Goal: Task Accomplishment & Management: Use online tool/utility

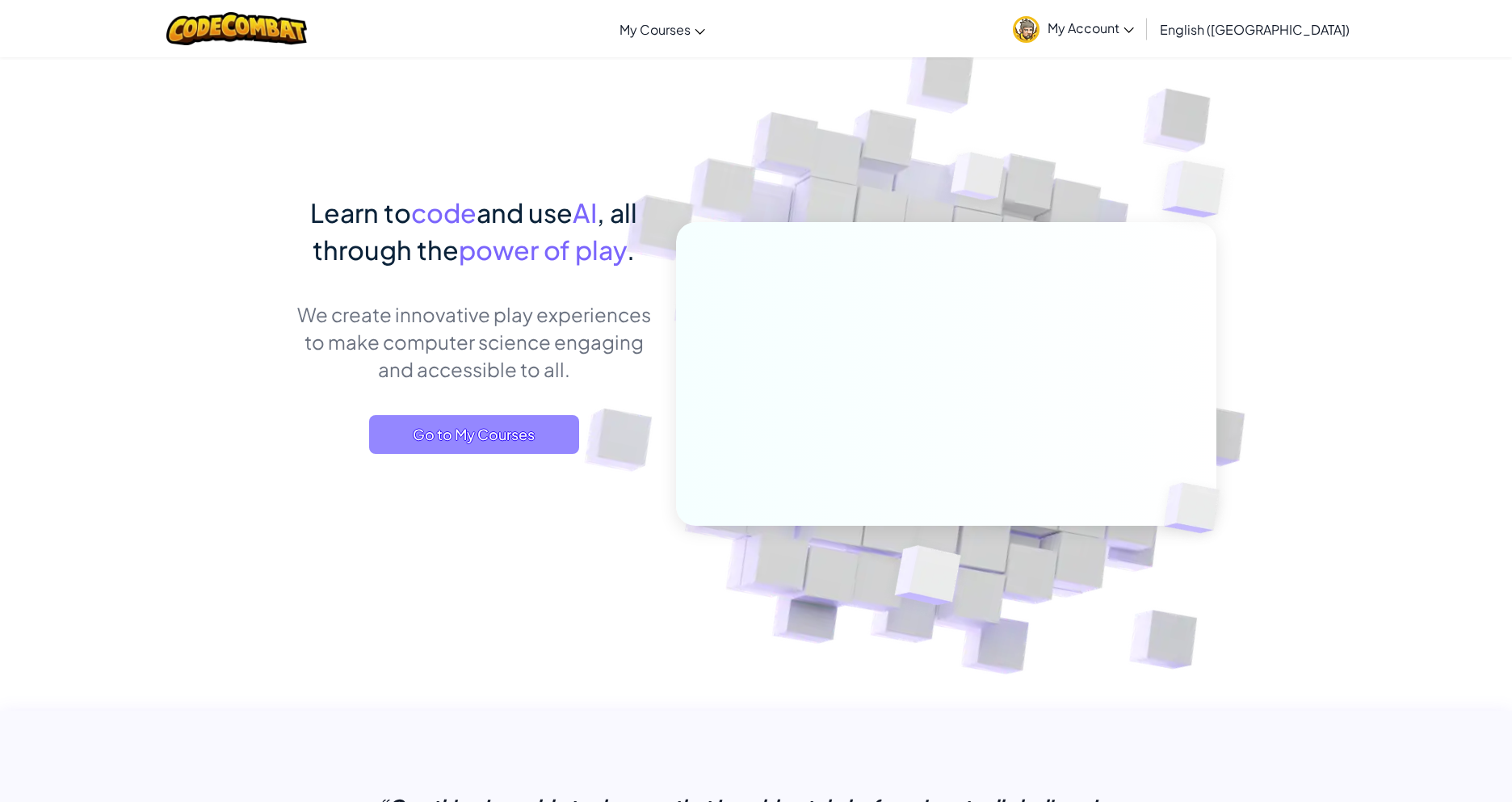
drag, startPoint x: 463, startPoint y: 432, endPoint x: 463, endPoint y: 414, distance: 18.0
click at [463, 429] on span "Go to My Courses" at bounding box center [474, 435] width 210 height 39
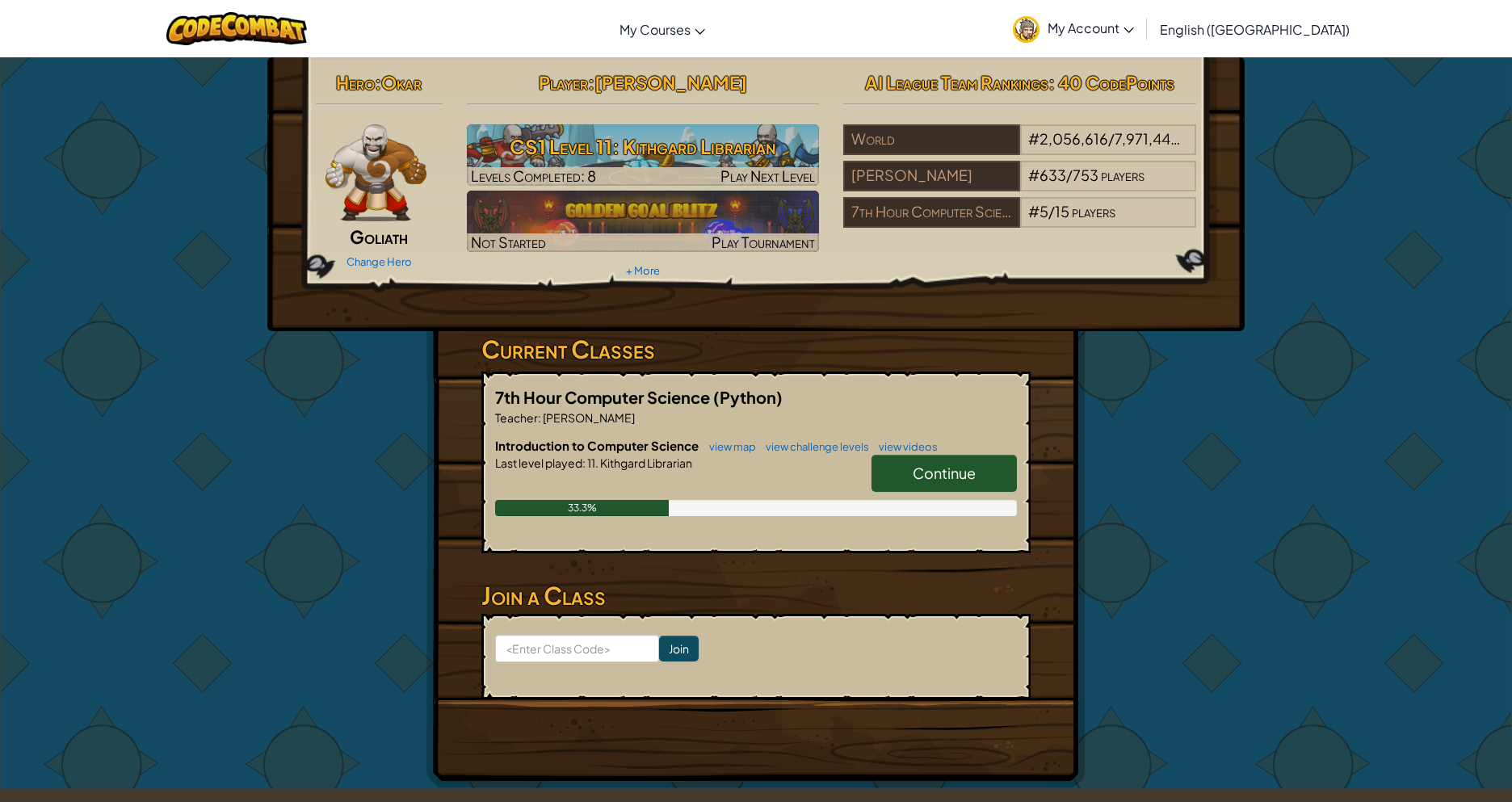
drag, startPoint x: 924, startPoint y: 463, endPoint x: 792, endPoint y: 408, distance: 143.0
click at [923, 464] on span "Continue" at bounding box center [944, 473] width 63 height 19
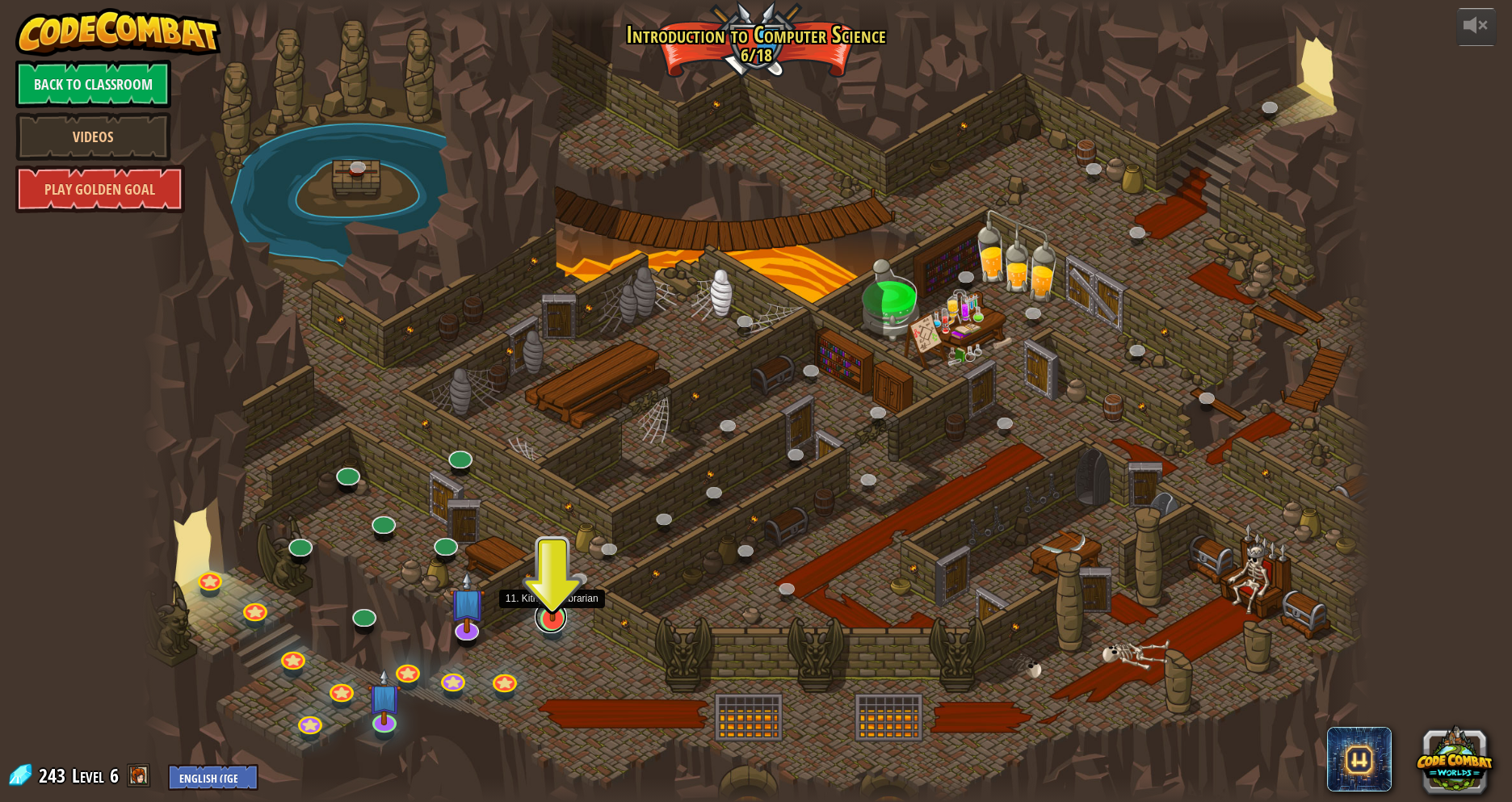
click at [553, 624] on link at bounding box center [551, 617] width 32 height 32
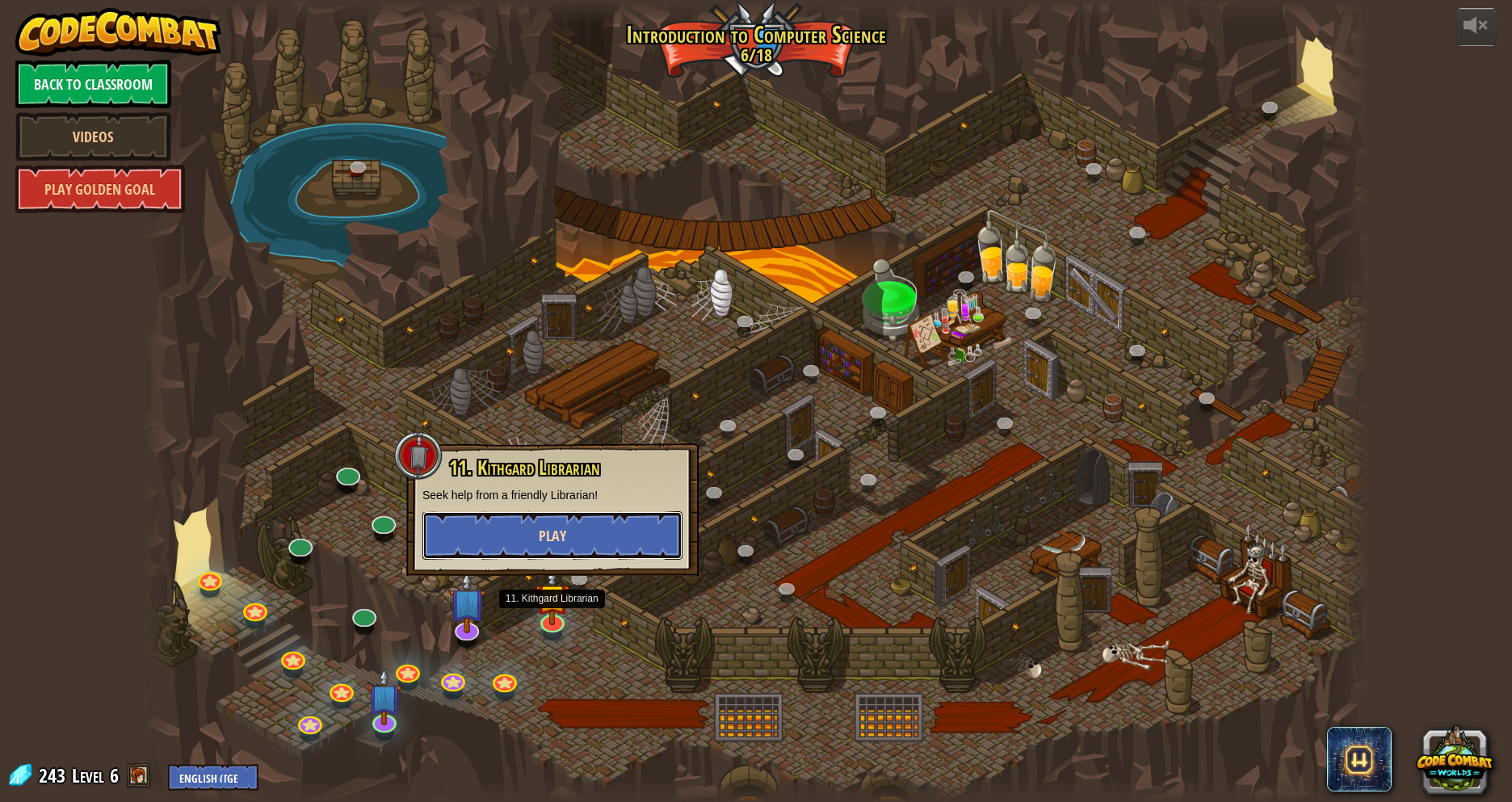
click at [564, 544] on span "Play" at bounding box center [553, 536] width 27 height 20
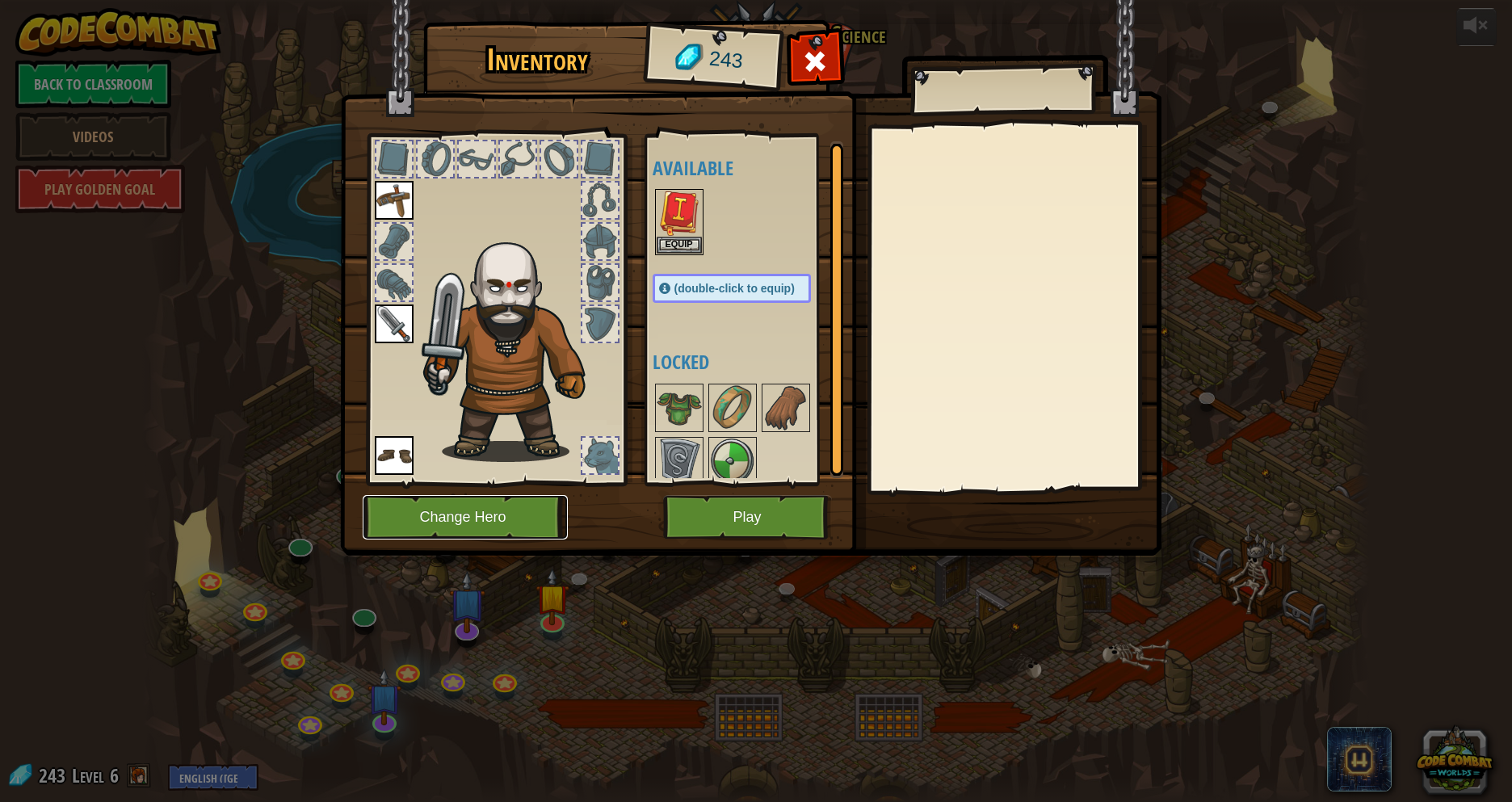
click at [493, 518] on button "Change Hero" at bounding box center [464, 517] width 205 height 44
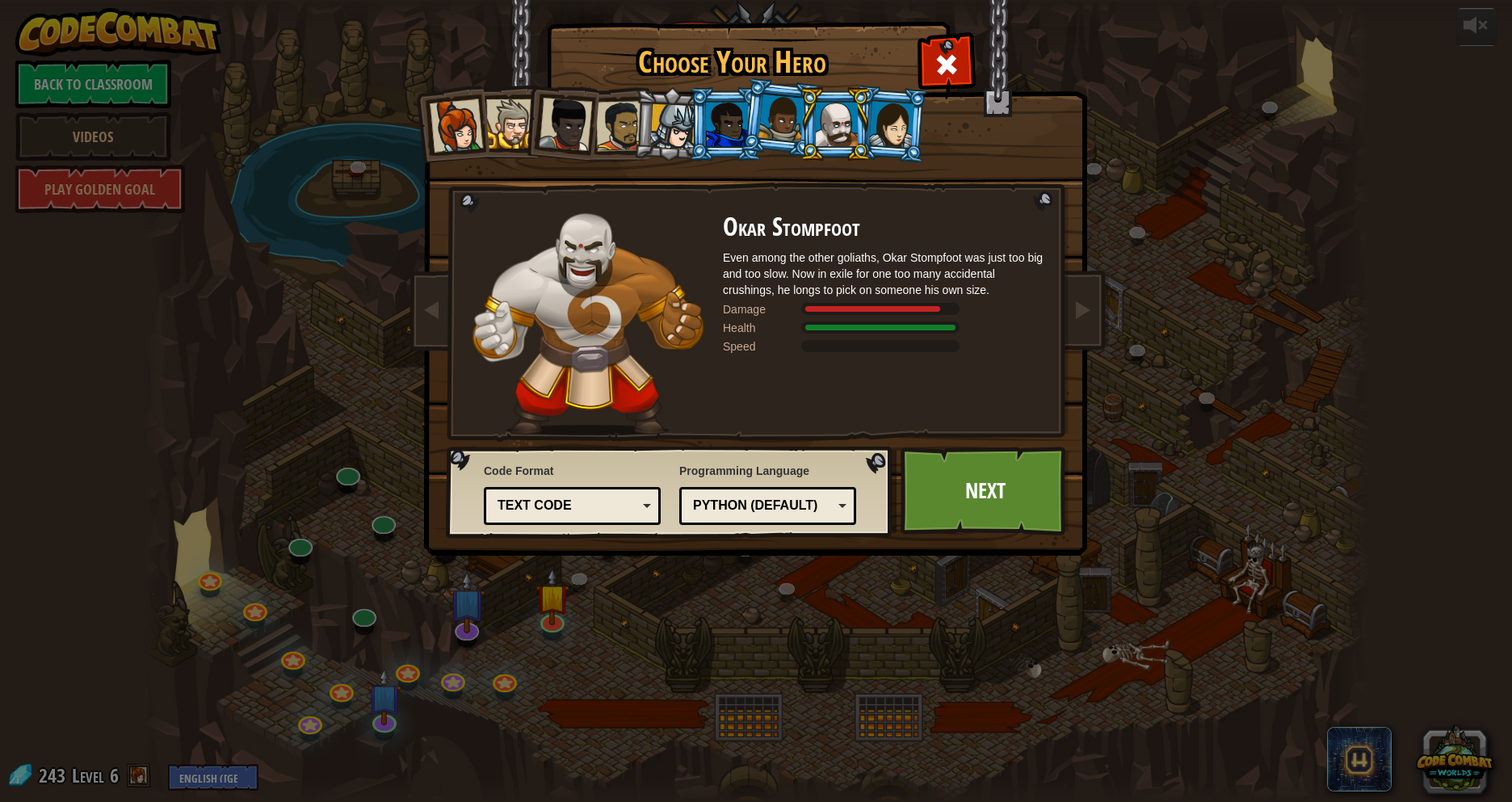
click at [668, 131] on div at bounding box center [674, 128] width 46 height 46
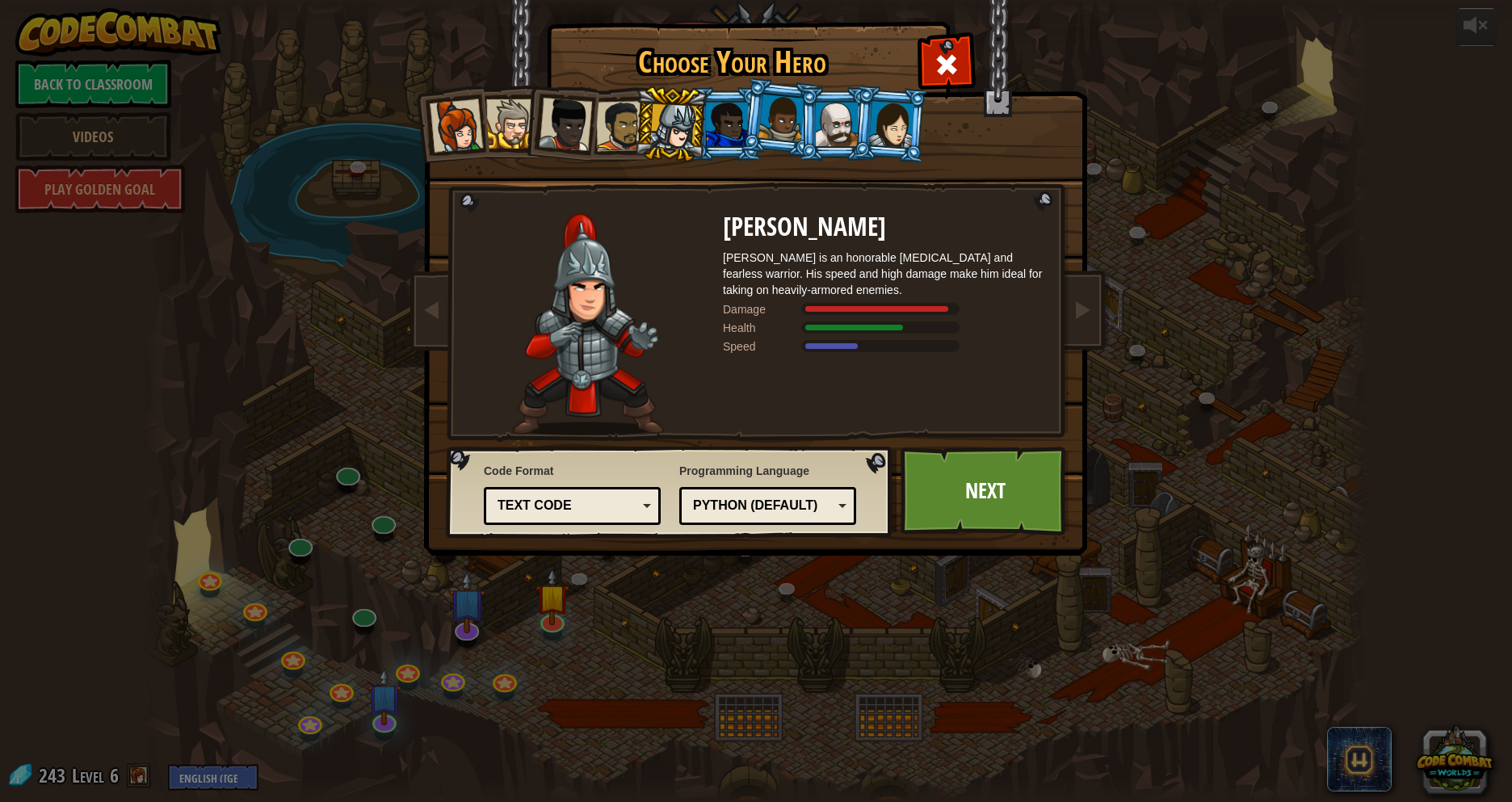
click at [845, 140] on div at bounding box center [836, 124] width 42 height 43
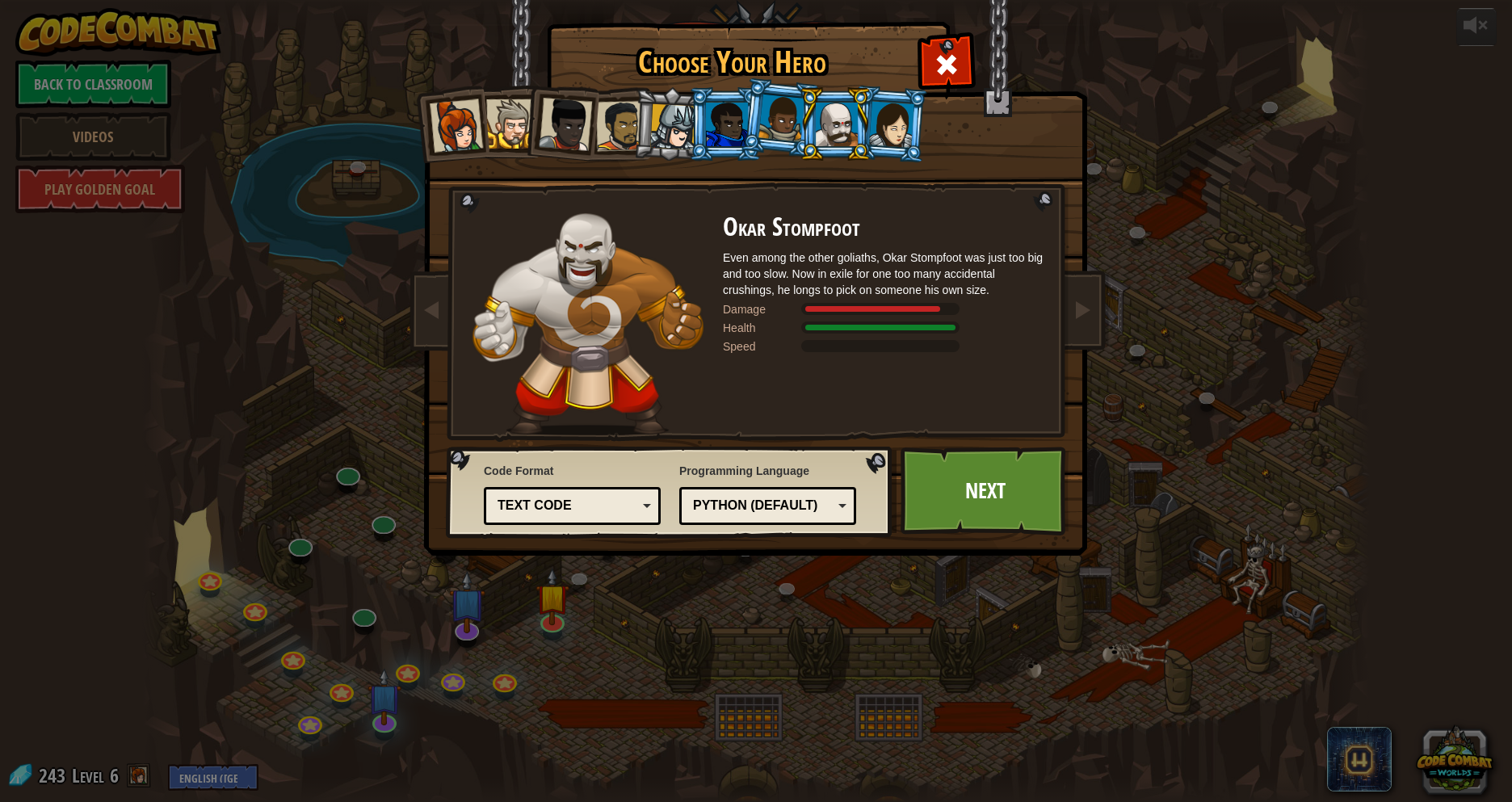
click at [898, 137] on div at bounding box center [891, 124] width 45 height 46
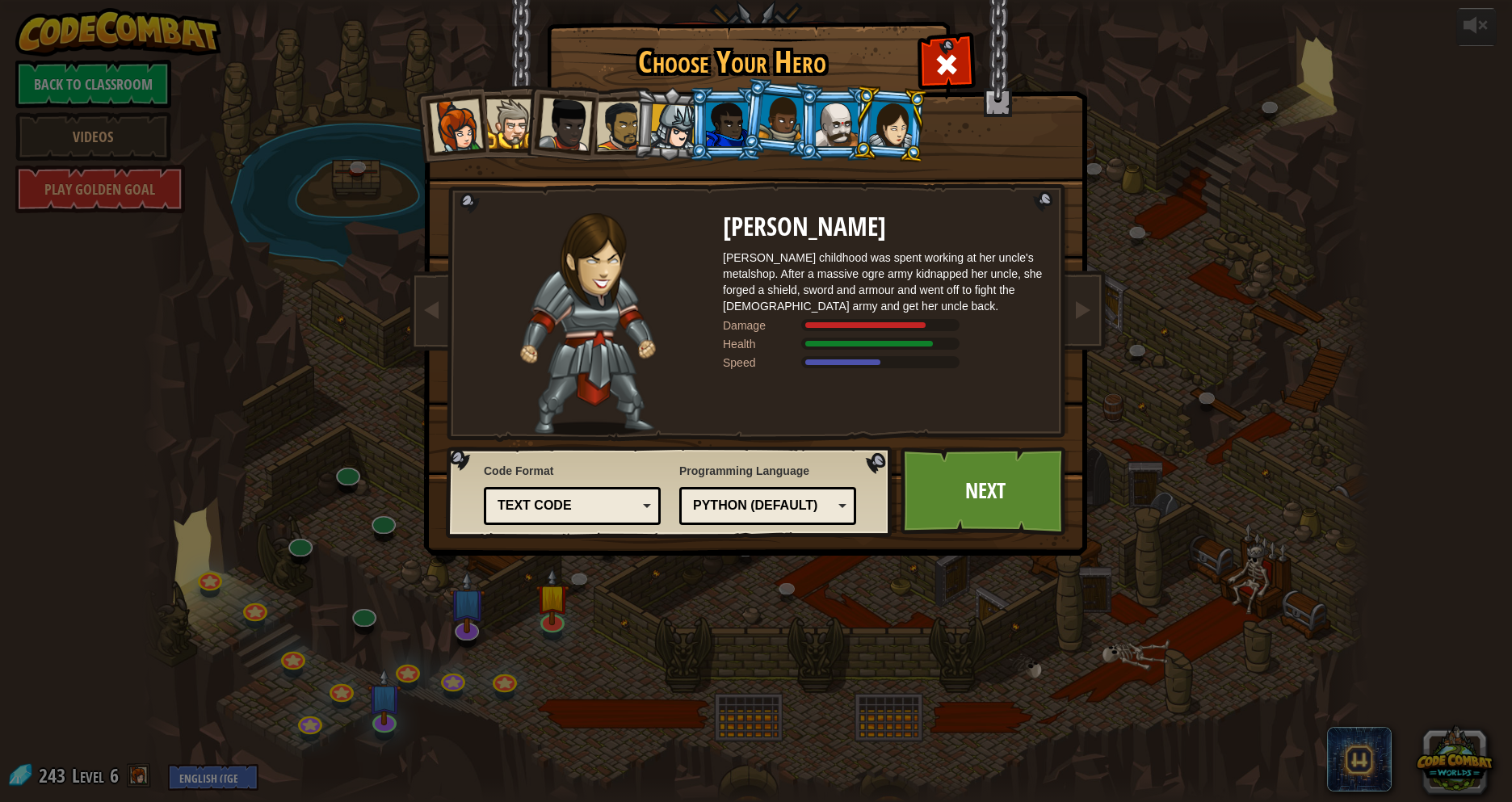
click at [765, 138] on li at bounding box center [780, 117] width 80 height 81
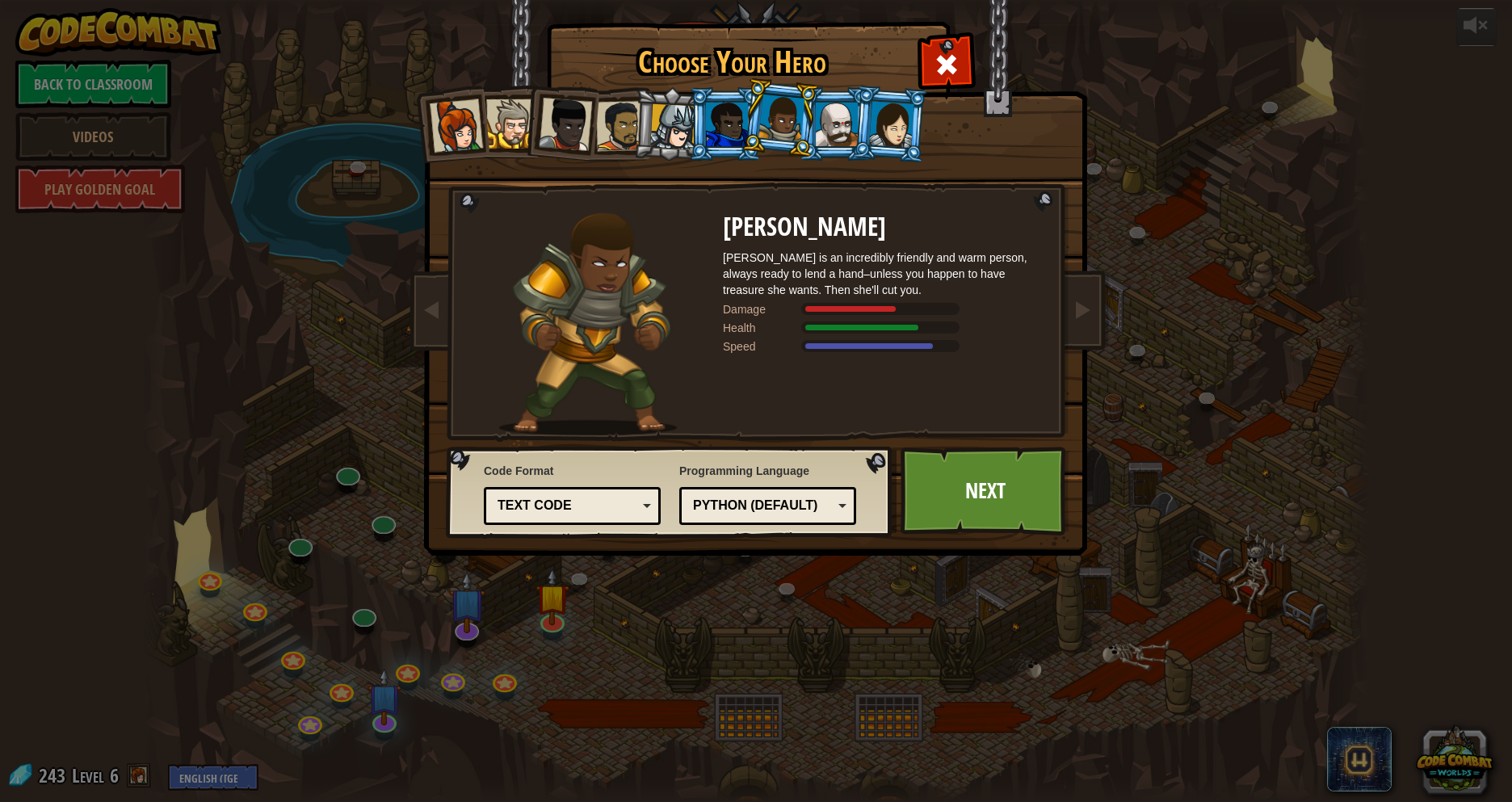
click at [664, 135] on div at bounding box center [674, 128] width 46 height 46
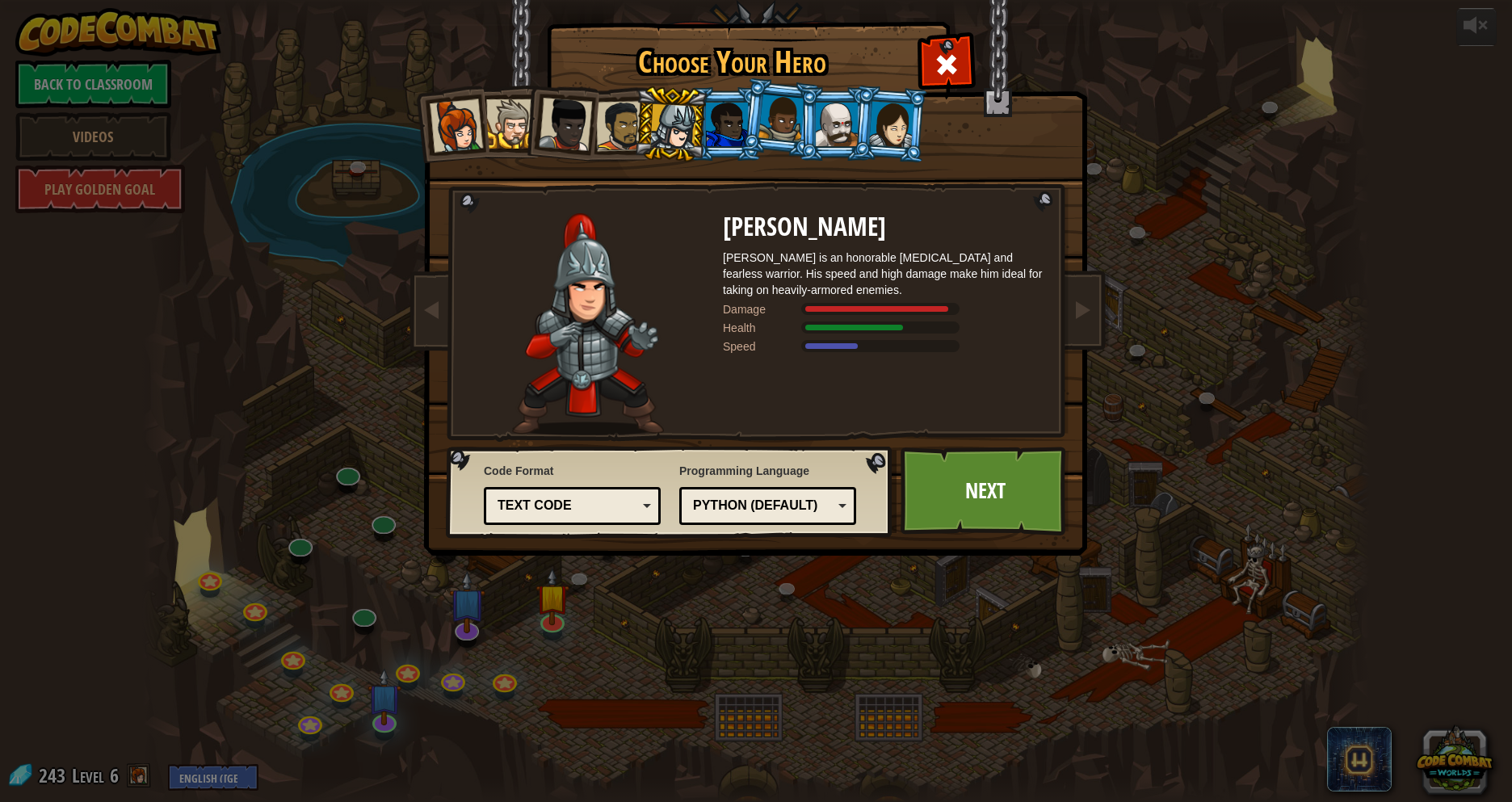
click at [624, 136] on div at bounding box center [621, 126] width 50 height 50
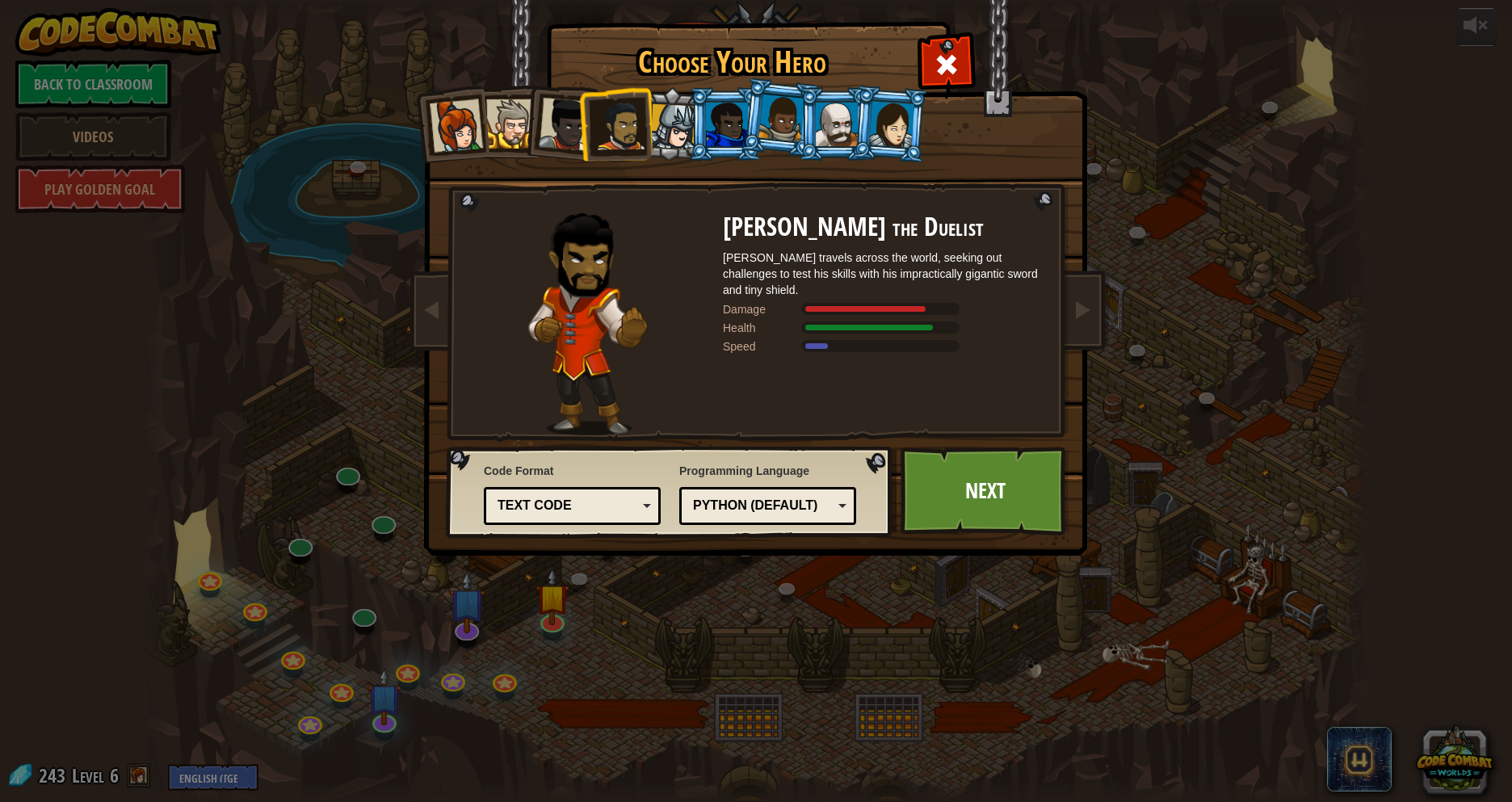
click at [551, 141] on div at bounding box center [566, 124] width 54 height 54
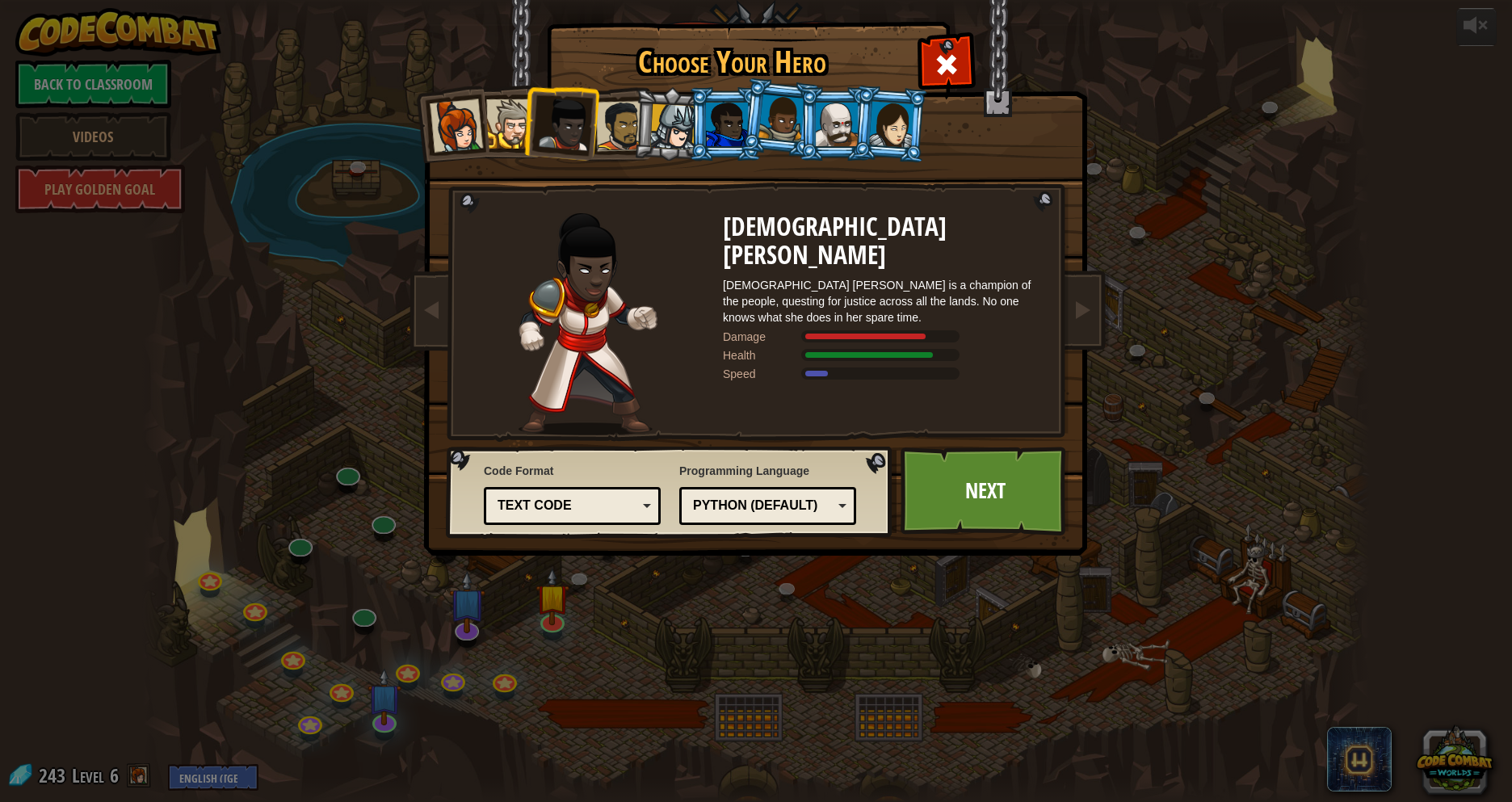
click at [443, 140] on div at bounding box center [456, 126] width 54 height 54
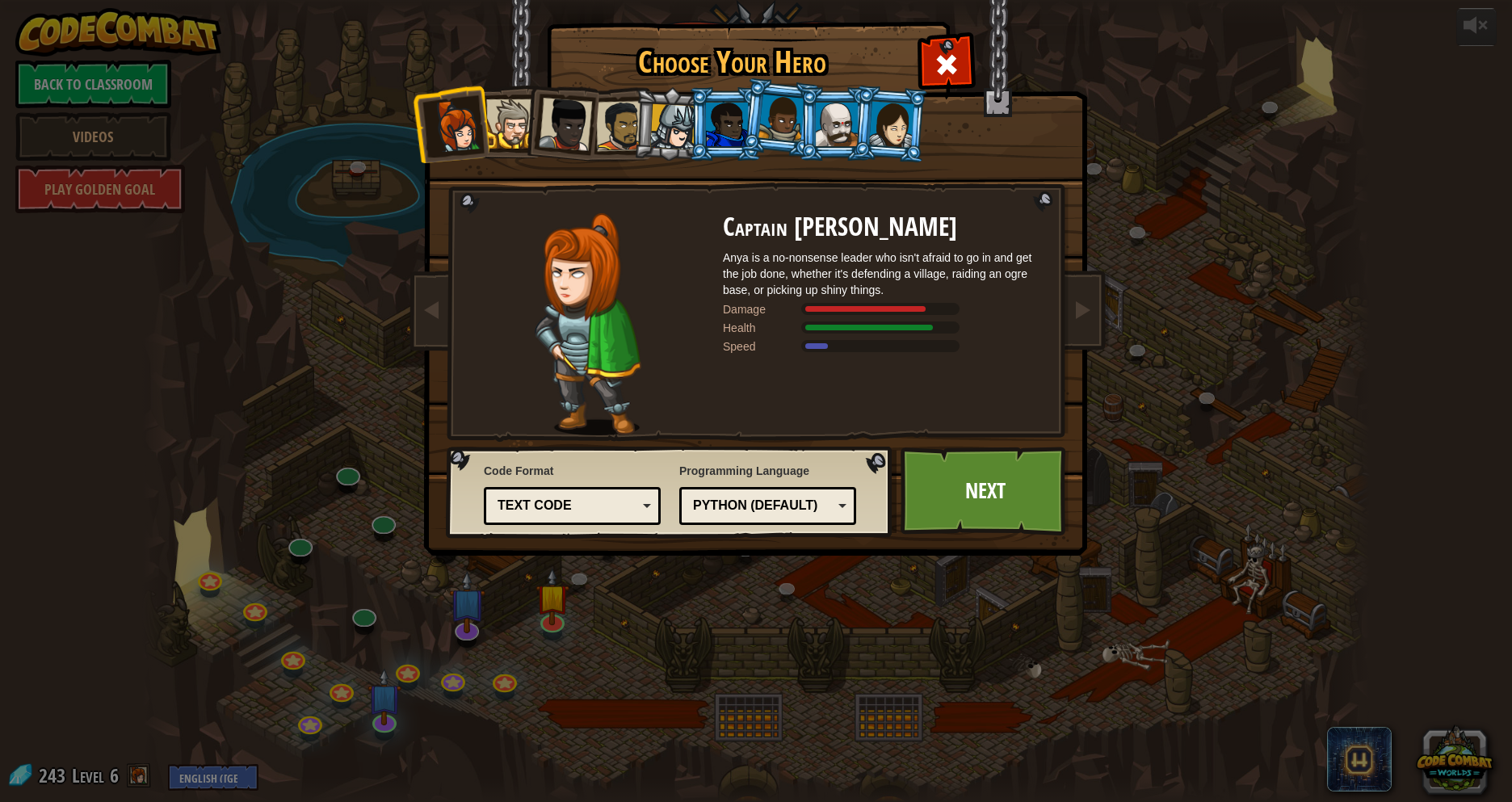
click at [507, 133] on div at bounding box center [511, 124] width 49 height 49
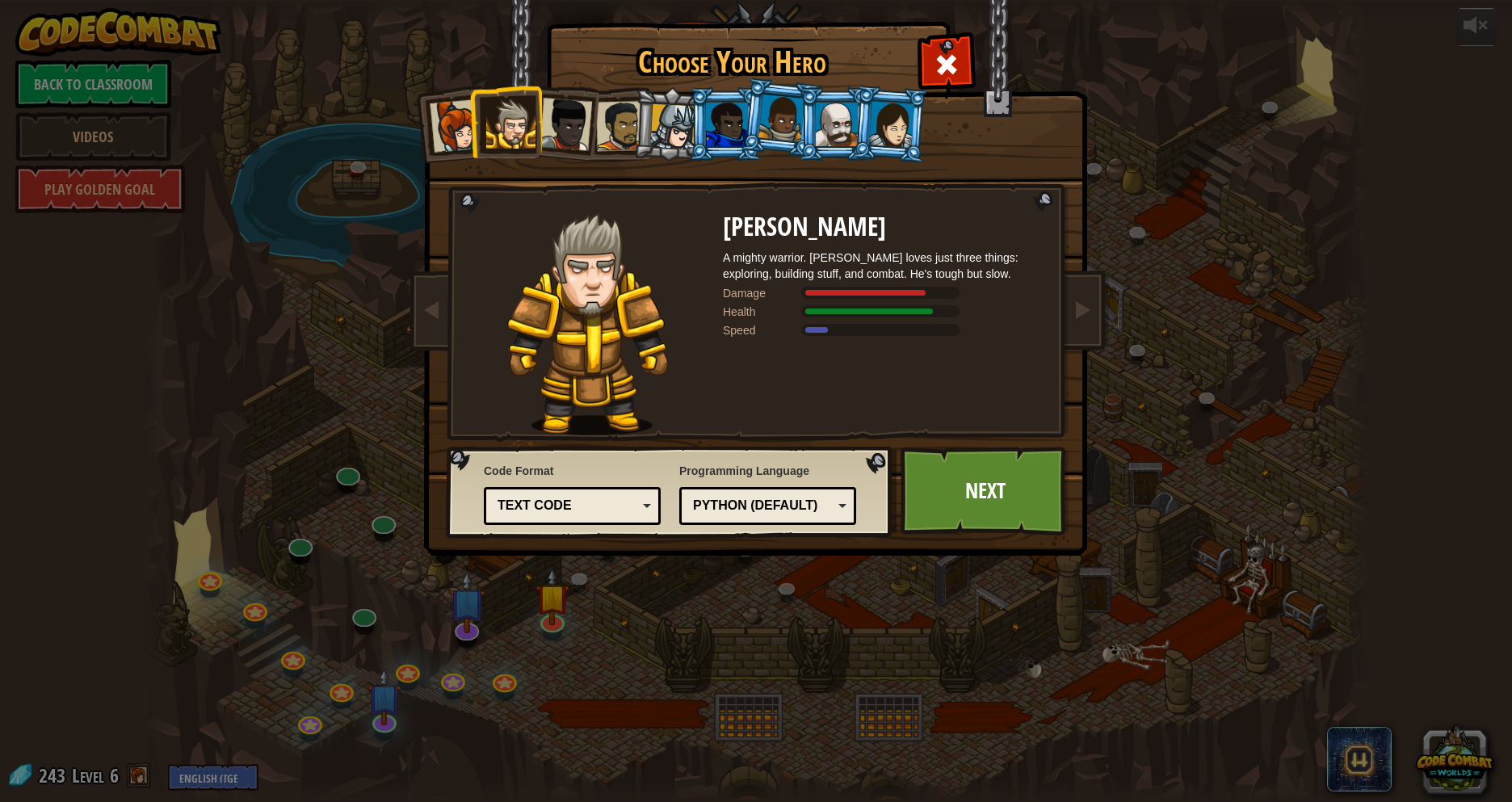
click at [674, 127] on div at bounding box center [674, 128] width 46 height 46
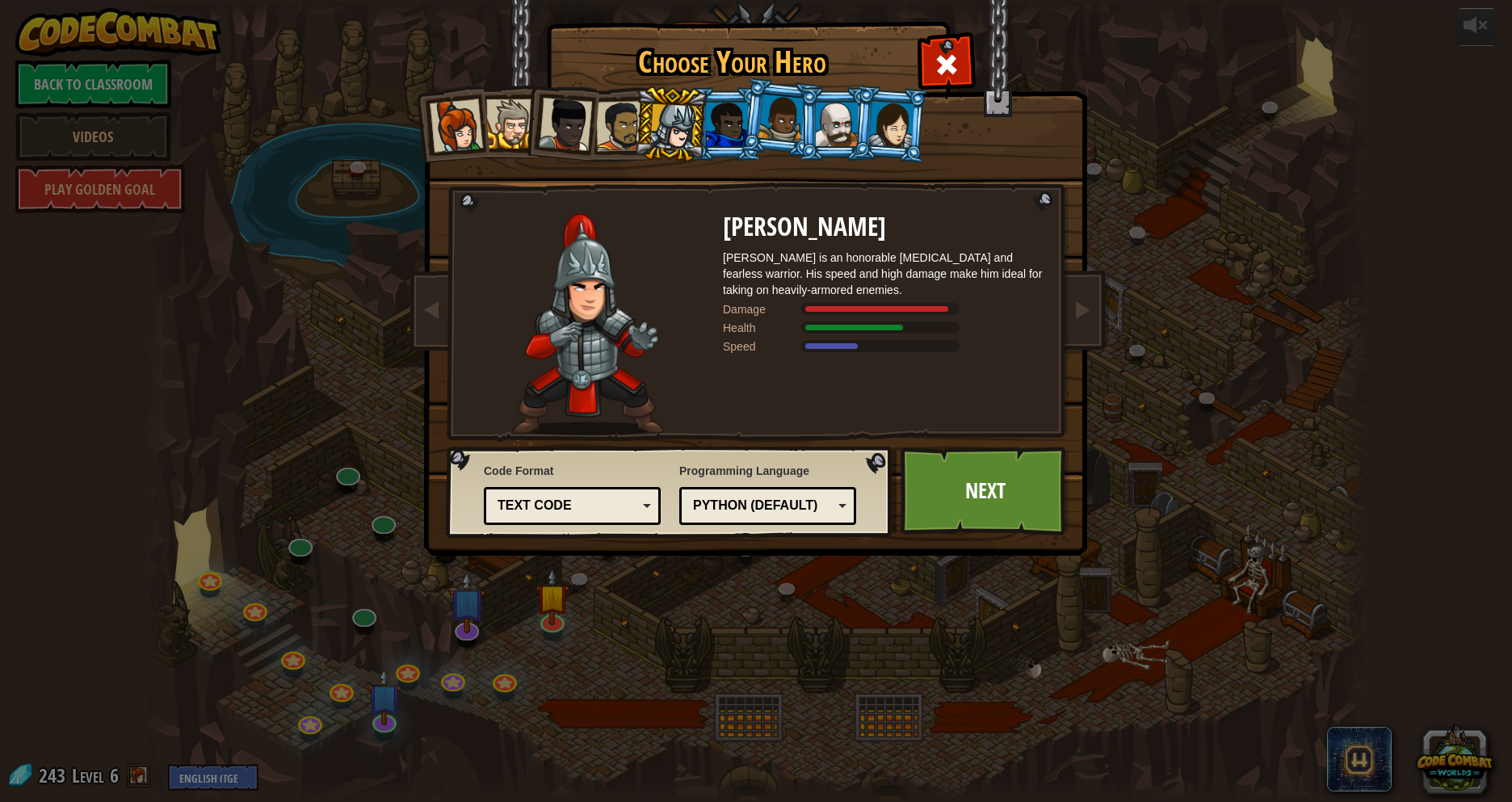
drag, startPoint x: 513, startPoint y: 128, endPoint x: 515, endPoint y: 152, distance: 24.1
click at [509, 130] on div at bounding box center [511, 124] width 49 height 49
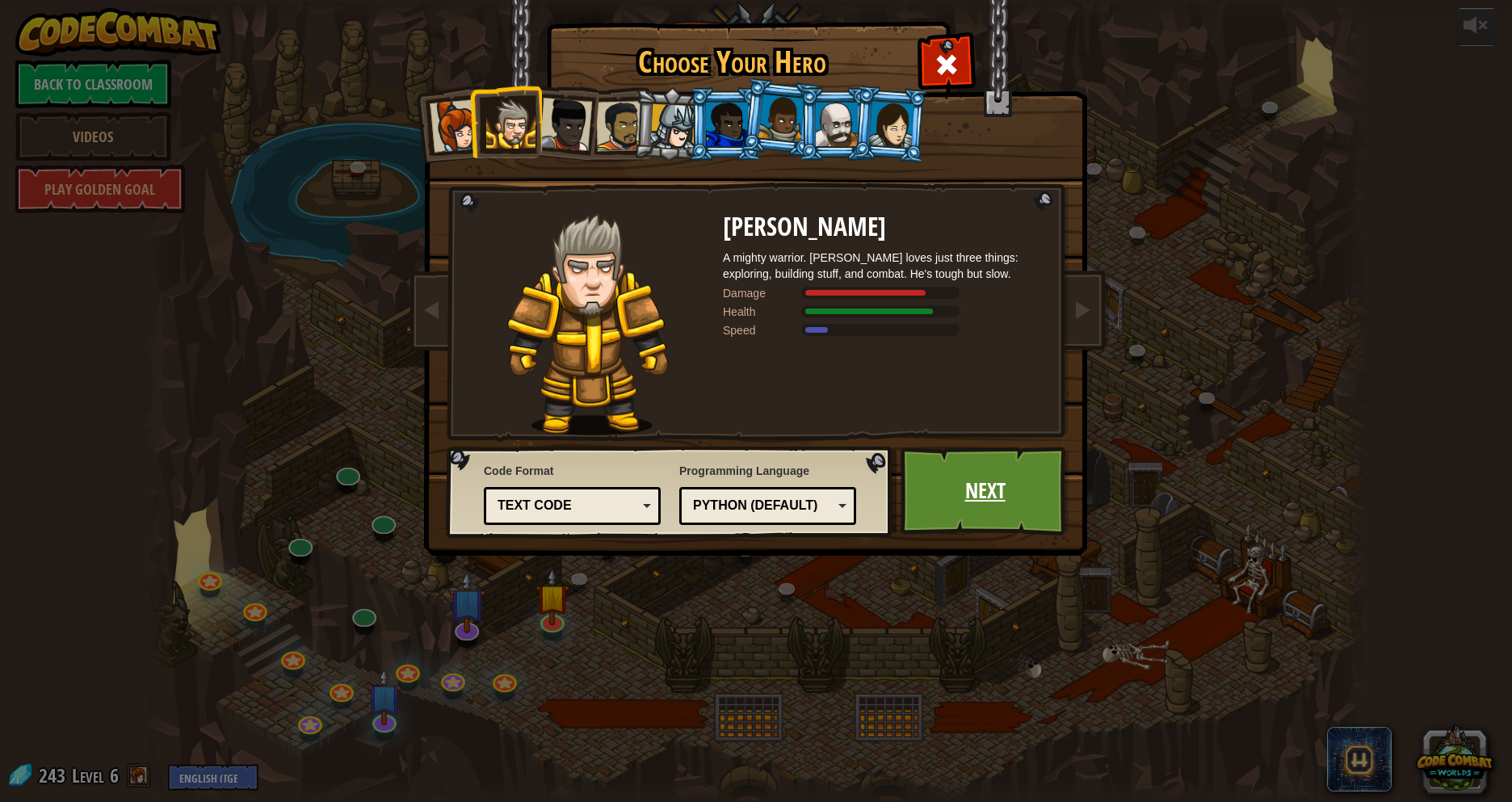
click at [972, 475] on link "Next" at bounding box center [985, 491] width 169 height 88
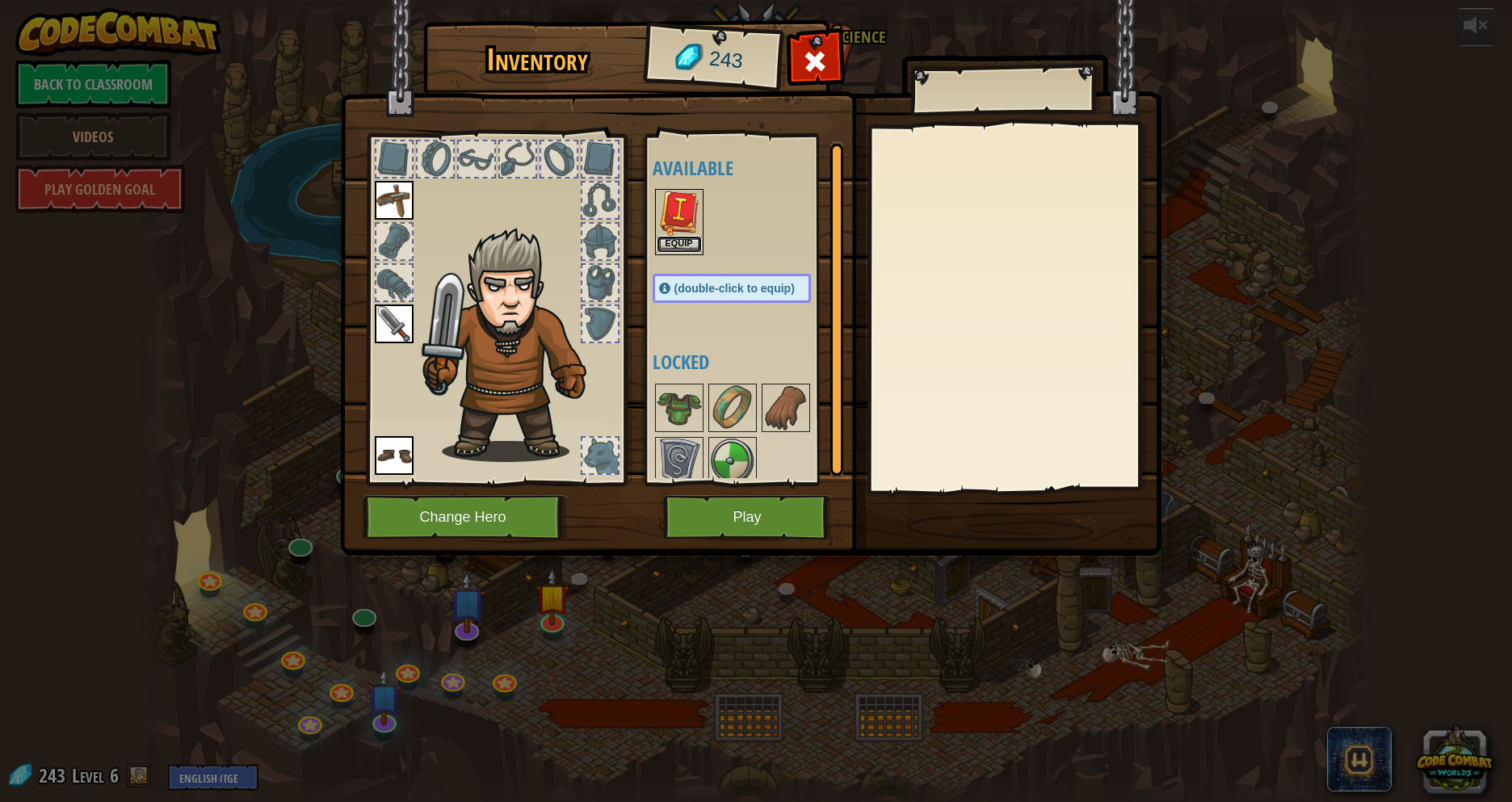
click at [685, 245] on button "Equip" at bounding box center [679, 244] width 45 height 17
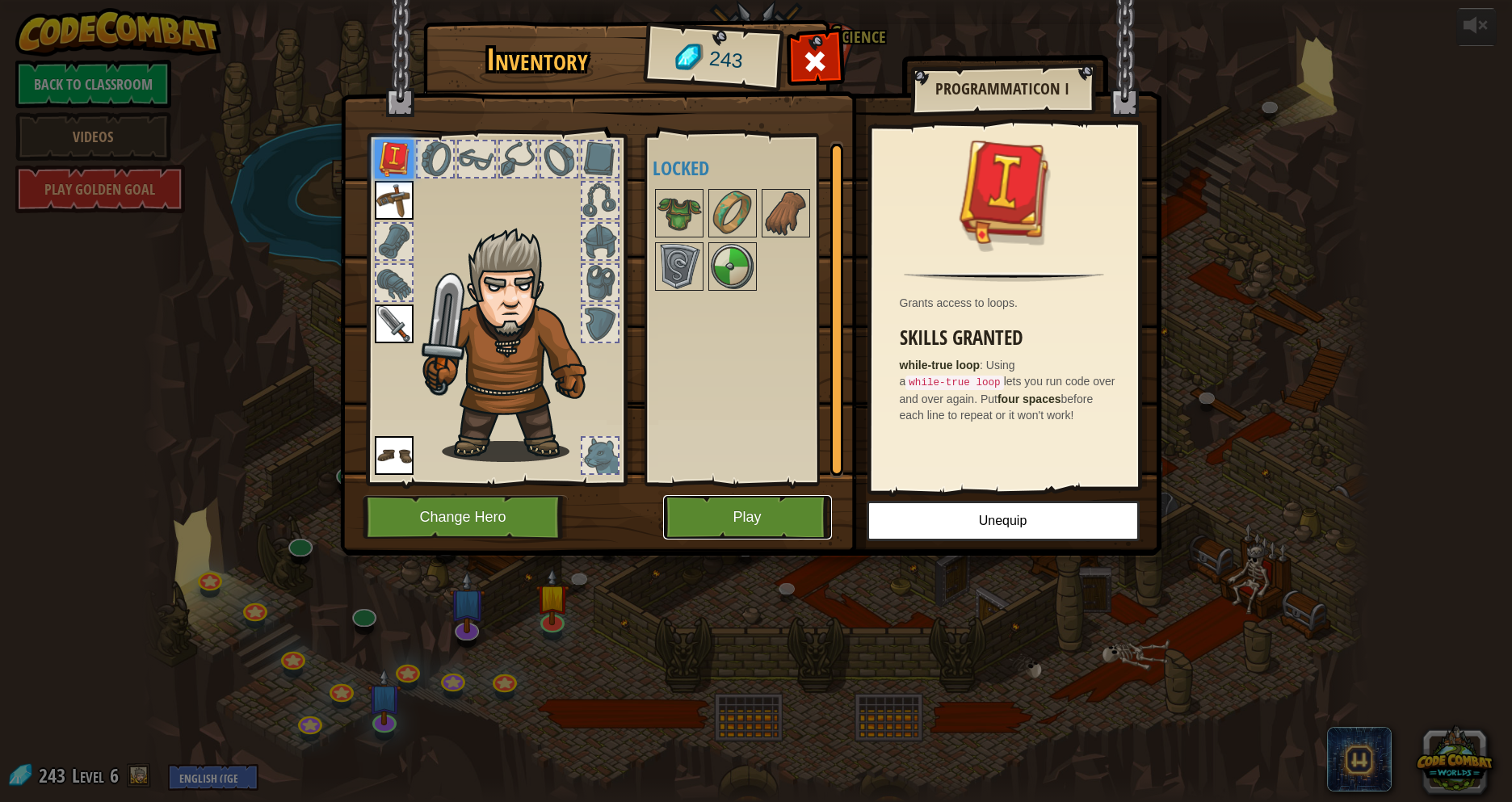
click at [781, 503] on button "Play" at bounding box center [747, 517] width 169 height 44
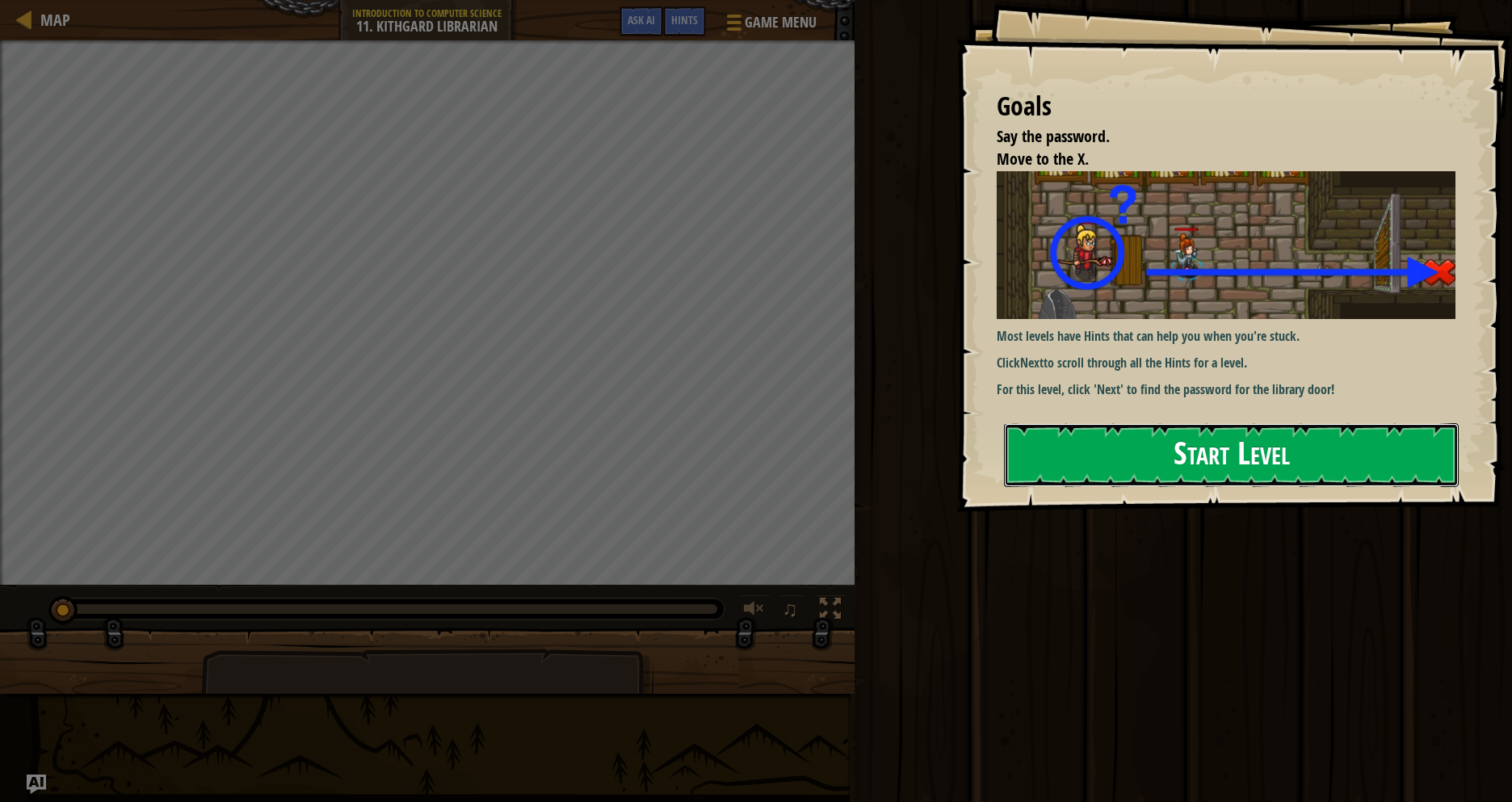
drag, startPoint x: 1113, startPoint y: 473, endPoint x: 1103, endPoint y: 459, distance: 17.2
click at [1113, 472] on button "Start Level" at bounding box center [1231, 455] width 455 height 64
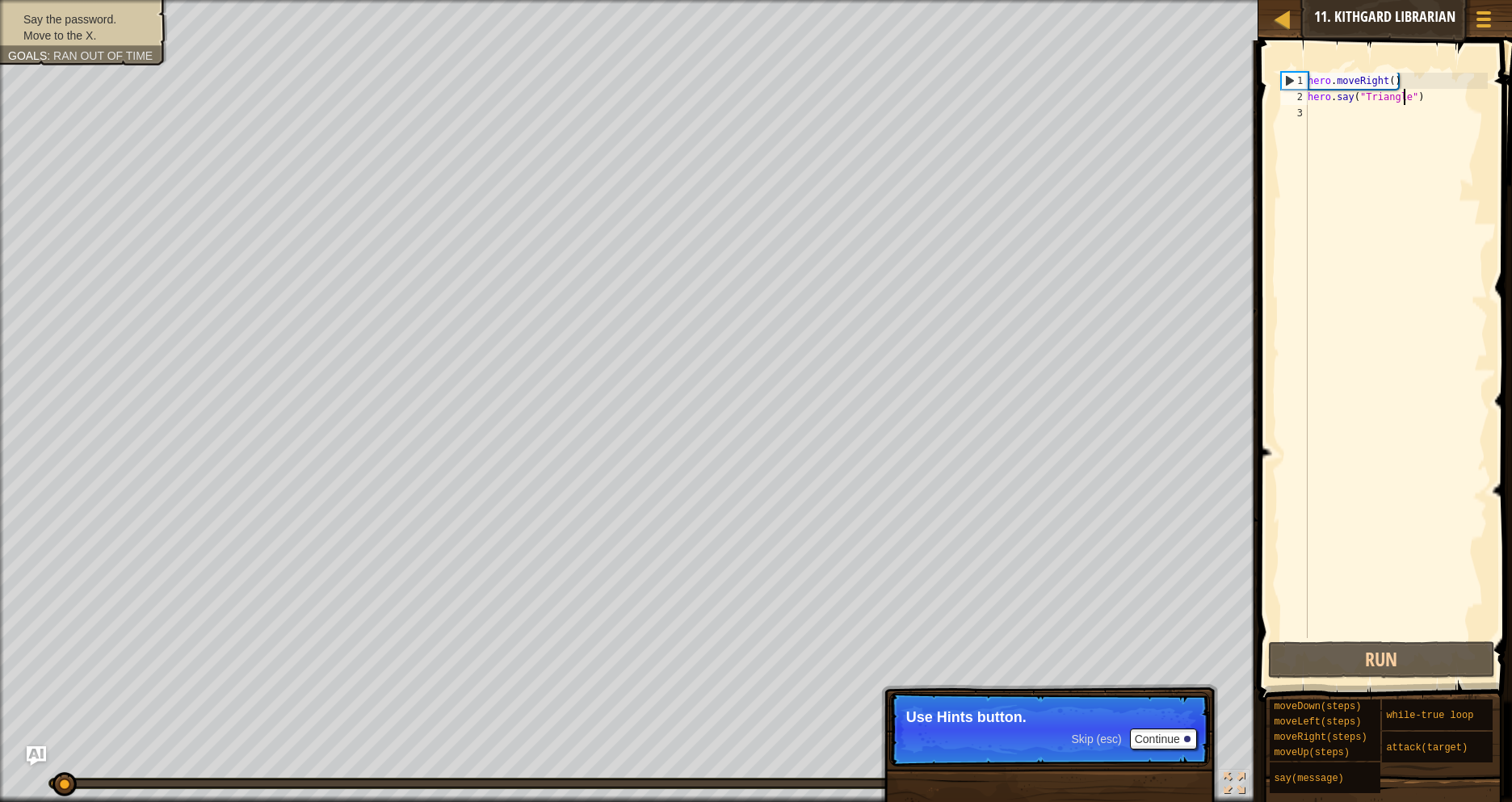
click at [1410, 99] on div "hero . moveRight ( ) hero . say ( "Triangle" )" at bounding box center [1396, 371] width 184 height 598
click at [1409, 96] on div "hero . moveRight ( ) hero . say ( "Triangle" )" at bounding box center [1396, 355] width 184 height 566
drag, startPoint x: 1409, startPoint y: 96, endPoint x: 1353, endPoint y: 96, distance: 56.0
click at [1361, 100] on div "hero . moveRight ( ) hero . say ( "Triangle" )" at bounding box center [1396, 371] width 184 height 598
paste textarea "∆"
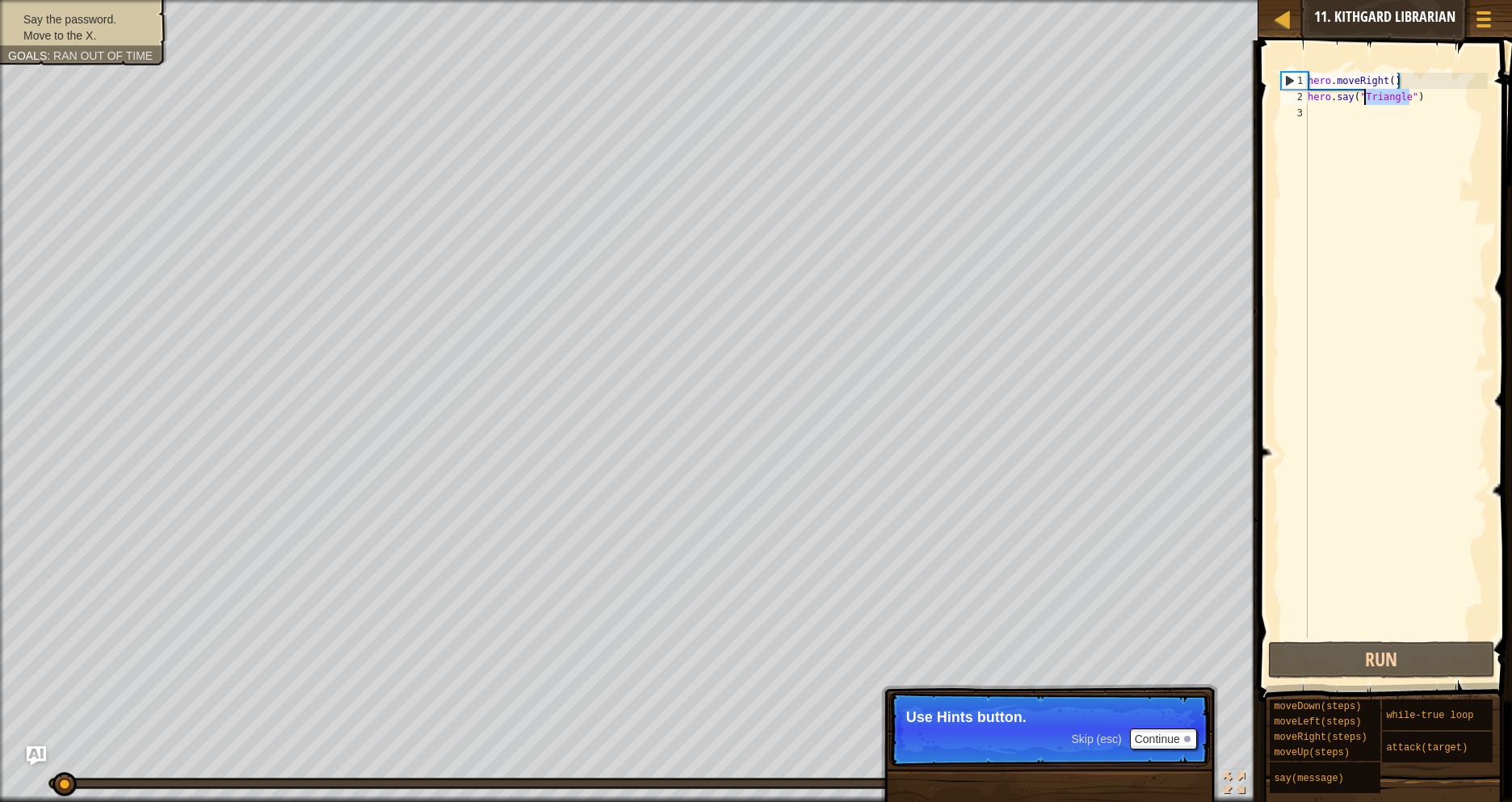
type textarea "hero.say("∆")"
click at [1372, 665] on button "Run" at bounding box center [1382, 660] width 228 height 37
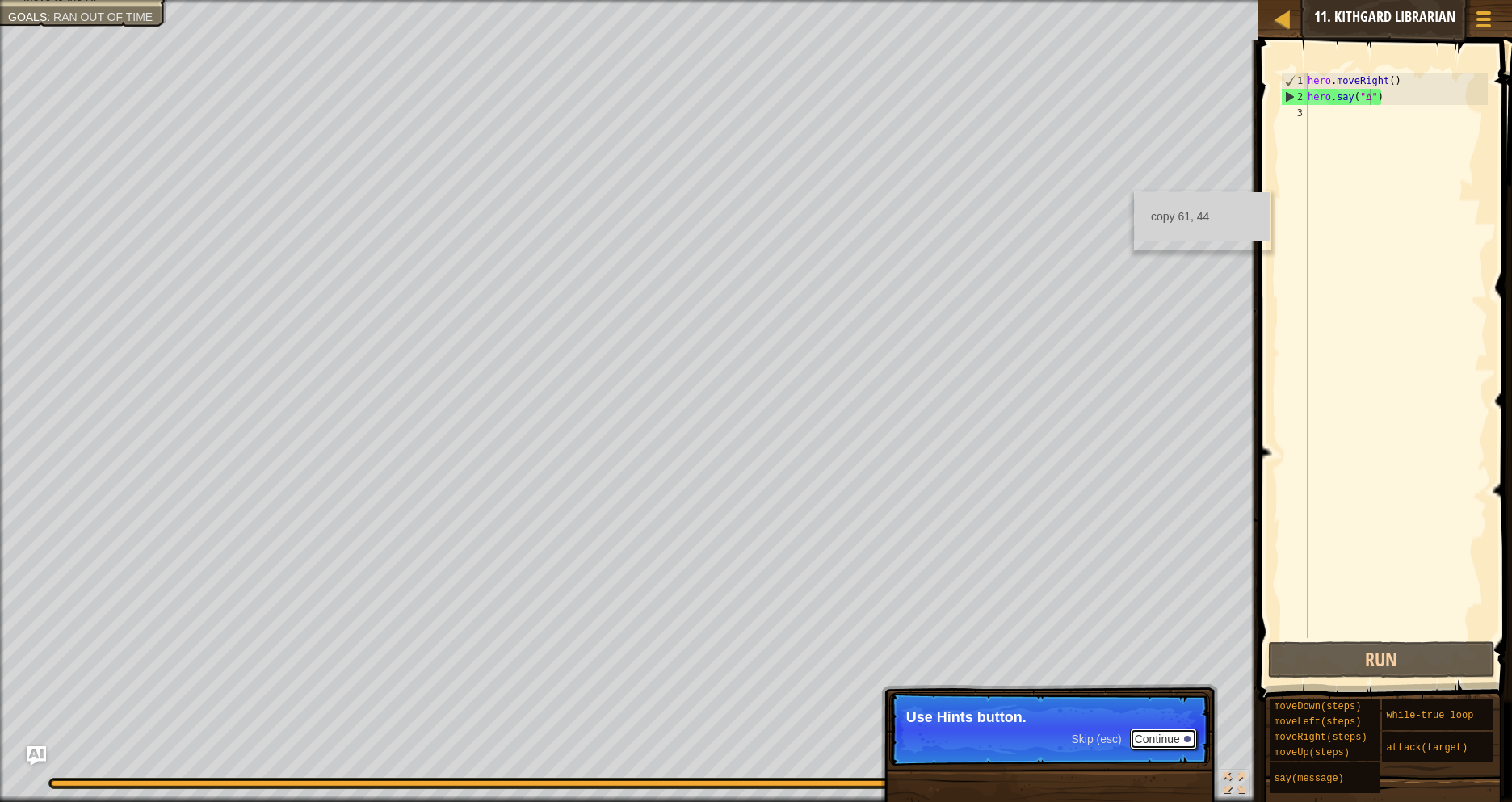
click at [1153, 732] on button "Continue" at bounding box center [1163, 739] width 67 height 21
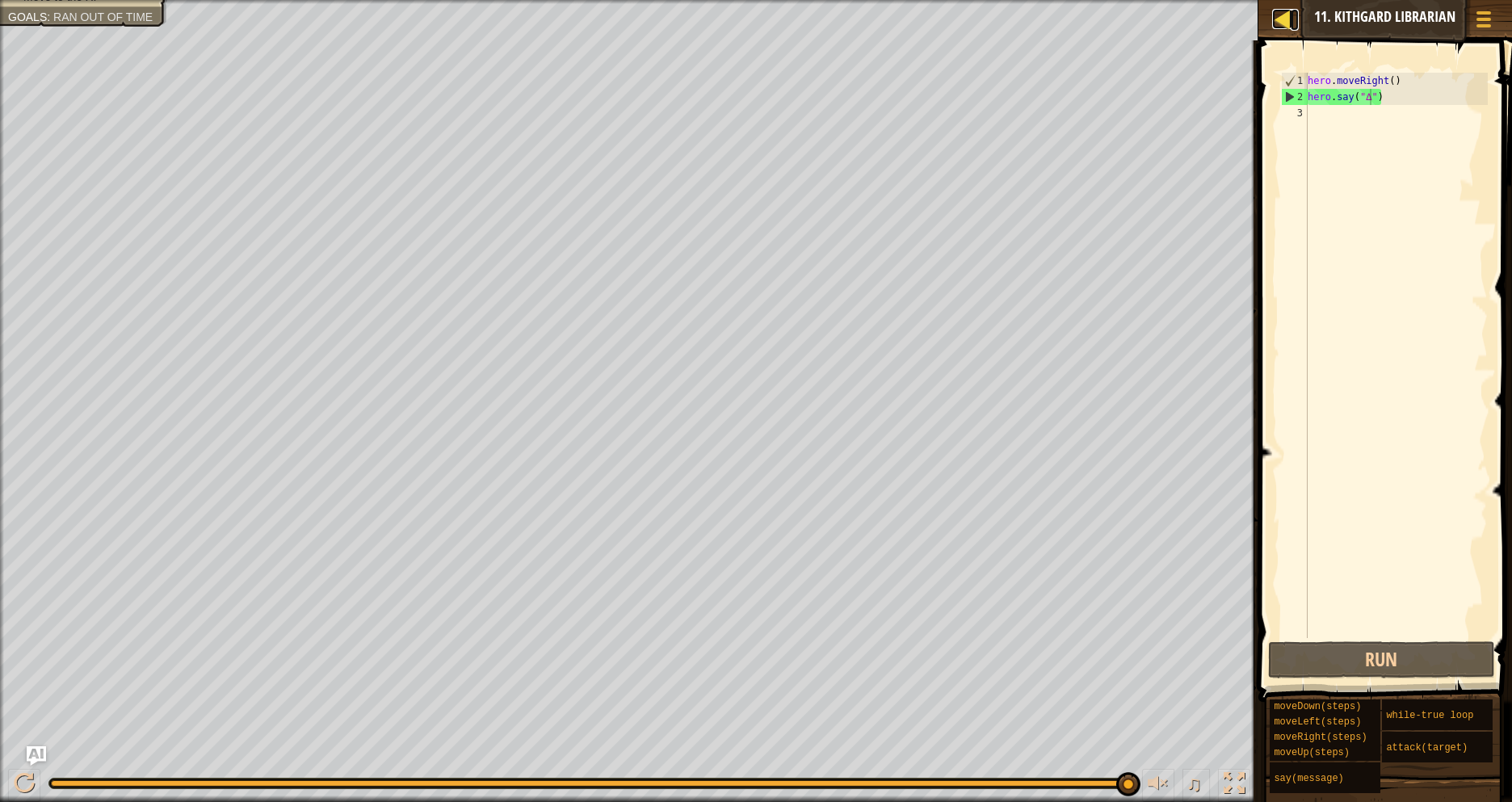
click at [1283, 22] on div at bounding box center [1282, 19] width 20 height 20
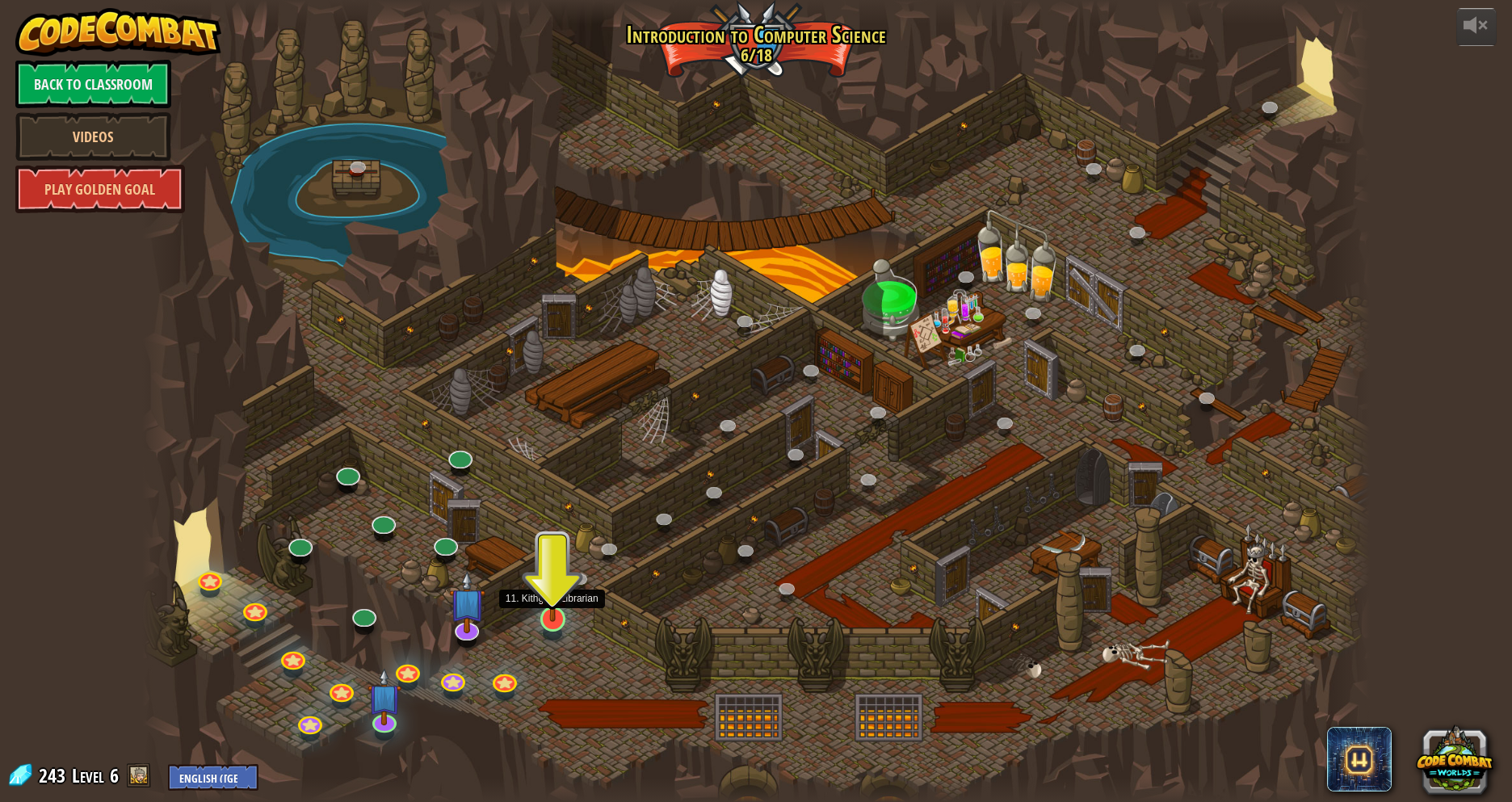
click at [556, 616] on img at bounding box center [553, 583] width 33 height 77
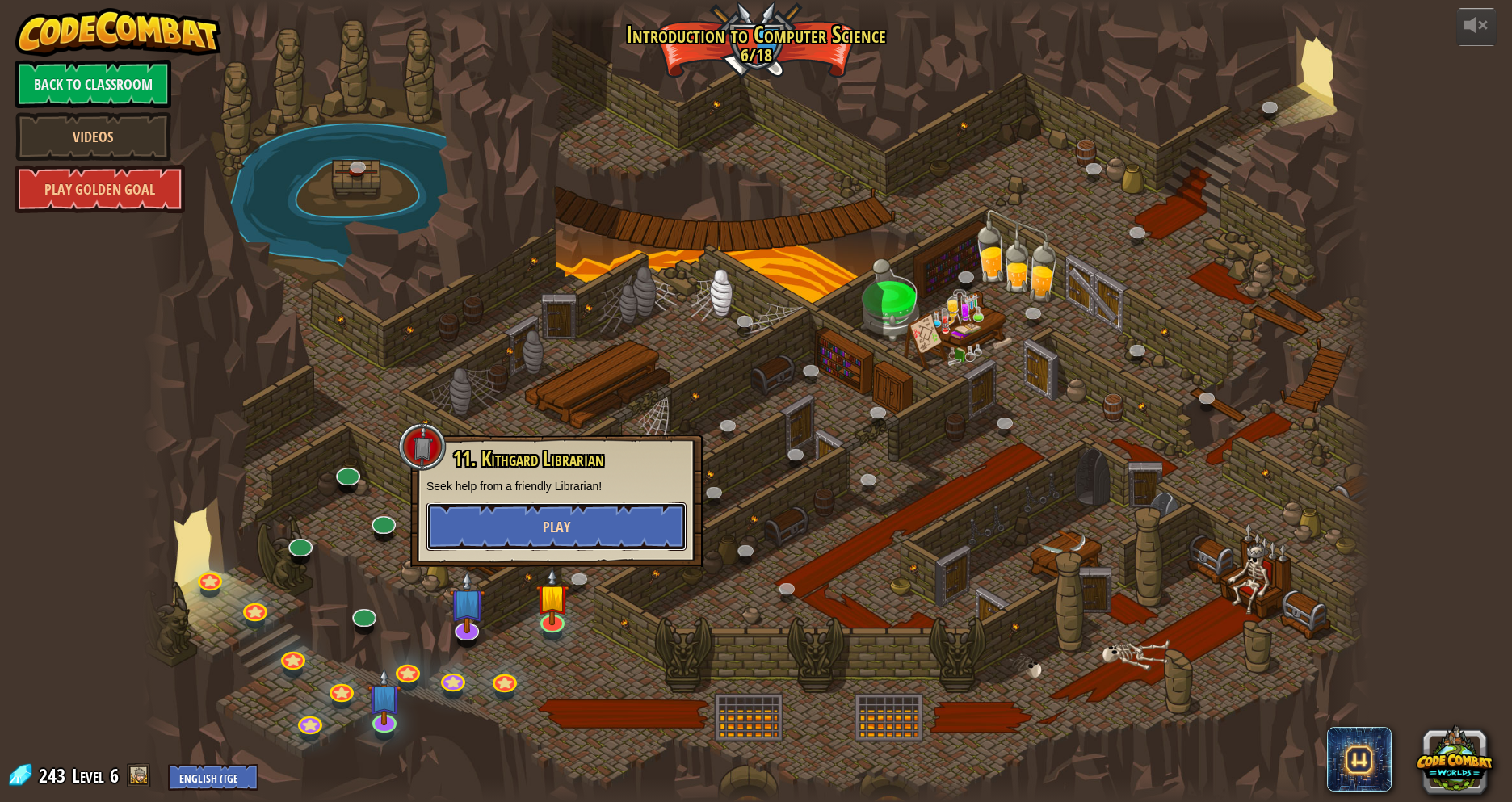
click at [544, 547] on button "Play" at bounding box center [557, 526] width 260 height 48
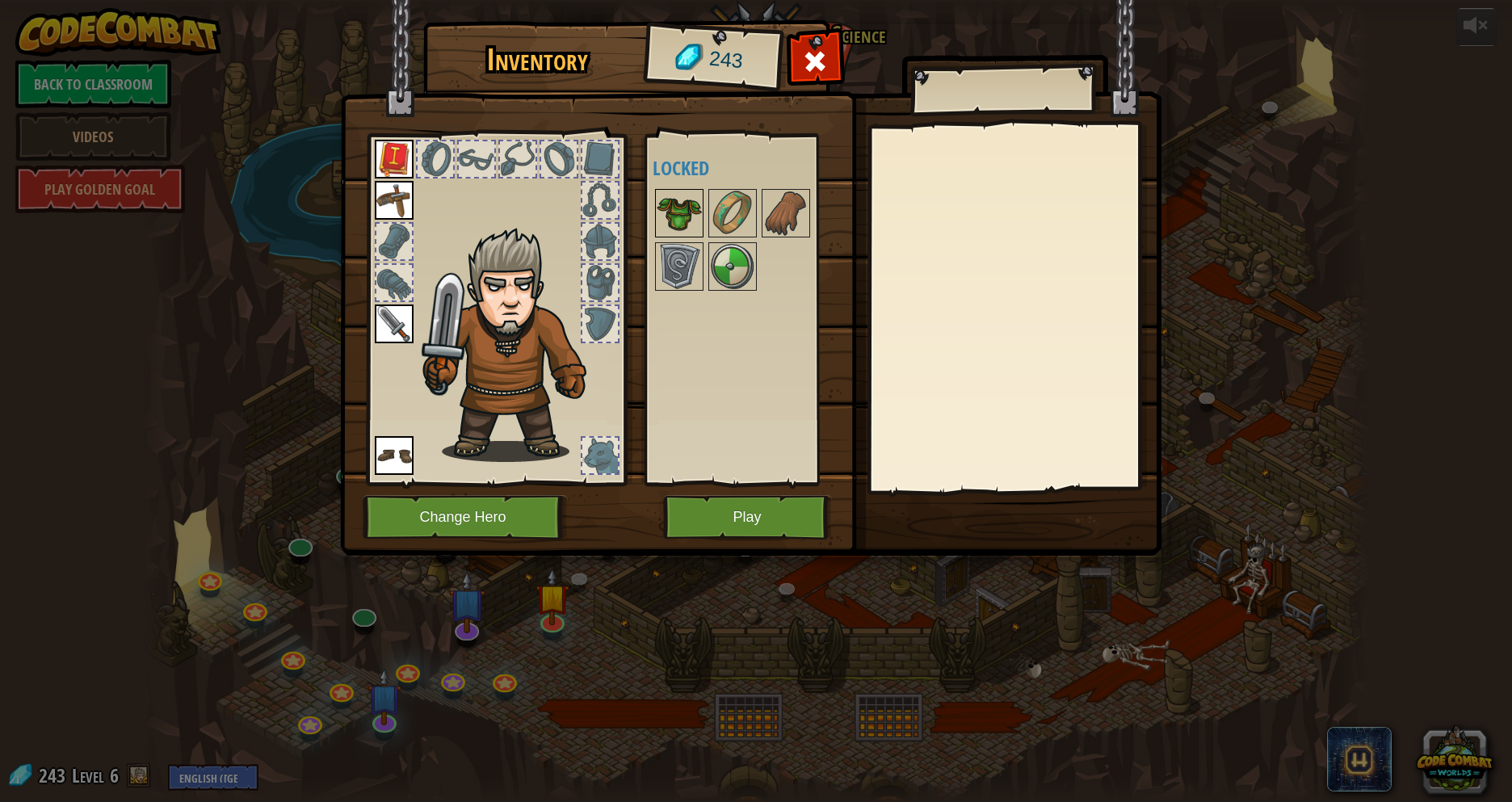
click at [684, 219] on img at bounding box center [679, 213] width 45 height 45
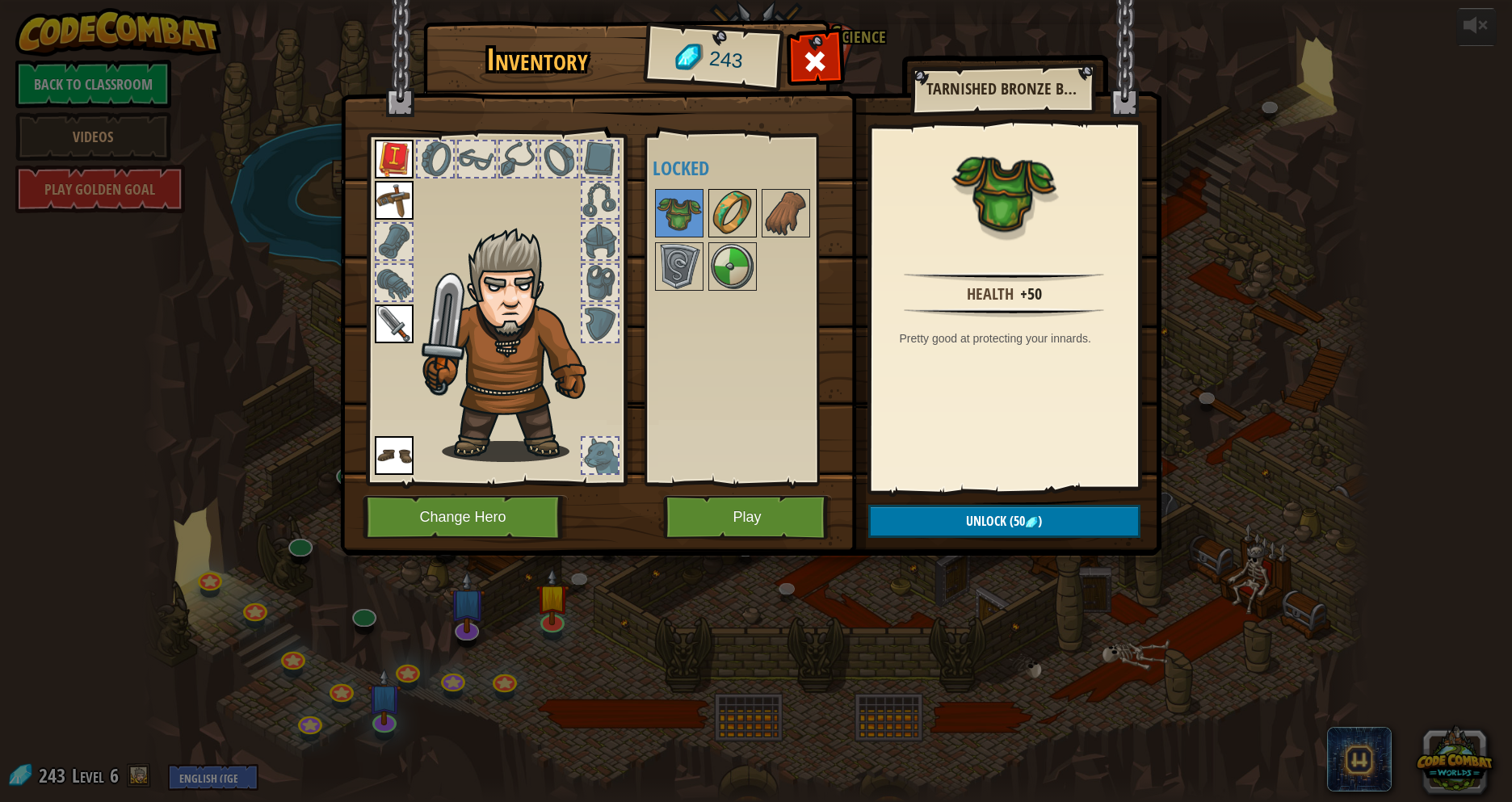
click at [735, 225] on img at bounding box center [732, 213] width 45 height 45
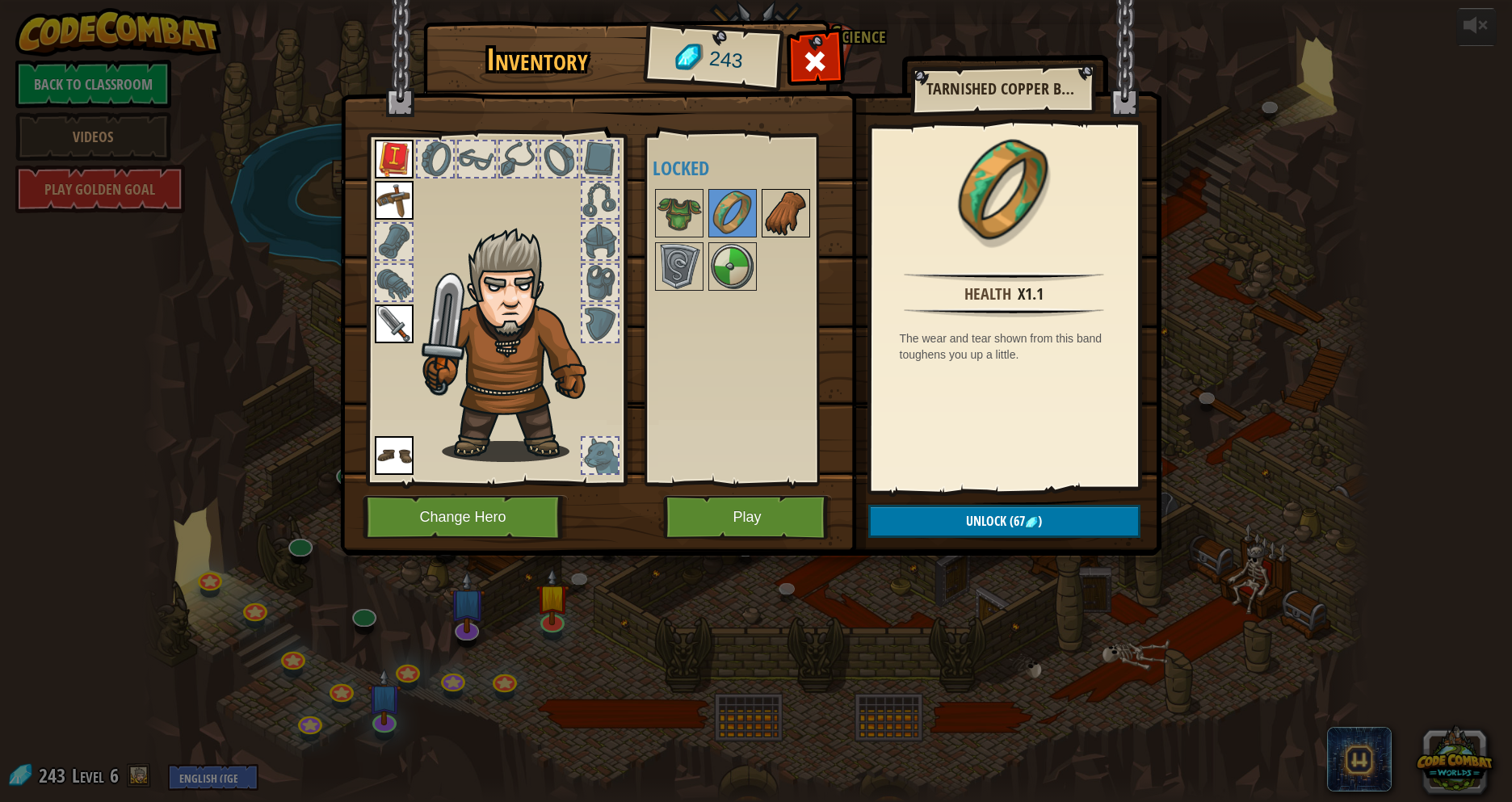
click at [773, 210] on img at bounding box center [786, 213] width 45 height 45
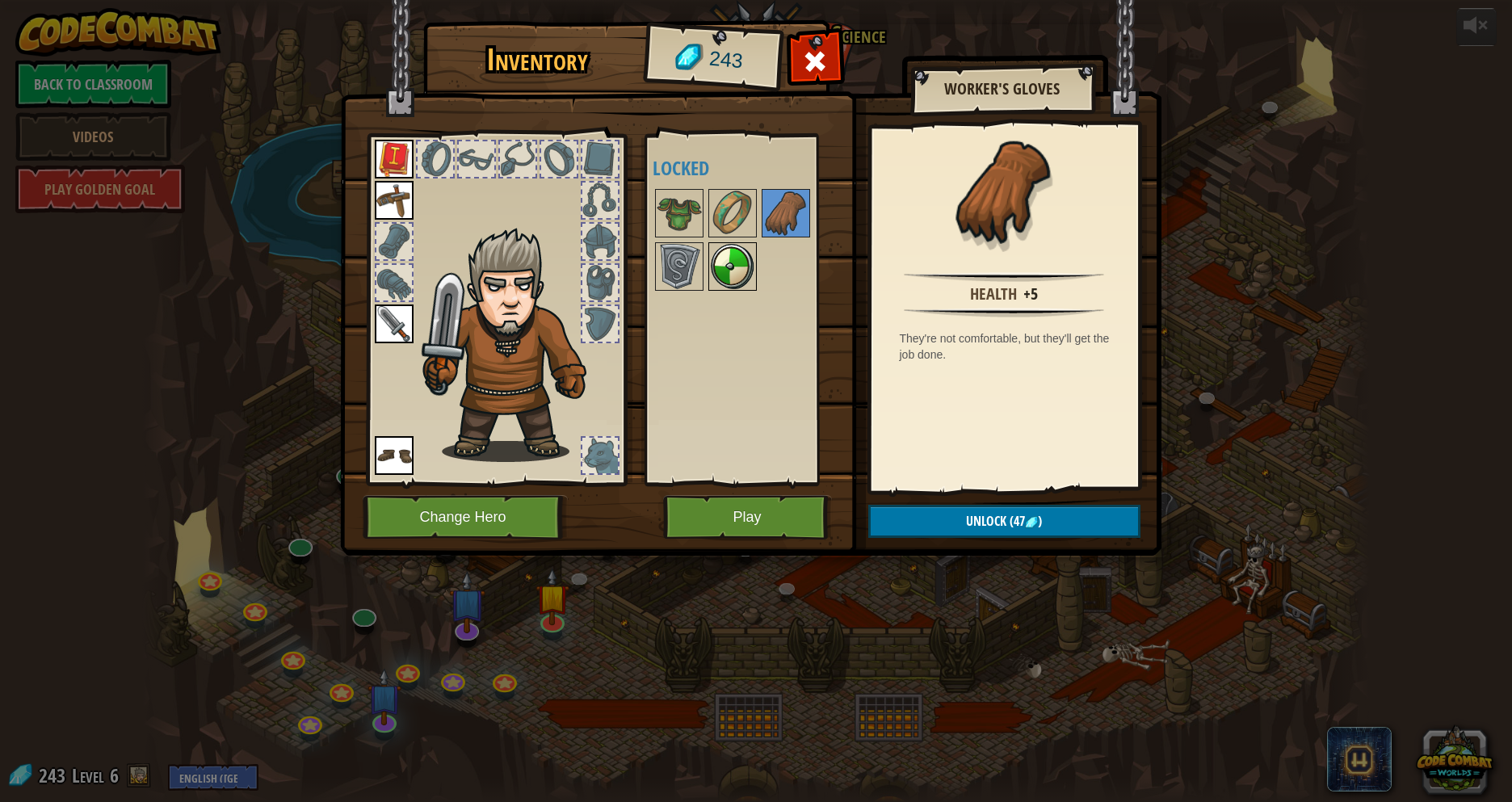
click at [726, 269] on img at bounding box center [732, 266] width 45 height 45
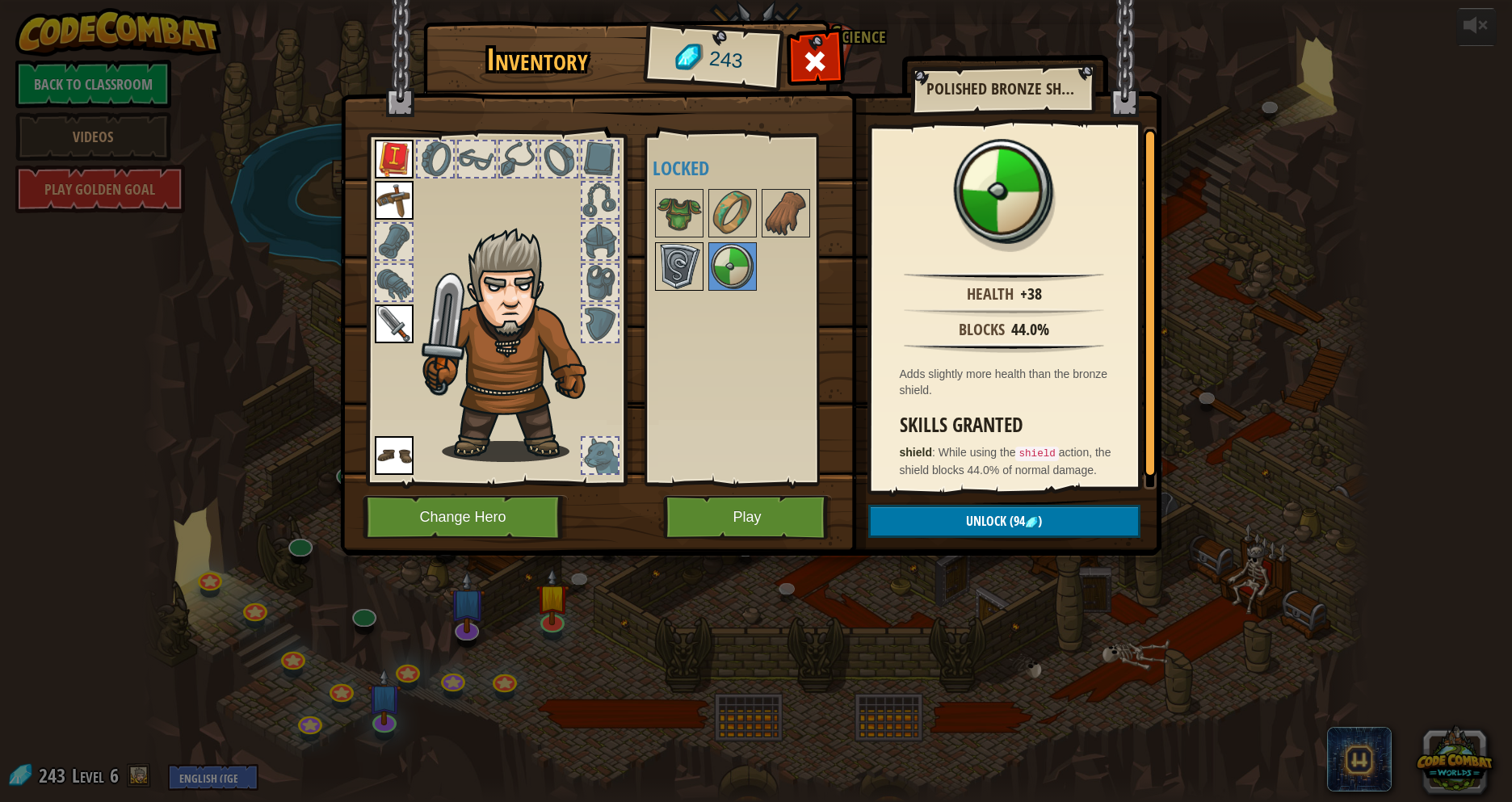
click at [679, 259] on img at bounding box center [679, 266] width 45 height 45
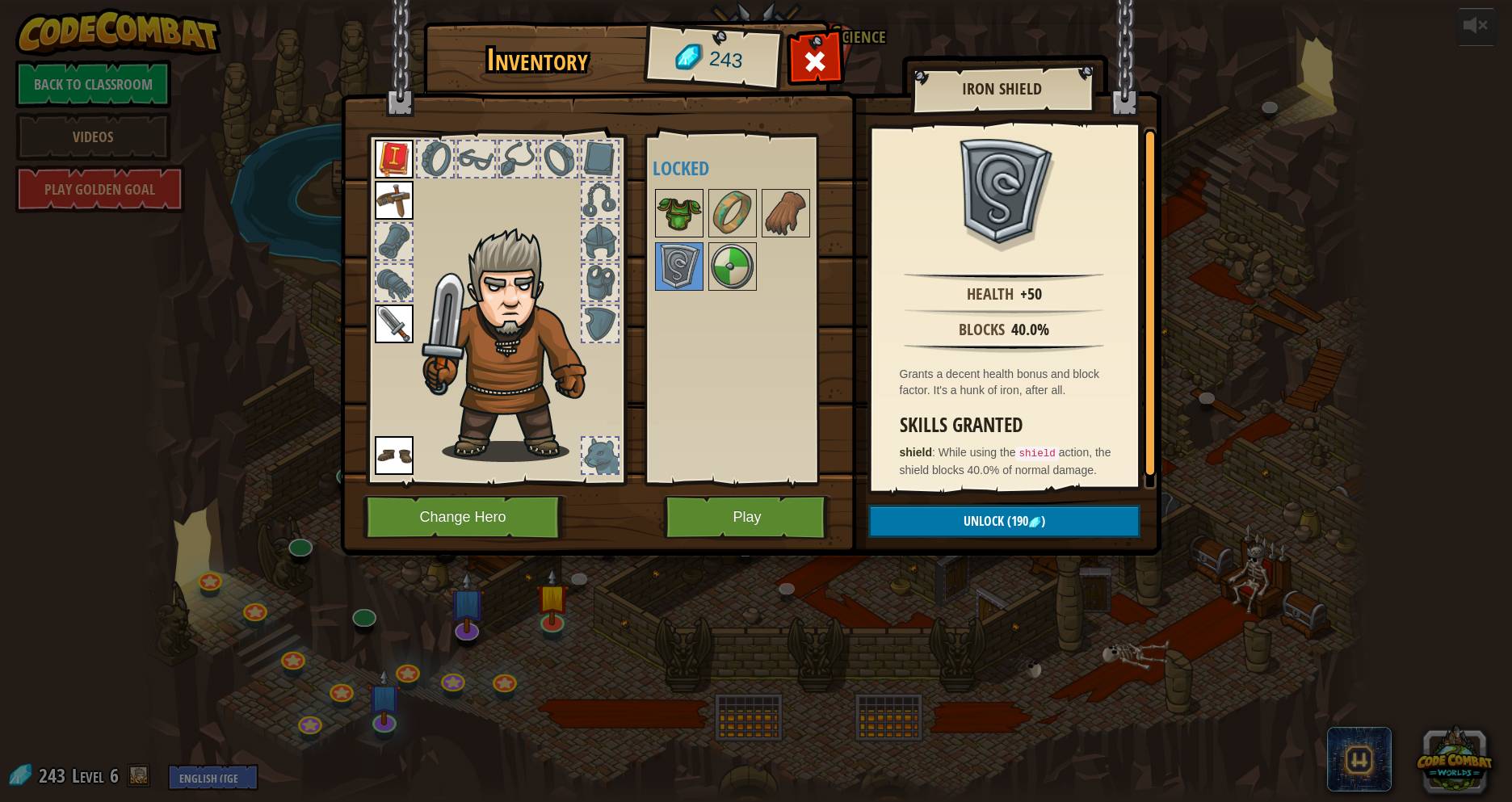
click at [670, 221] on img at bounding box center [679, 213] width 45 height 45
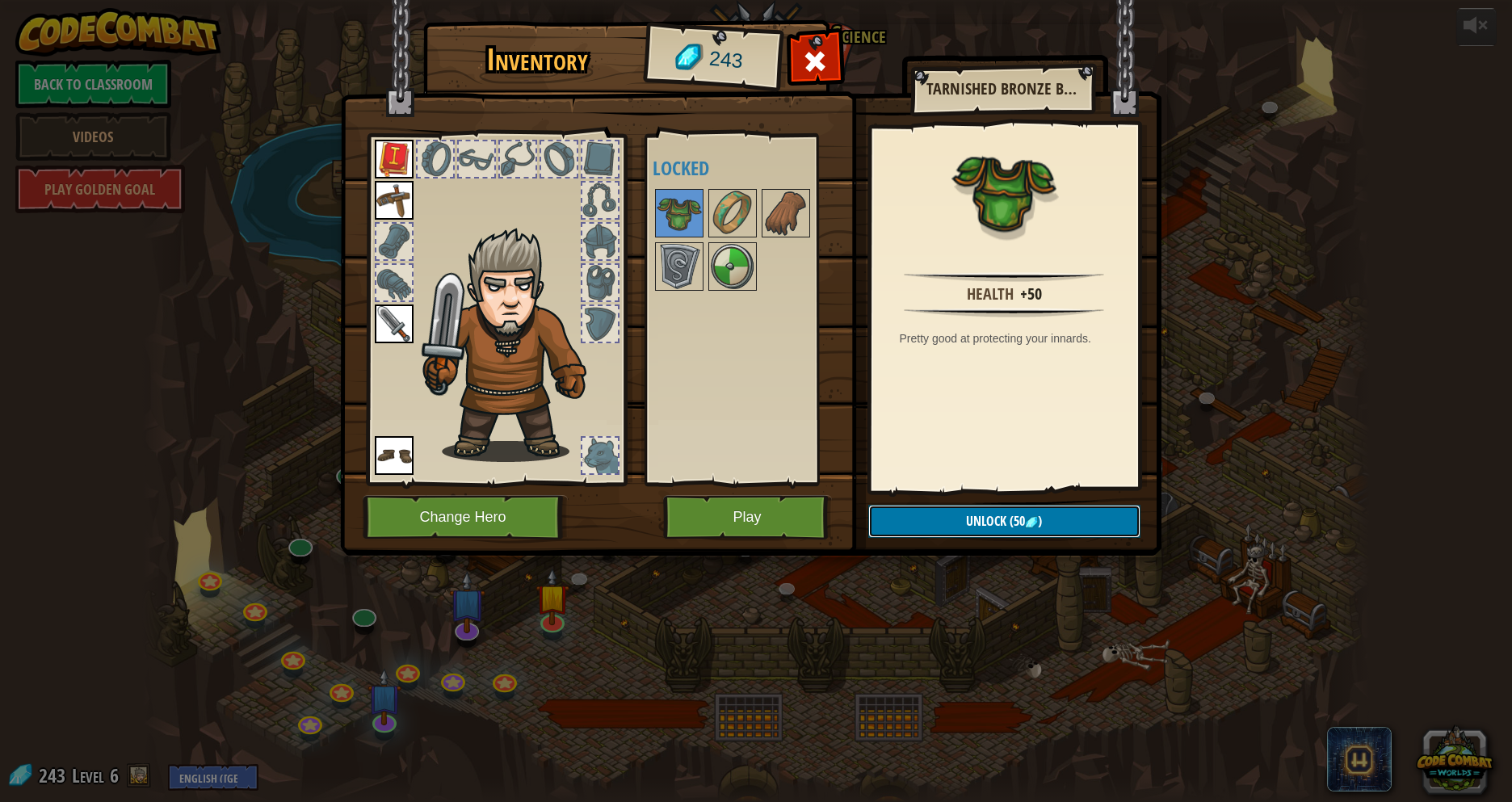
click at [995, 512] on span "Unlock" at bounding box center [986, 520] width 40 height 18
click at [985, 509] on button "Confirm" at bounding box center [1004, 521] width 272 height 33
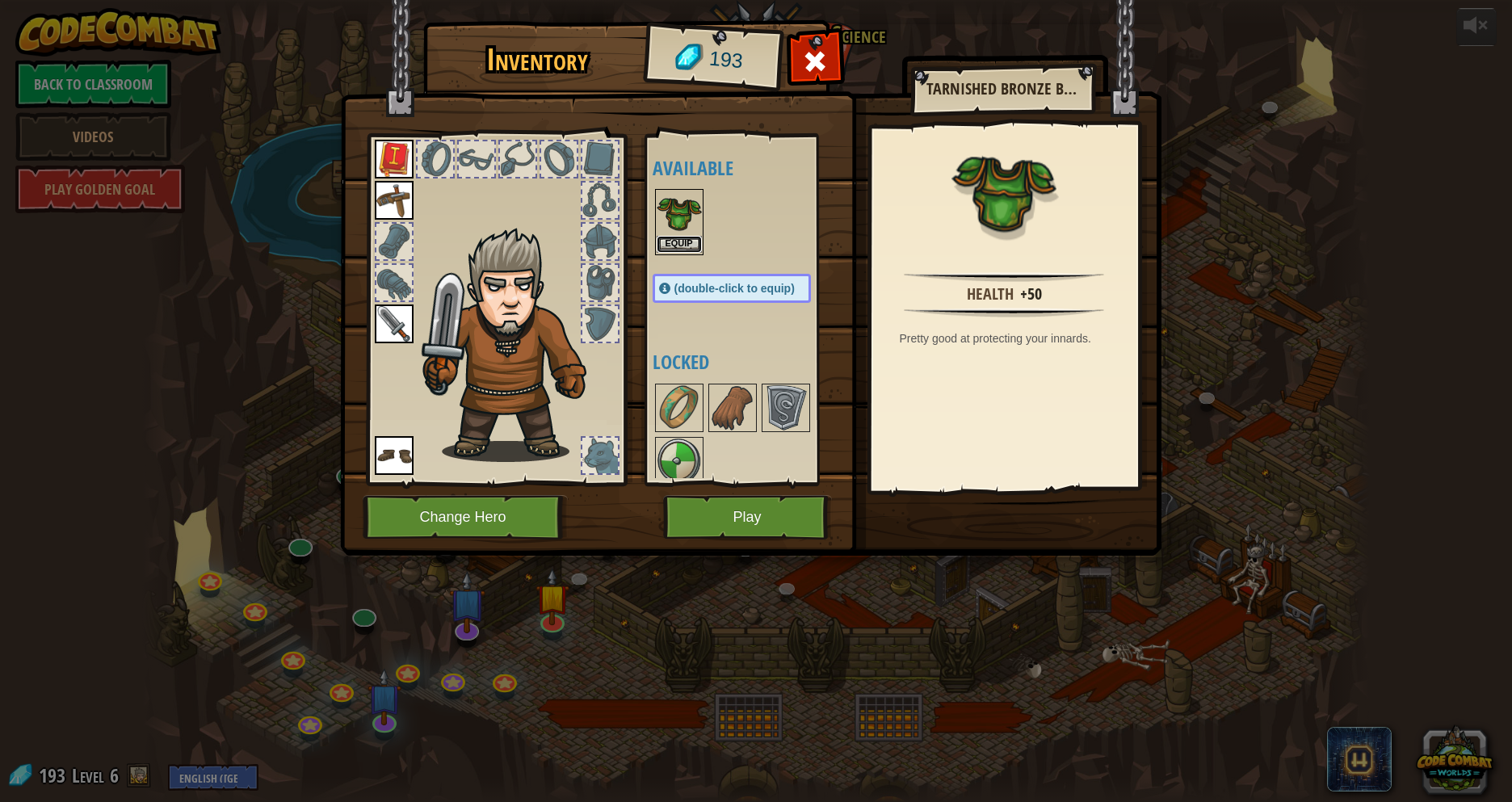
click at [692, 239] on button "Equip" at bounding box center [679, 244] width 45 height 17
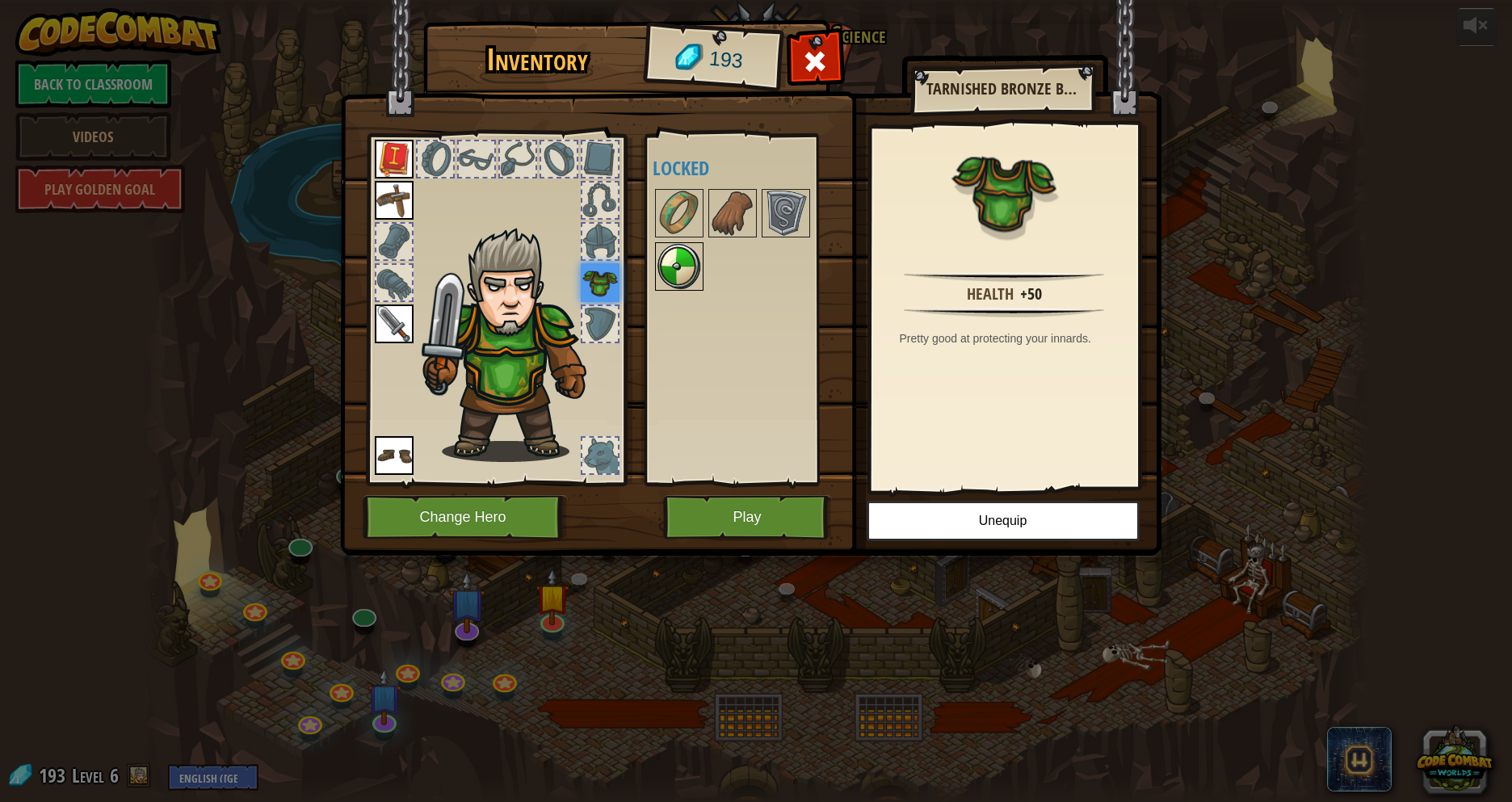
click at [681, 263] on img at bounding box center [679, 266] width 45 height 45
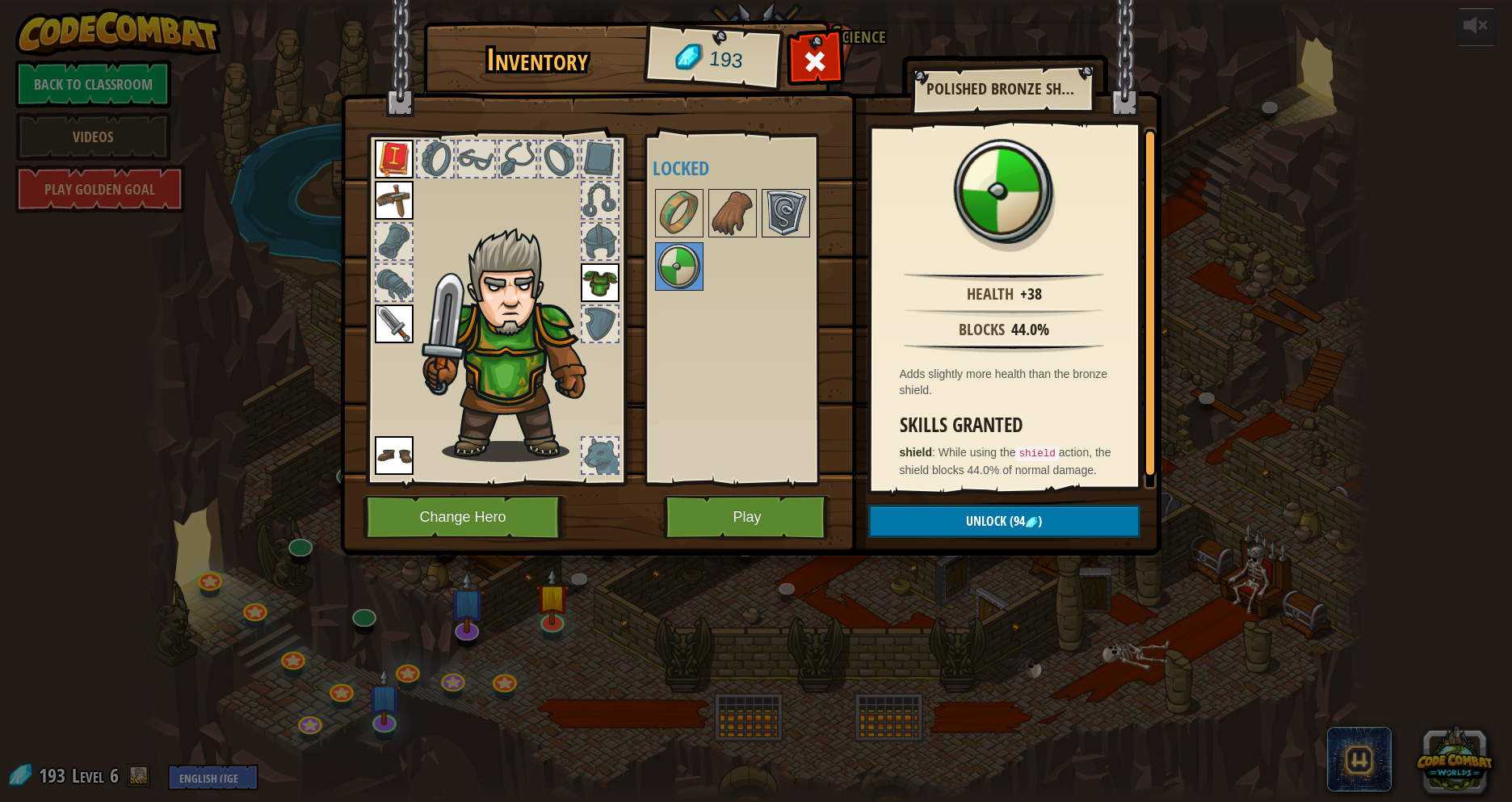
click at [789, 232] on img at bounding box center [786, 213] width 45 height 45
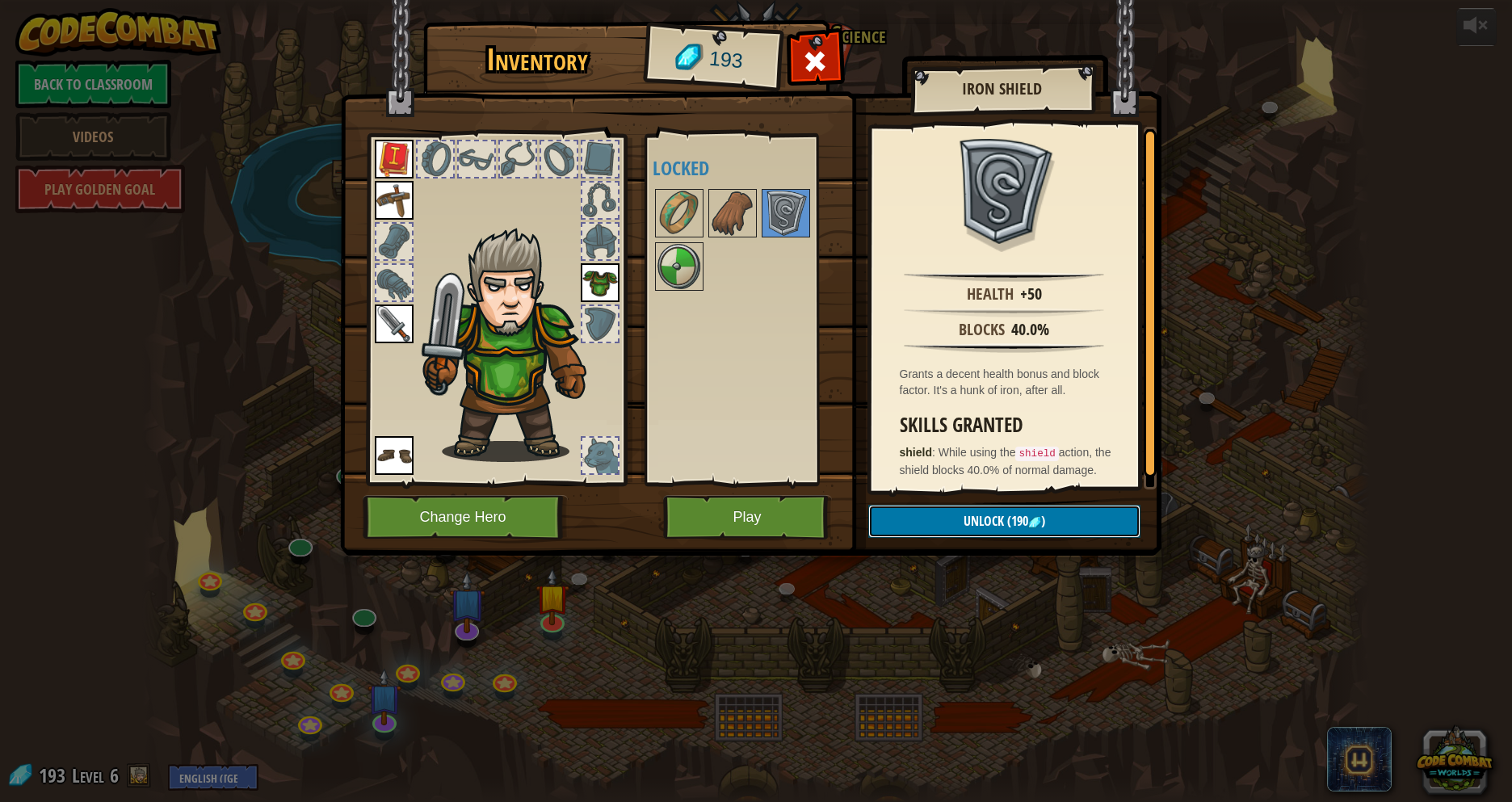
click at [952, 517] on button "Unlock (190 )" at bounding box center [1004, 521] width 272 height 33
click at [929, 523] on button "Confirm" at bounding box center [1004, 521] width 272 height 33
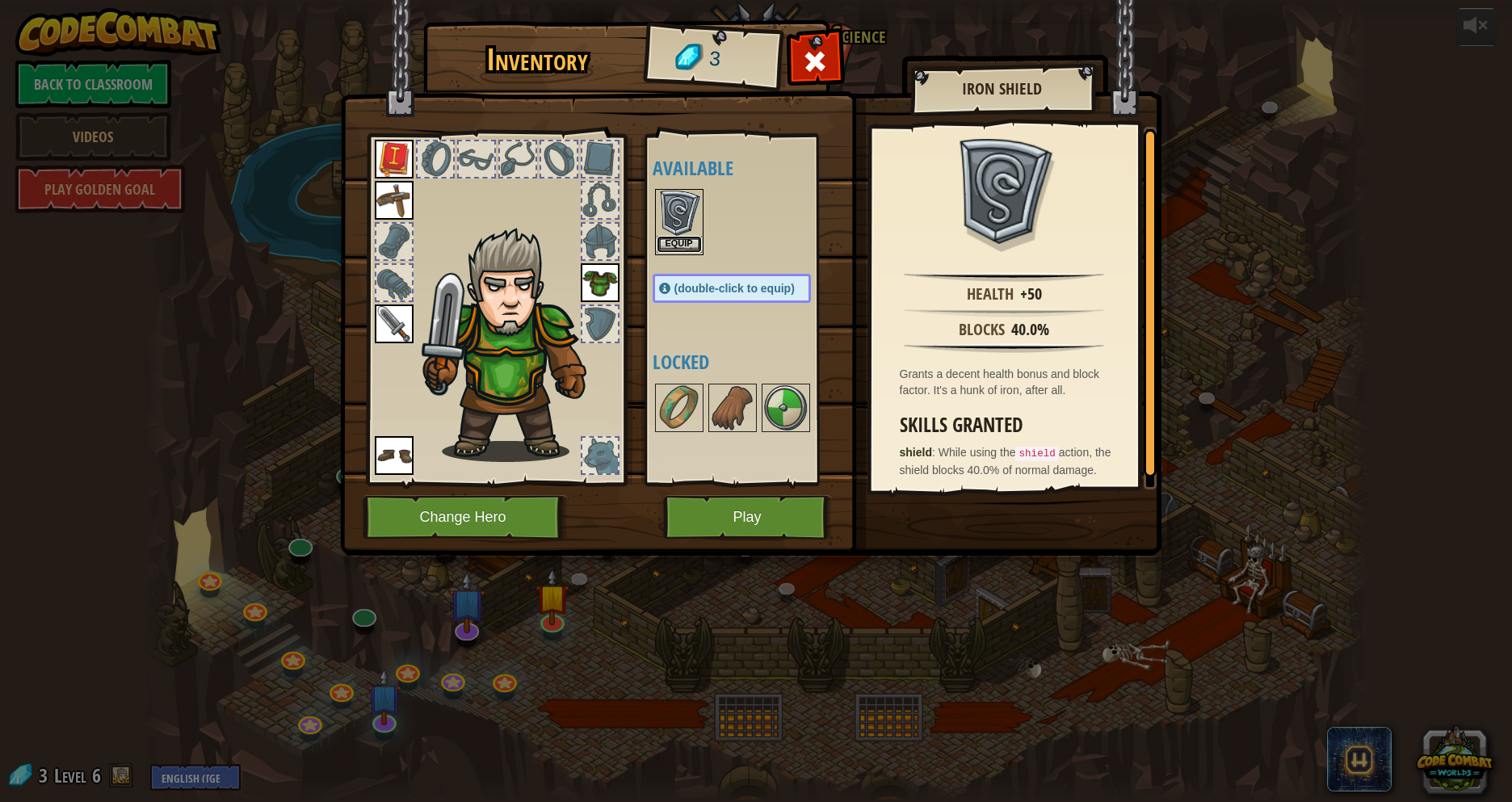
click at [688, 242] on button "Equip" at bounding box center [679, 244] width 45 height 17
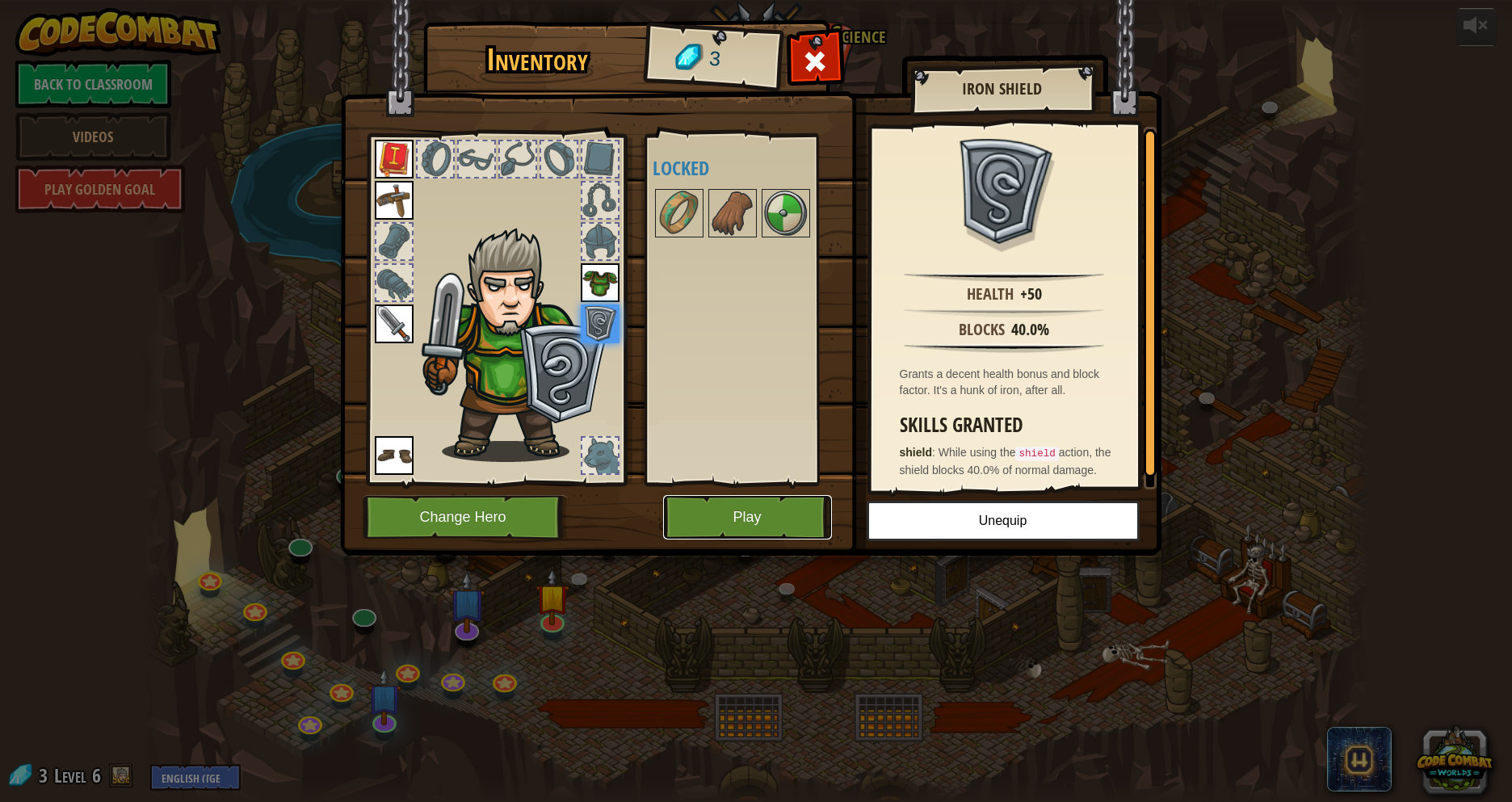
click at [760, 512] on button "Play" at bounding box center [747, 517] width 169 height 44
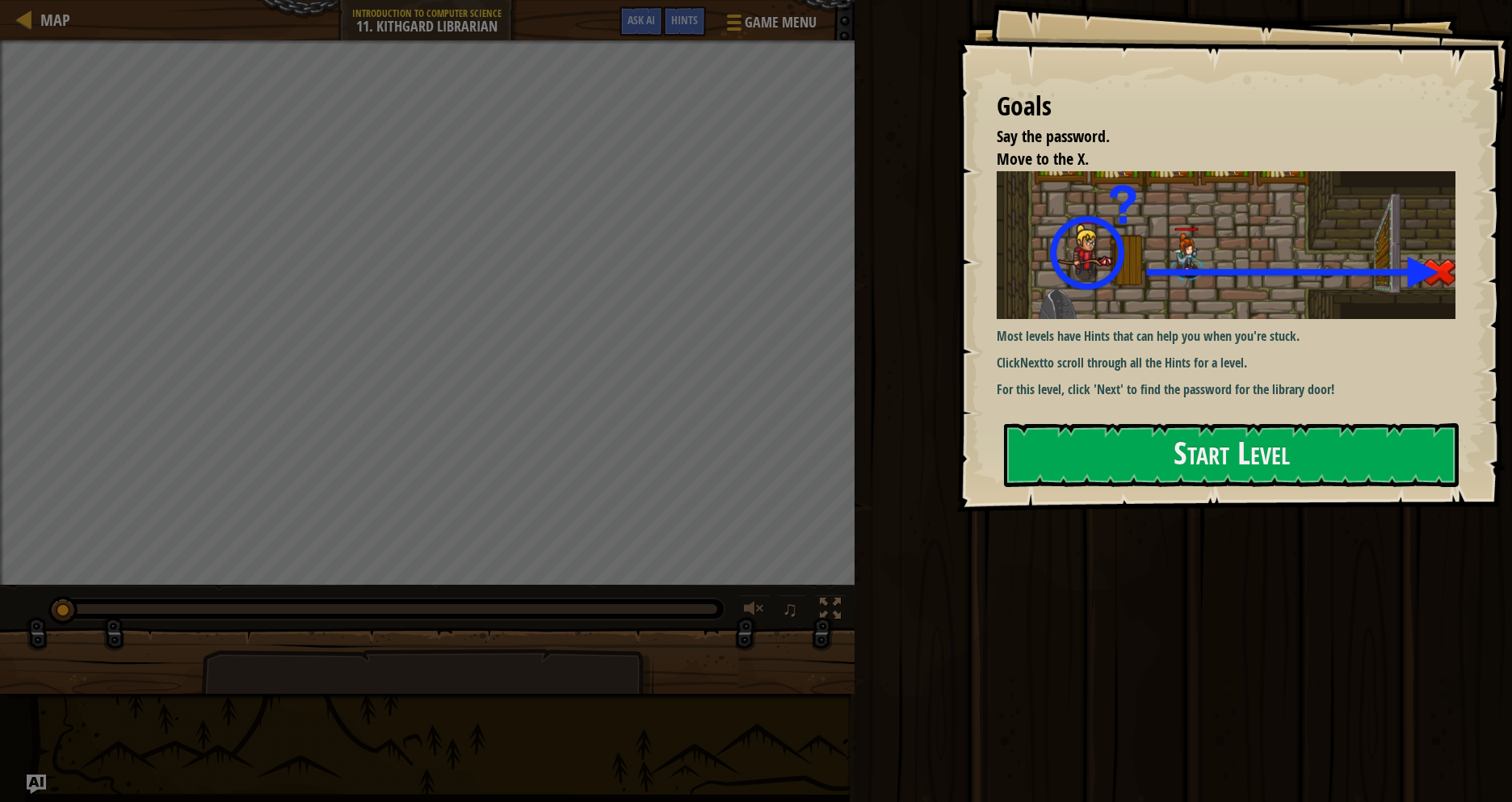
click at [1113, 399] on div "Most levels have Hints that can help you when you're stuck. Click Next to scrol…" at bounding box center [1226, 288] width 459 height 236
click at [1116, 429] on button "Start Level" at bounding box center [1231, 455] width 455 height 64
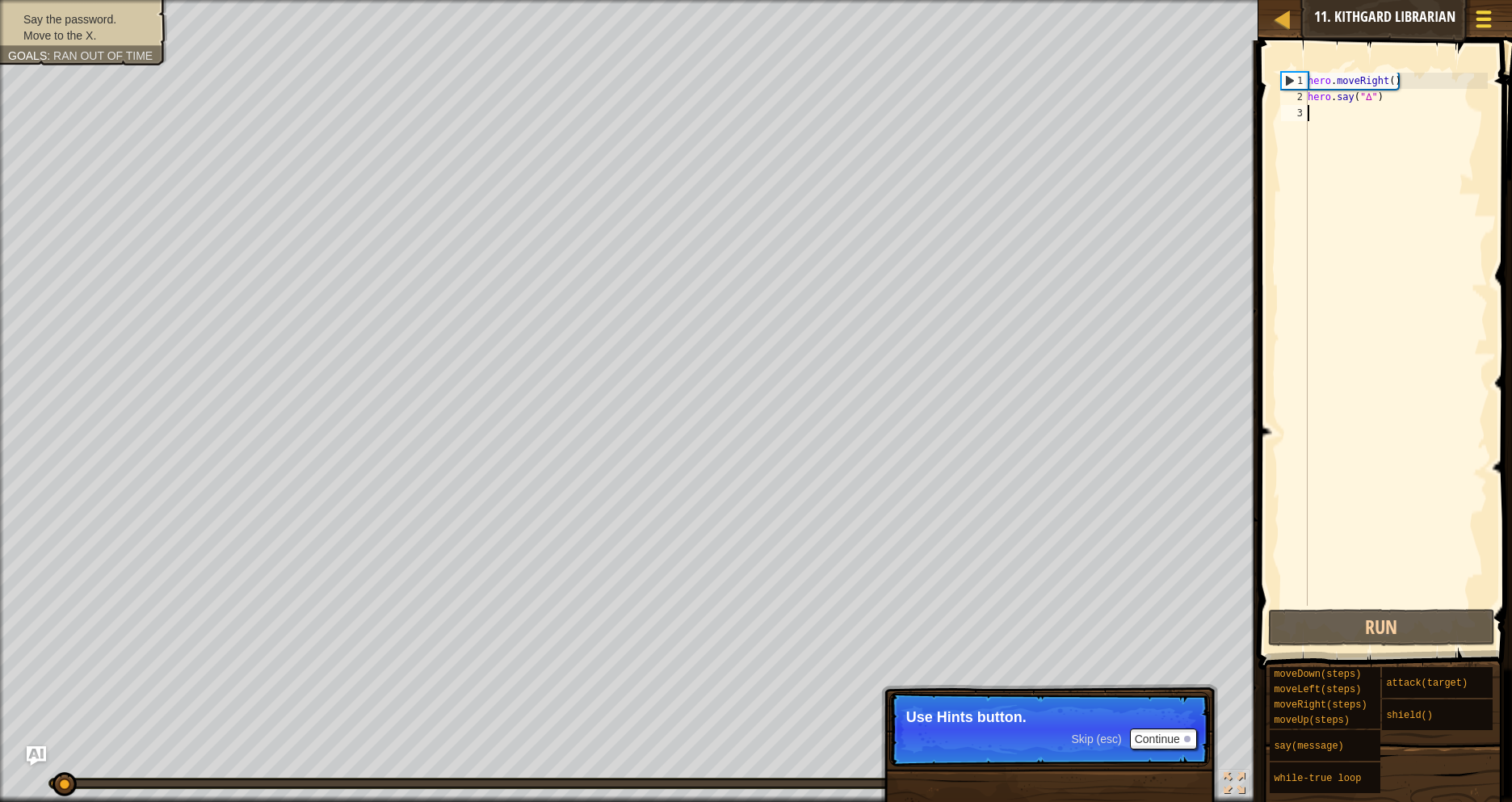
click at [1493, 12] on div at bounding box center [1484, 20] width 22 height 24
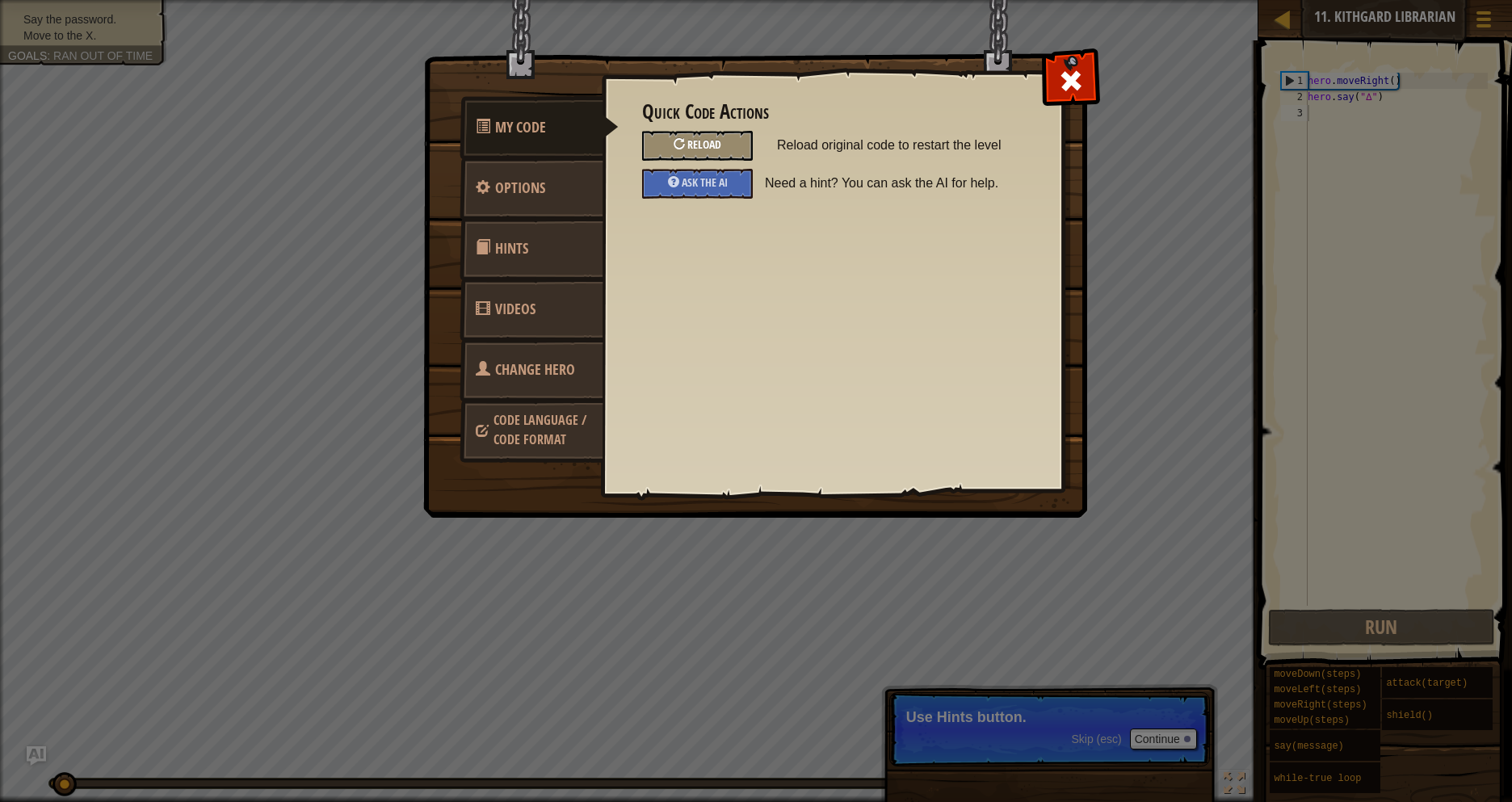
click at [717, 135] on div "Reload" at bounding box center [697, 145] width 111 height 30
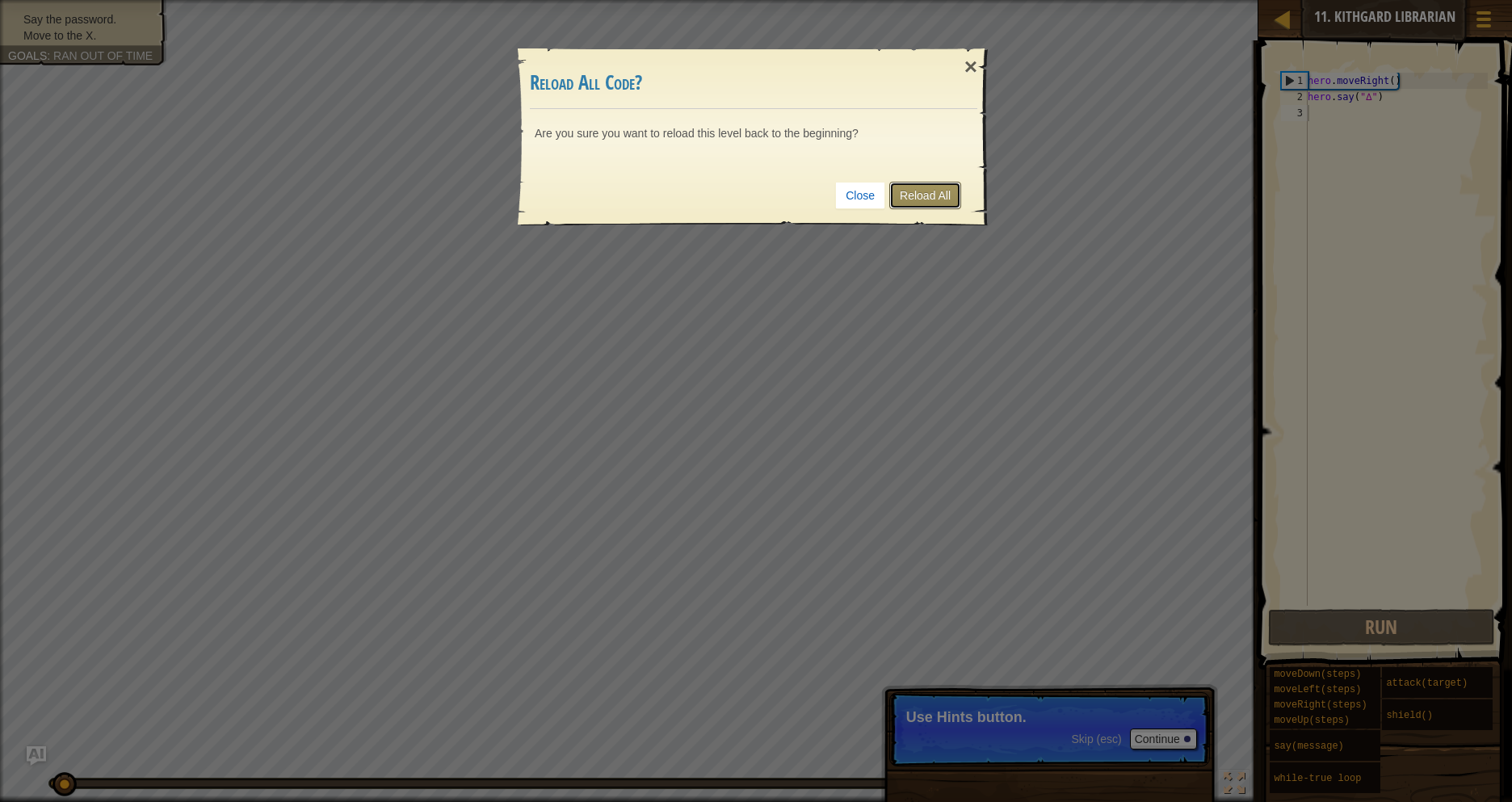
drag, startPoint x: 935, startPoint y: 189, endPoint x: 926, endPoint y: 178, distance: 14.2
click at [935, 190] on link "Reload All" at bounding box center [925, 196] width 72 height 27
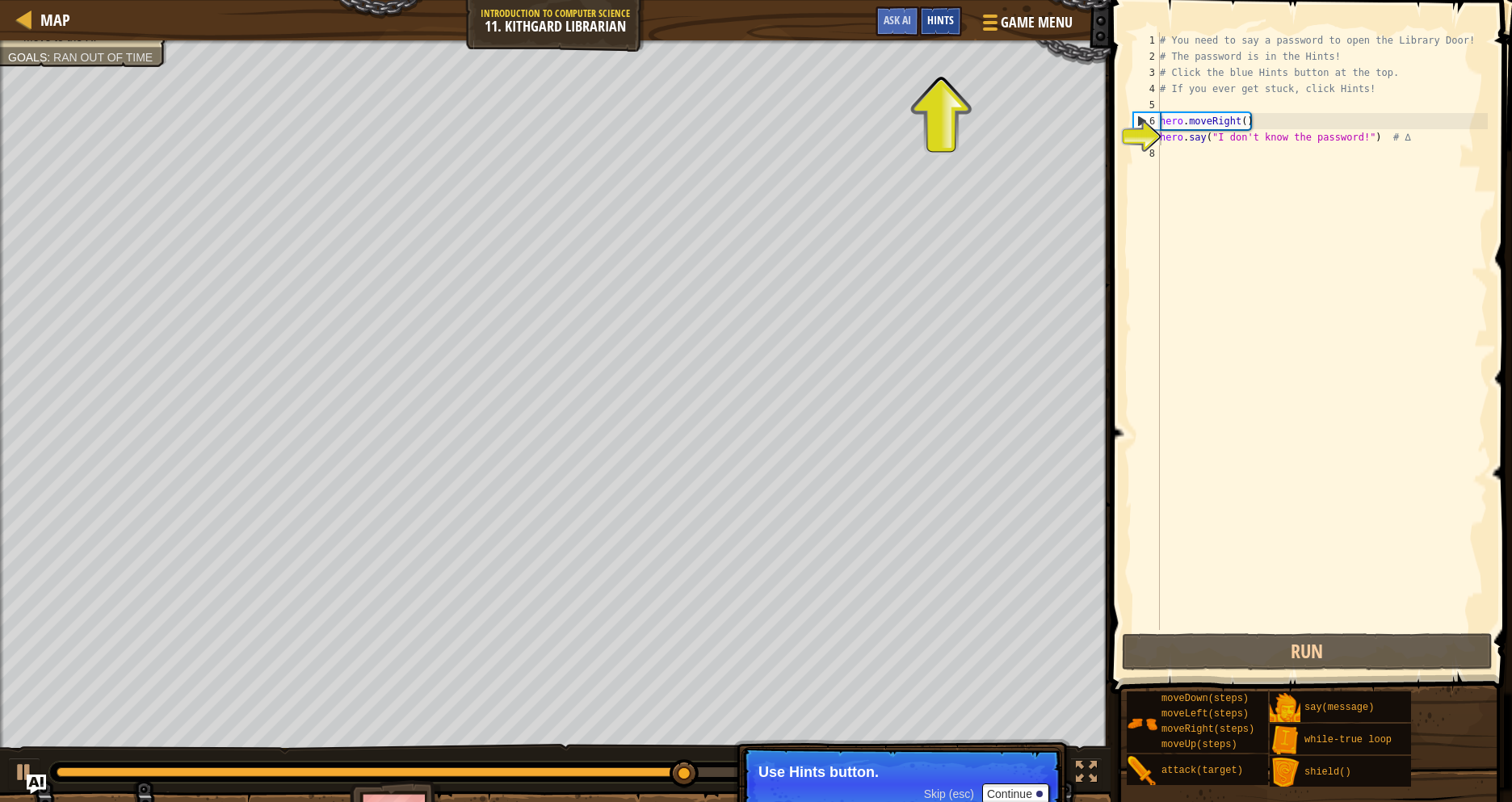
click at [941, 26] on span "Hints" at bounding box center [940, 20] width 26 height 15
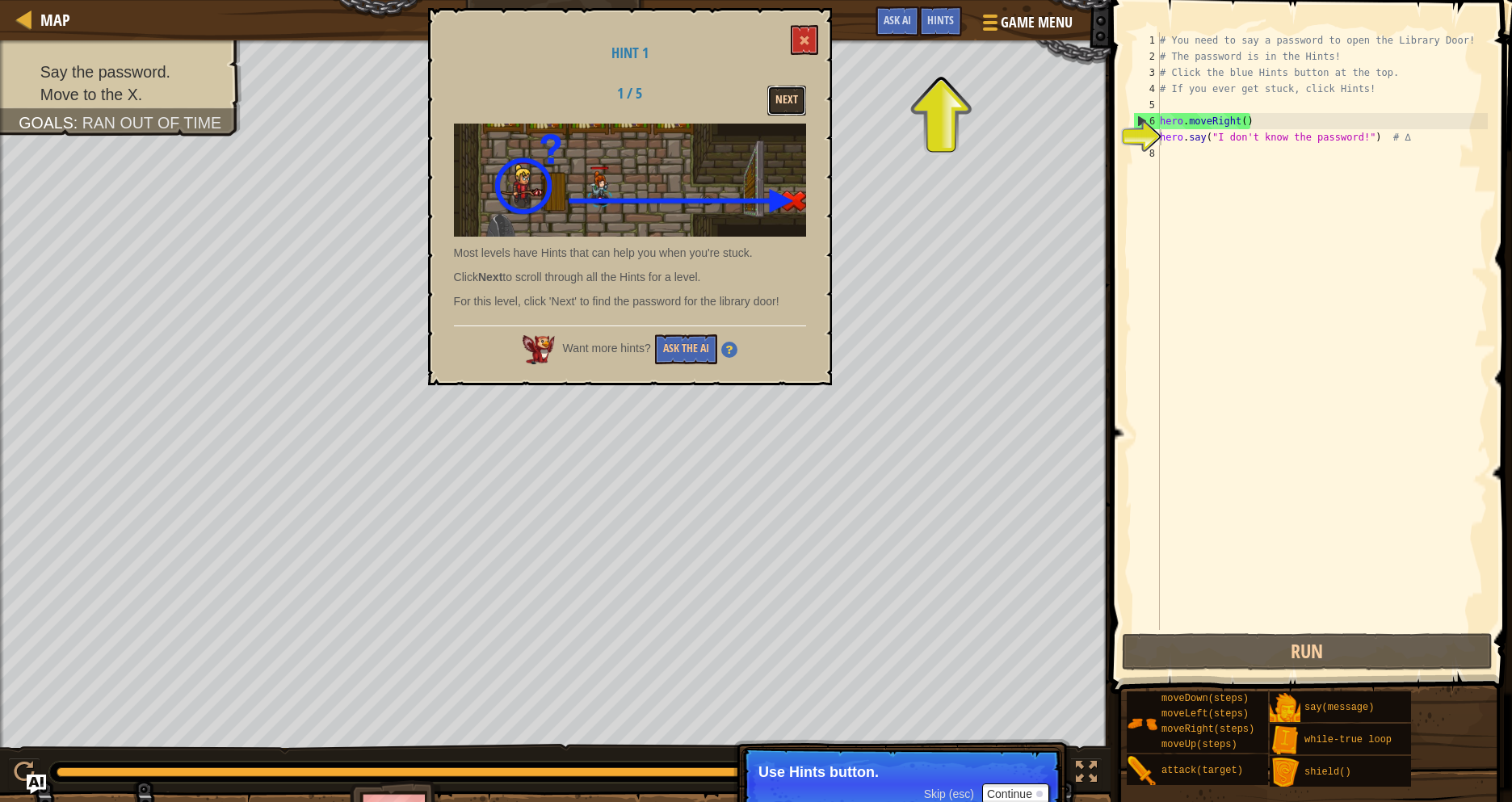
click at [792, 100] on button "Next" at bounding box center [787, 100] width 39 height 30
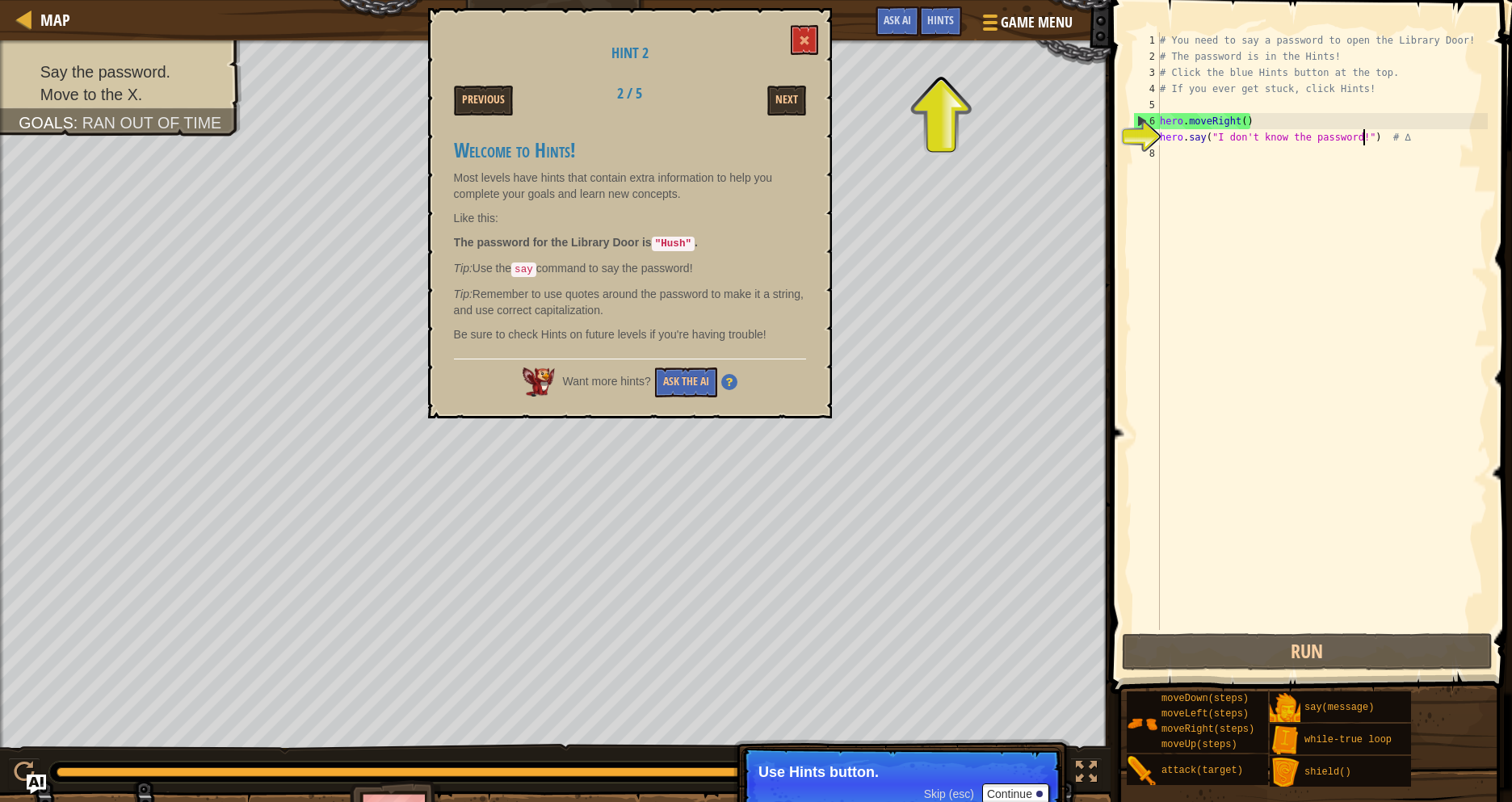
click at [1361, 135] on div "# You need to say a password to open the Library Door! # The password is in the…" at bounding box center [1322, 347] width 331 height 630
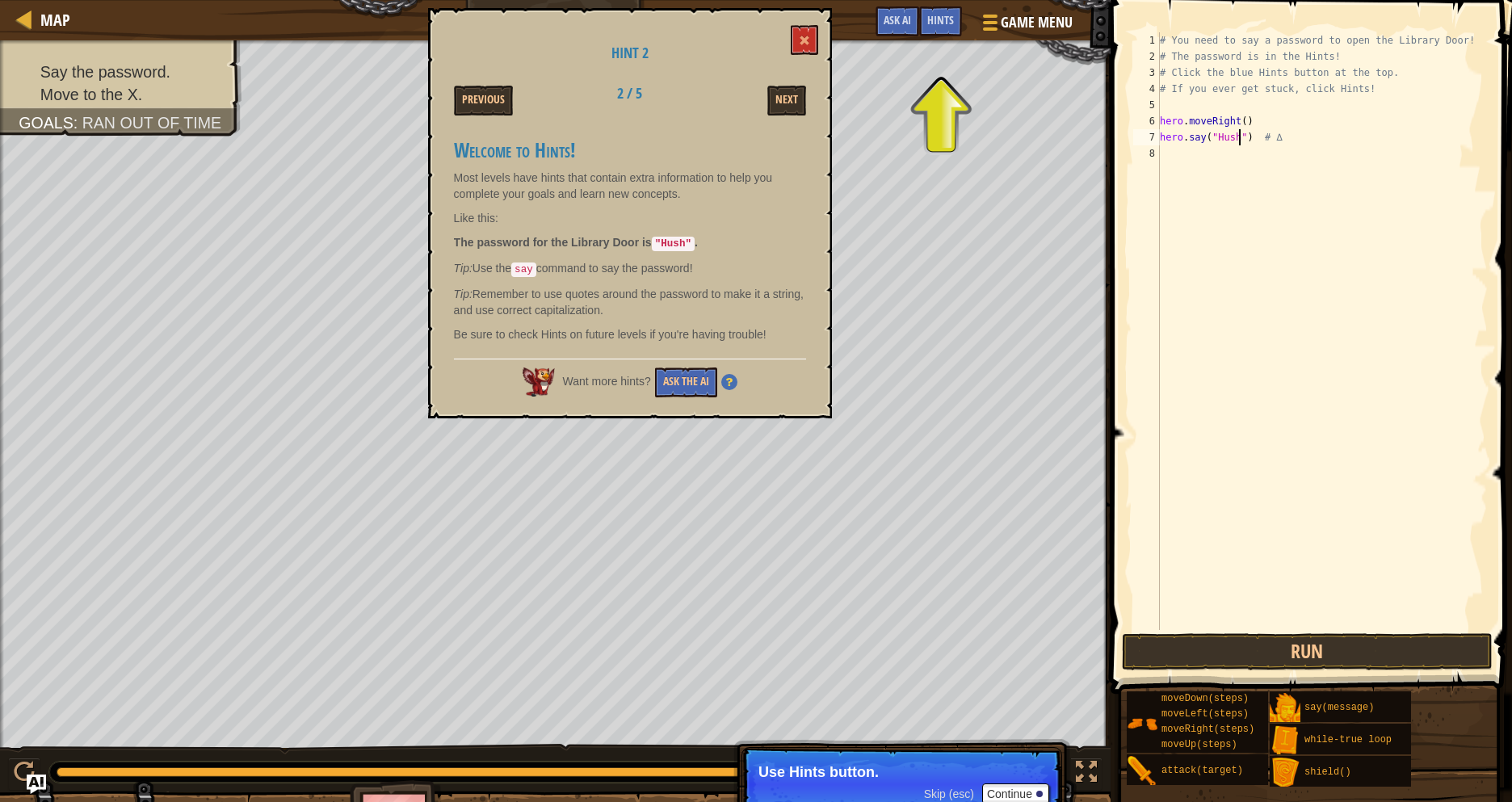
scroll to position [8, 11]
click at [1264, 642] on button "Run" at bounding box center [1307, 652] width 371 height 37
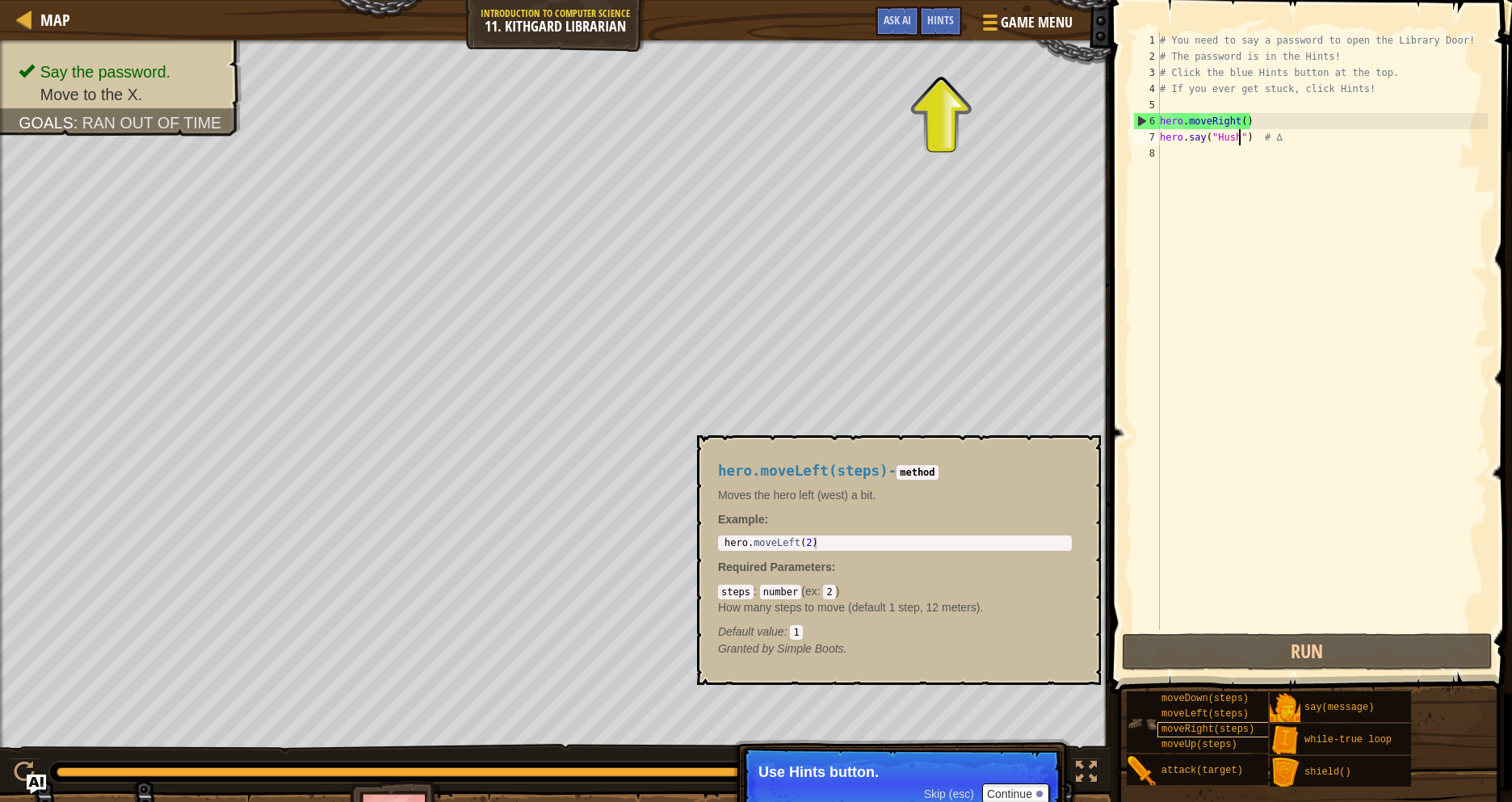
click at [1225, 720] on span "moveLeft(steps)" at bounding box center [1205, 714] width 88 height 11
click at [1231, 730] on span "moveRight(steps)" at bounding box center [1208, 729] width 93 height 11
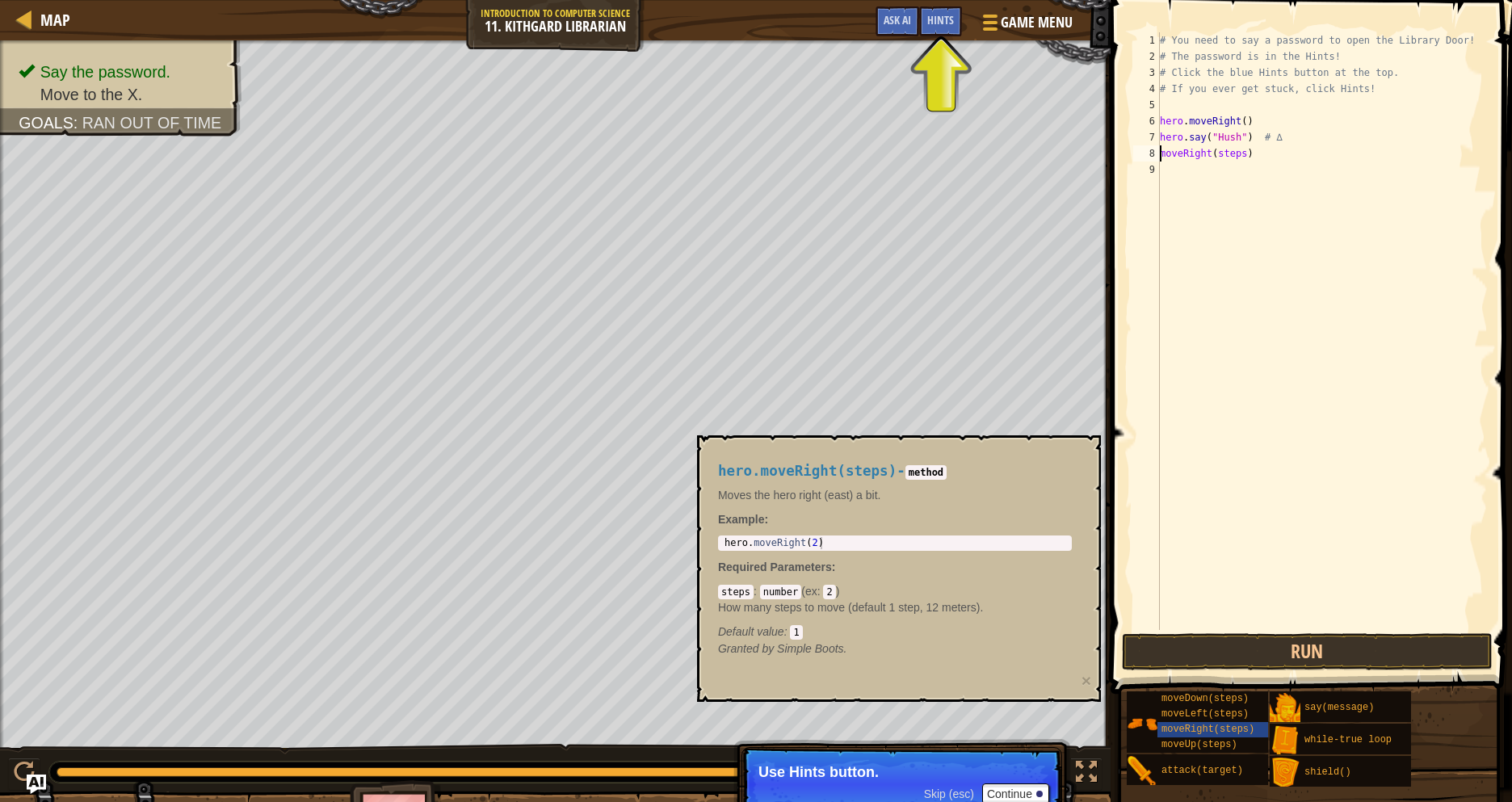
click at [1244, 155] on div "# You need to say a password to open the Library Door! # The password is in the…" at bounding box center [1322, 347] width 331 height 630
click at [1292, 654] on button "Run" at bounding box center [1307, 652] width 371 height 37
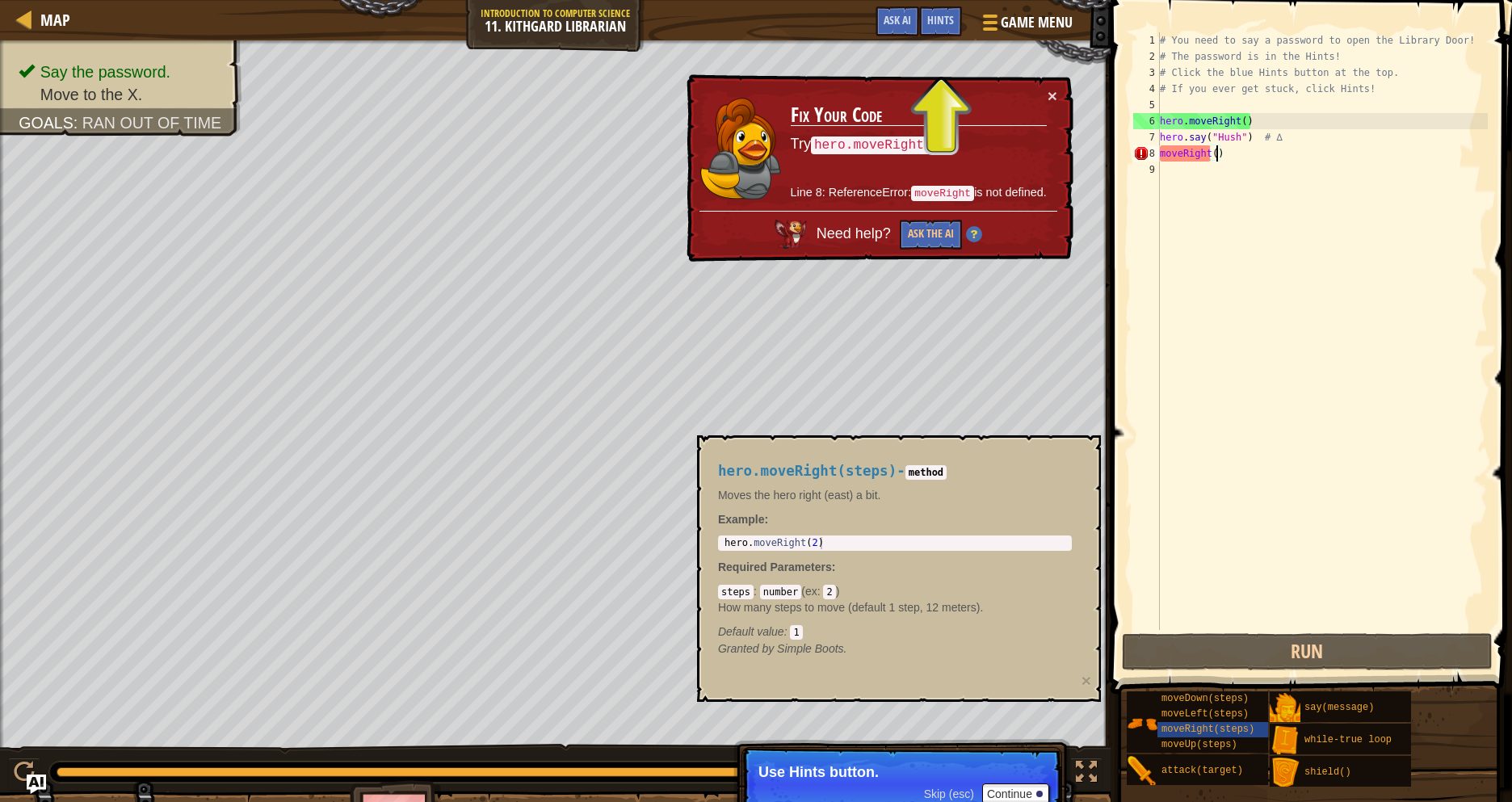
click at [1168, 155] on div "# You need to say a password to open the Library Door! # The password is in the…" at bounding box center [1322, 347] width 331 height 630
click at [1165, 156] on div "# You need to say a password to open the Library Door! # The password is in the…" at bounding box center [1322, 347] width 331 height 630
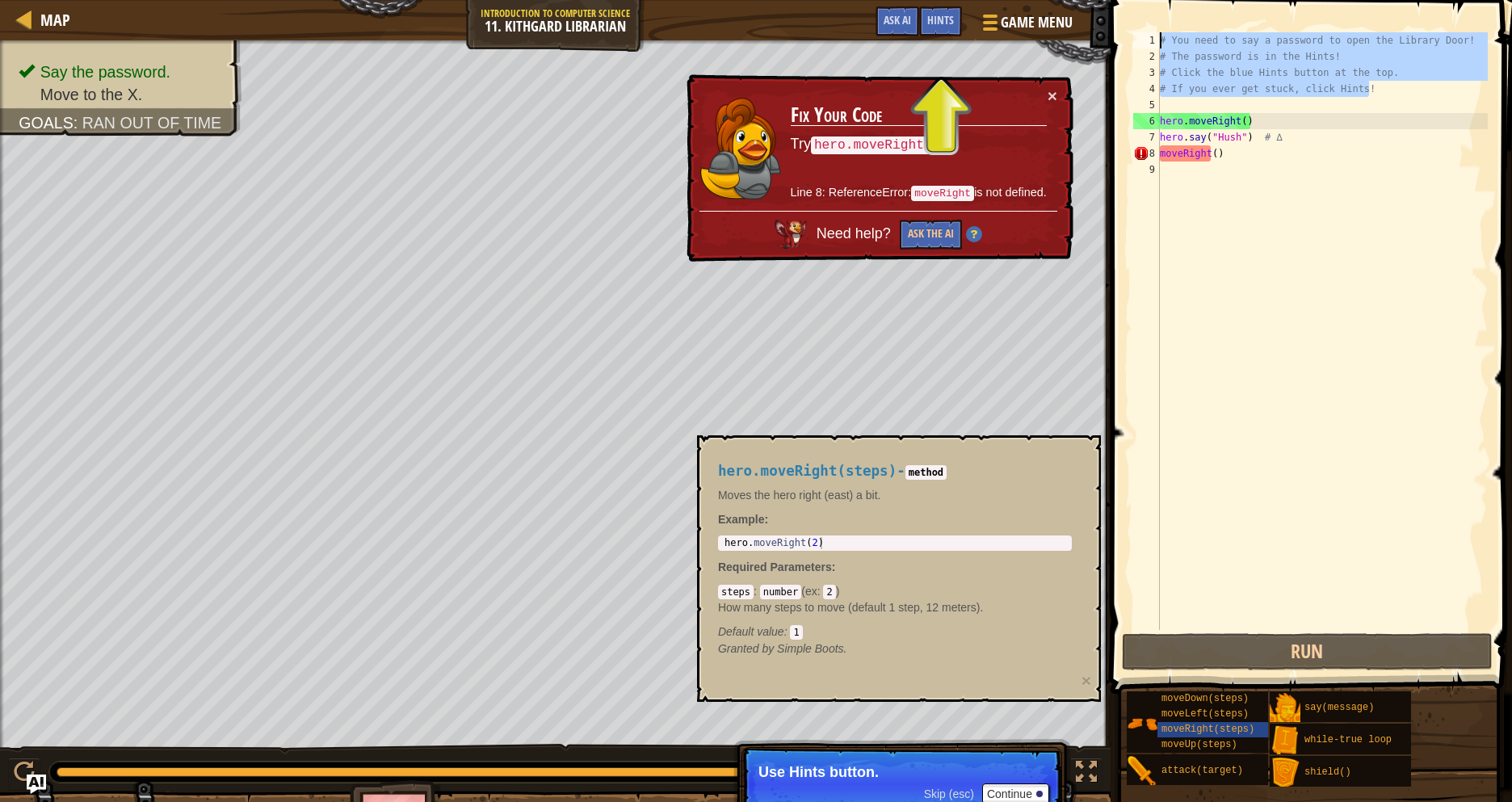
drag, startPoint x: 1378, startPoint y: 88, endPoint x: 1157, endPoint y: 34, distance: 227.5
click at [1157, 34] on div "moveRight() 1 2 3 4 5 6 7 8 9 # You need to say a password to open the Library …" at bounding box center [1309, 331] width 358 height 598
type textarea "# You need to say a password to open the Library Door! # The password is in the…"
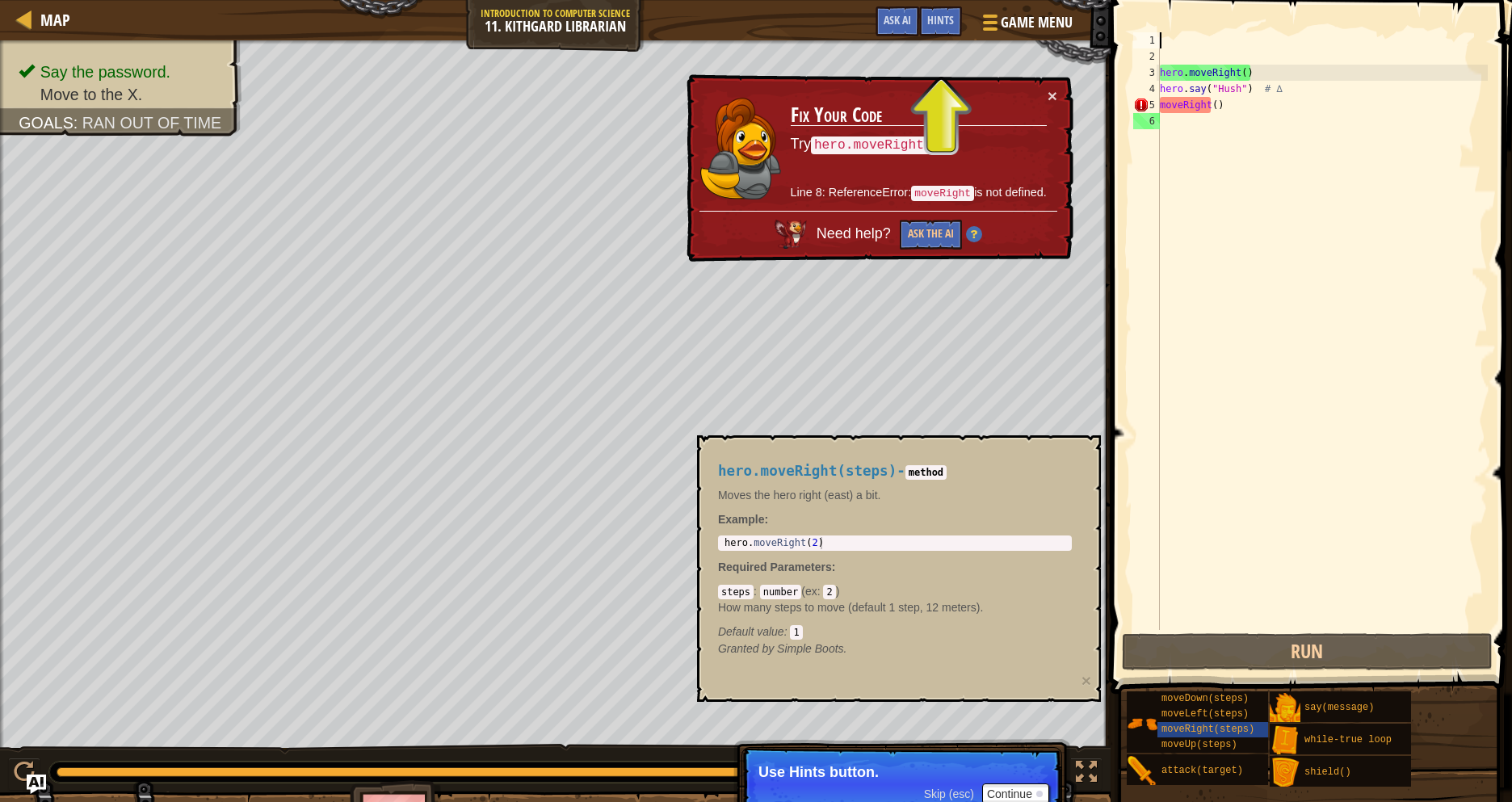
scroll to position [8, 0]
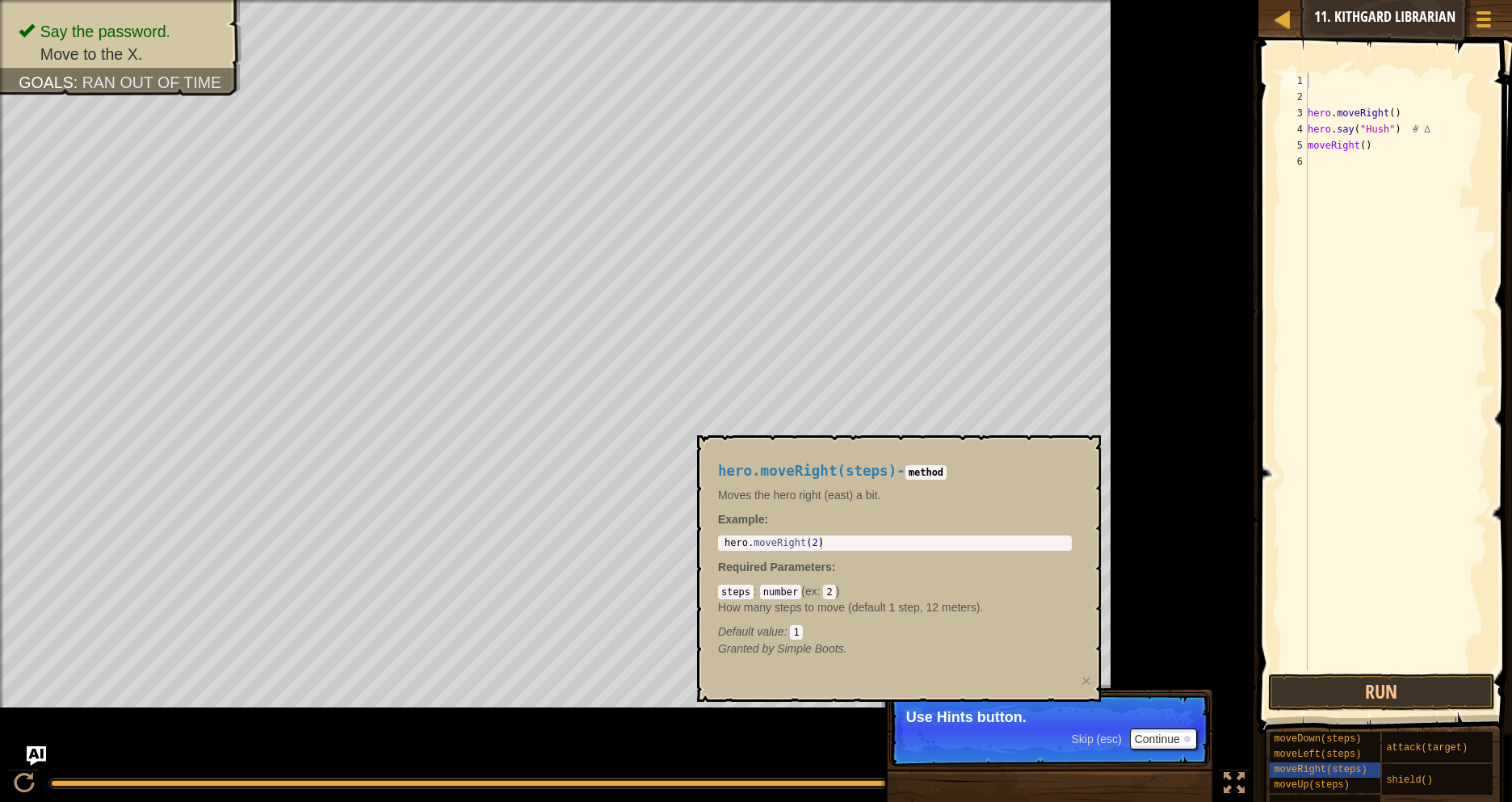
click at [1174, 54] on div "Say the password. Move to the X. Goals : Ran out of time" at bounding box center [629, 401] width 1259 height 802
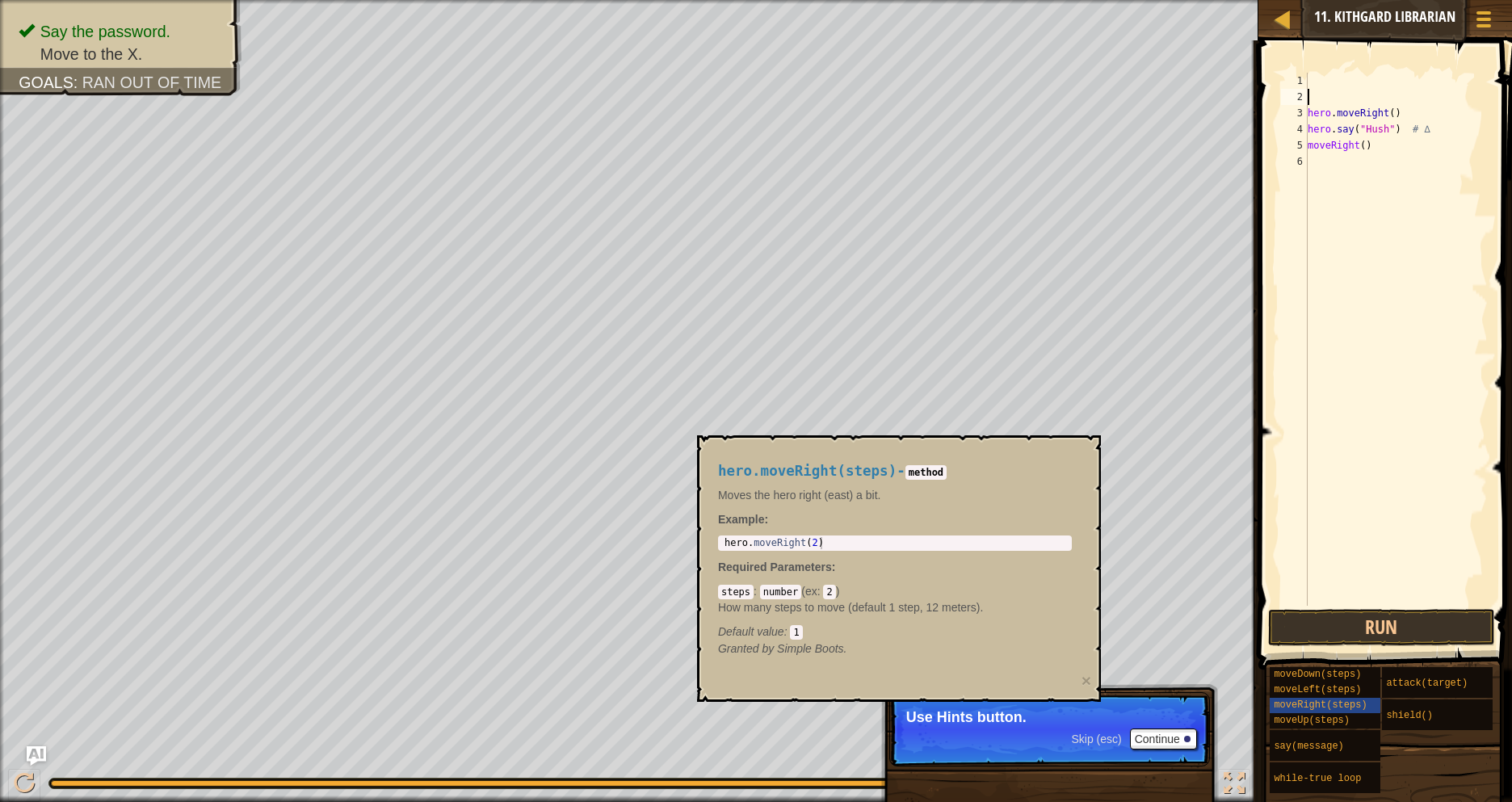
click at [1315, 99] on div "hero . moveRight ( ) hero . say ( "Hush" ) # ∆ moveRight ( )" at bounding box center [1396, 355] width 184 height 566
click at [1303, 96] on div "2" at bounding box center [1293, 96] width 26 height 16
click at [1309, 119] on div "hero . moveRight ( ) hero . say ( "Hush" ) # ∆ moveRight ( )" at bounding box center [1396, 355] width 184 height 566
type textarea "hero.moveRight()"
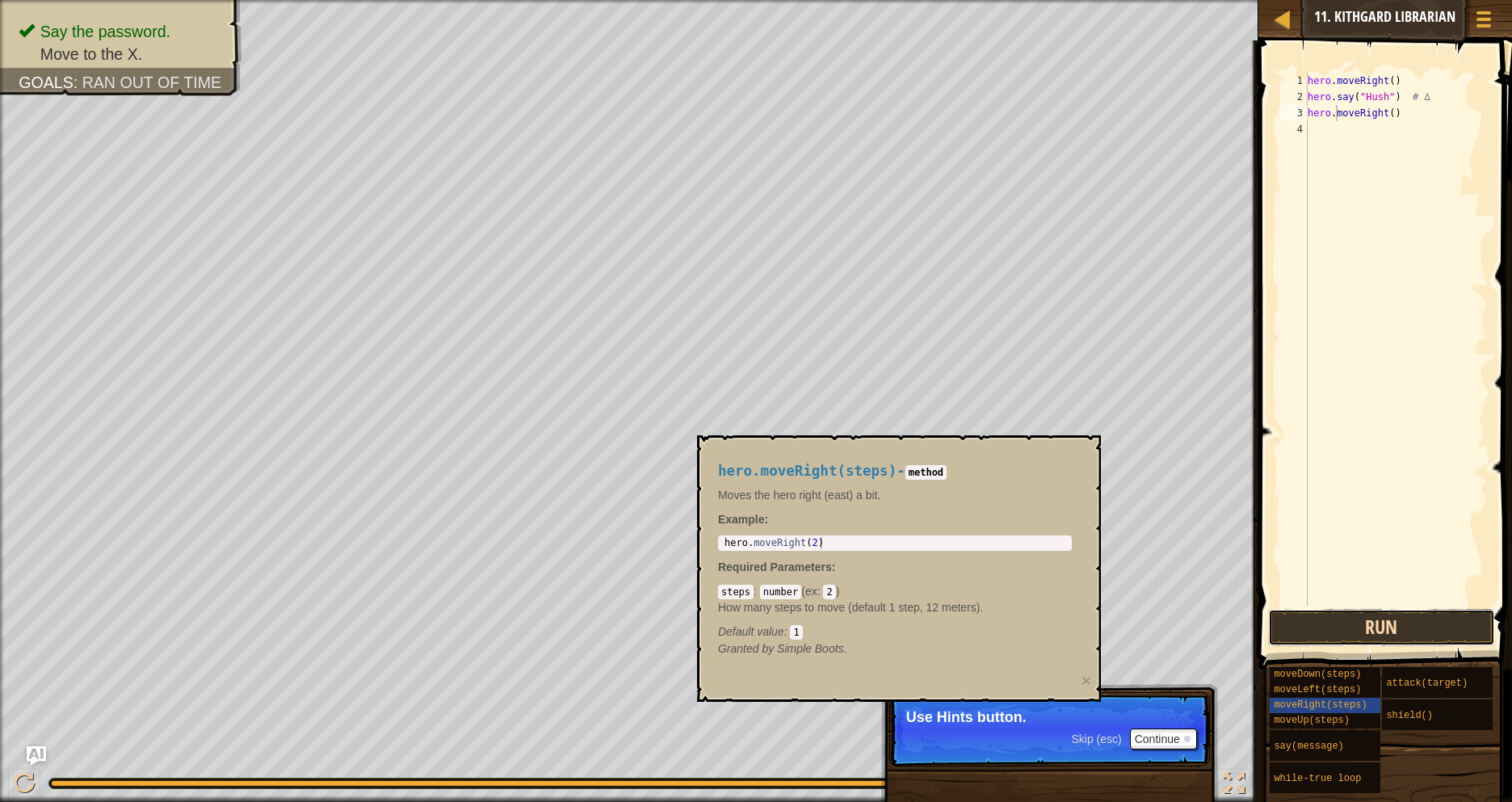
click at [1387, 619] on button "Run" at bounding box center [1382, 628] width 228 height 37
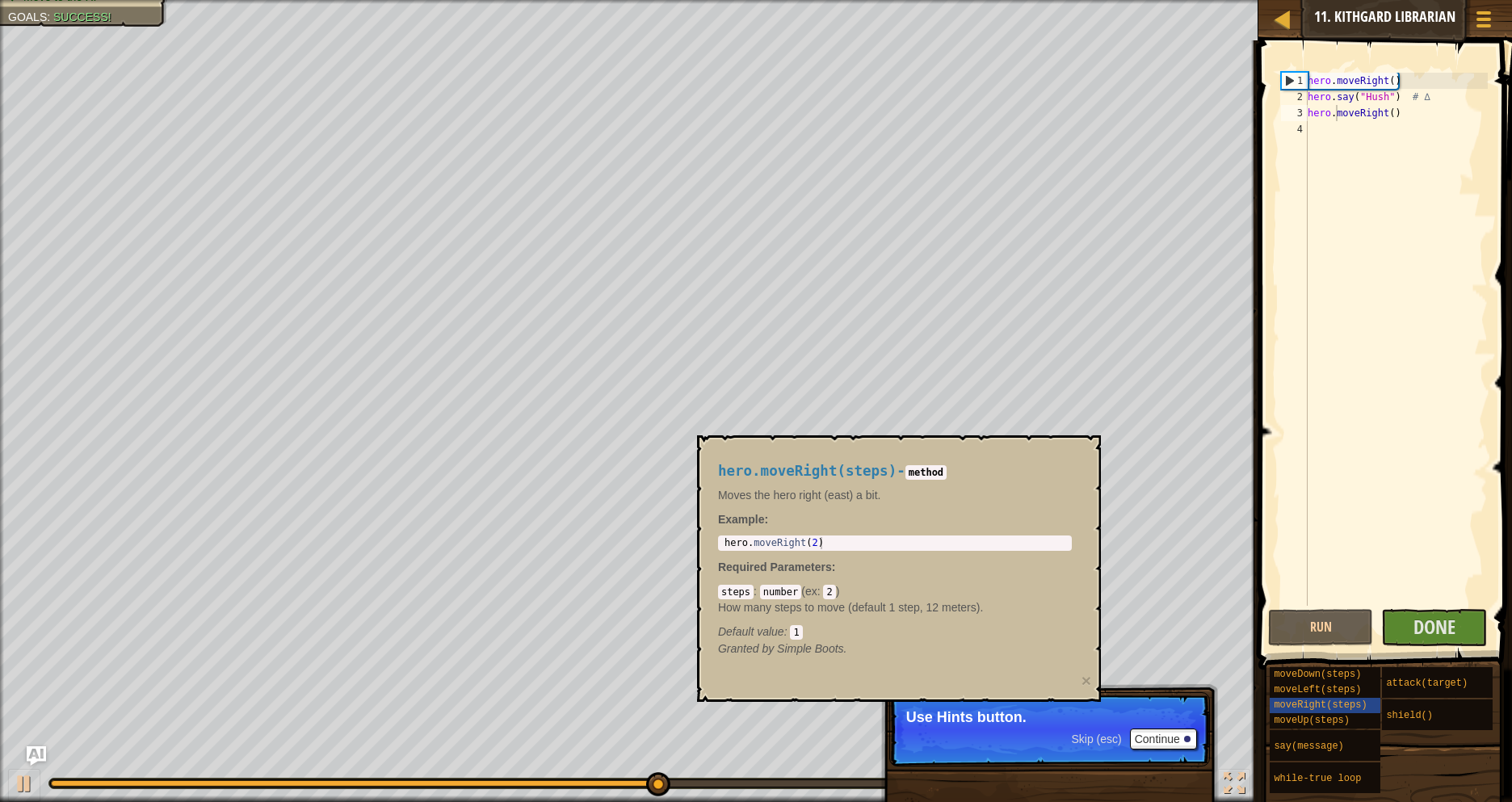
drag, startPoint x: 1408, startPoint y: 770, endPoint x: 1461, endPoint y: 759, distance: 54.1
click at [1461, 759] on div "moveDown(steps) moveLeft(steps) moveRight(steps) moveUp(steps) say(message) whi…" at bounding box center [1384, 731] width 232 height 129
click at [1449, 618] on span "Done" at bounding box center [1434, 627] width 42 height 26
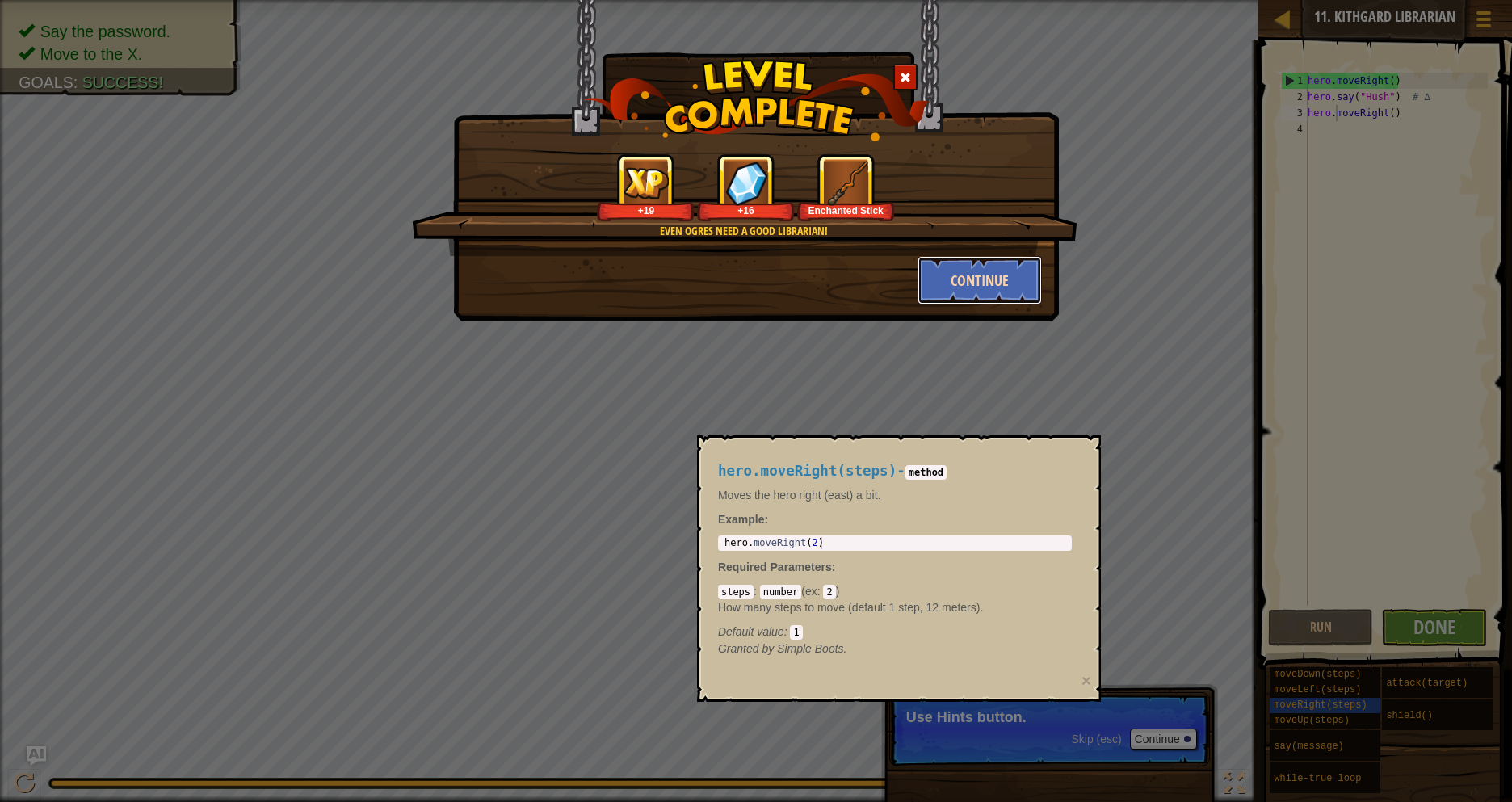
click at [974, 270] on button "Continue" at bounding box center [980, 280] width 125 height 48
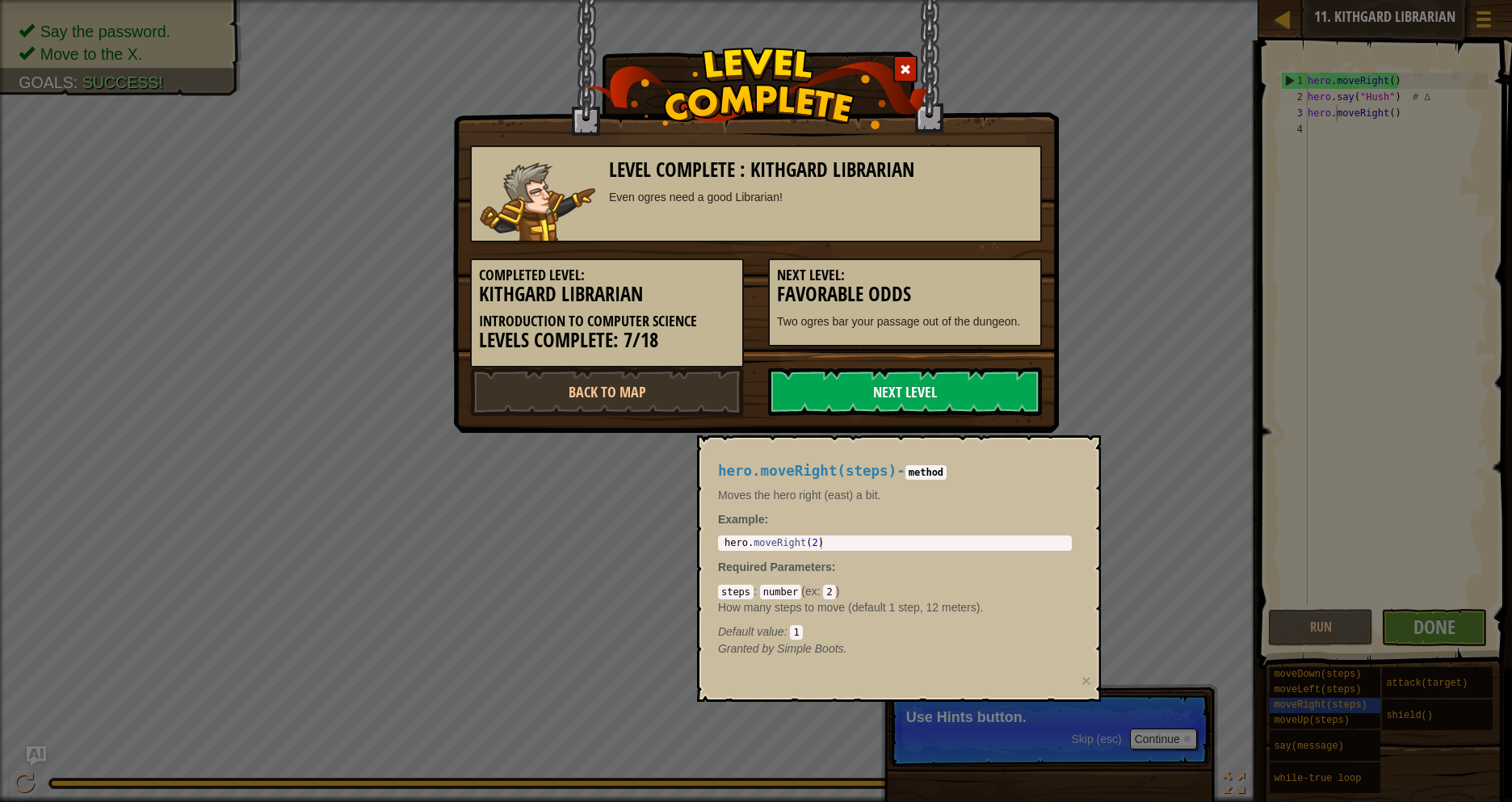
click at [915, 395] on link "Next Level" at bounding box center [905, 391] width 274 height 48
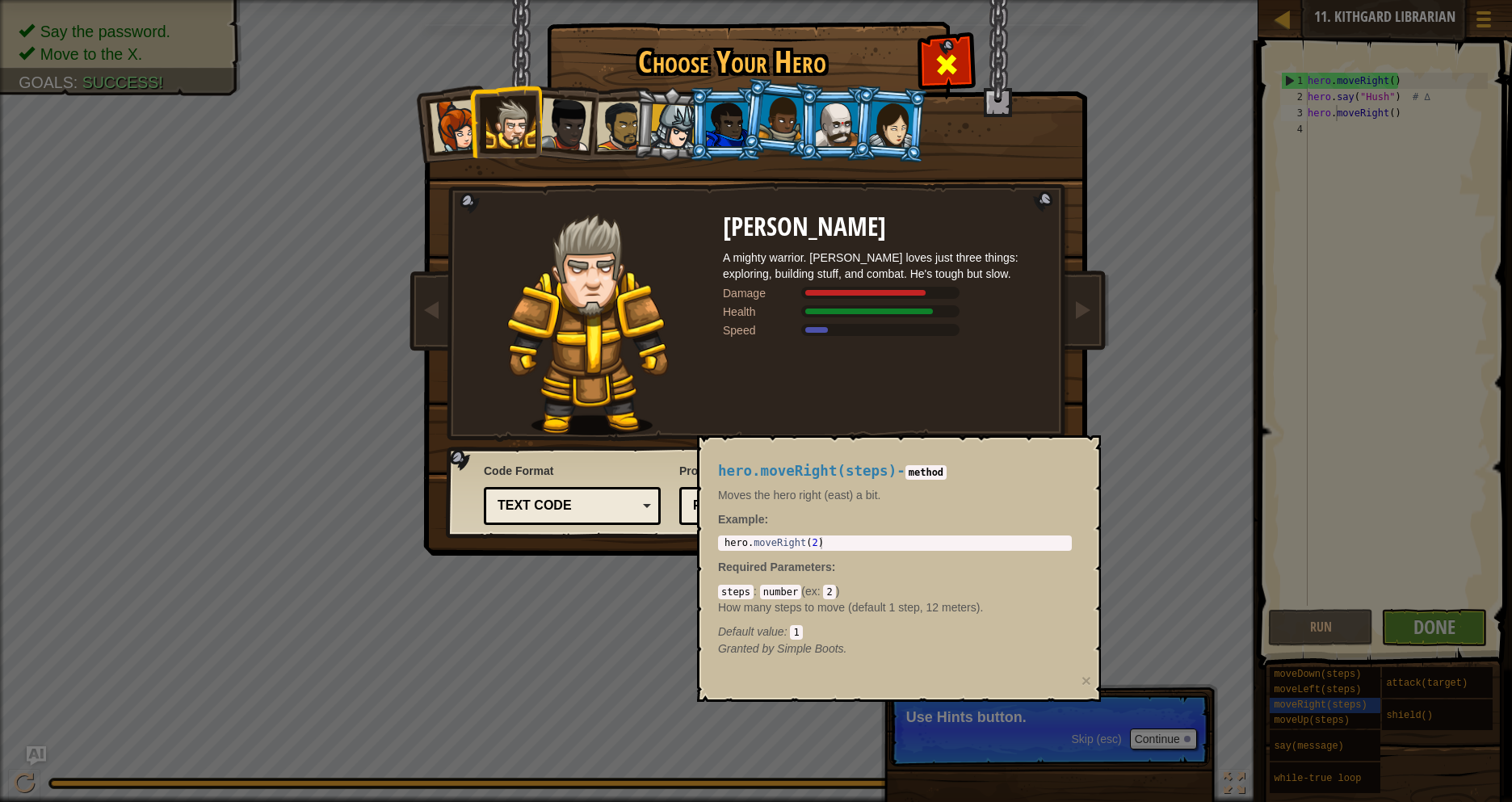
click at [958, 64] on span at bounding box center [946, 65] width 26 height 26
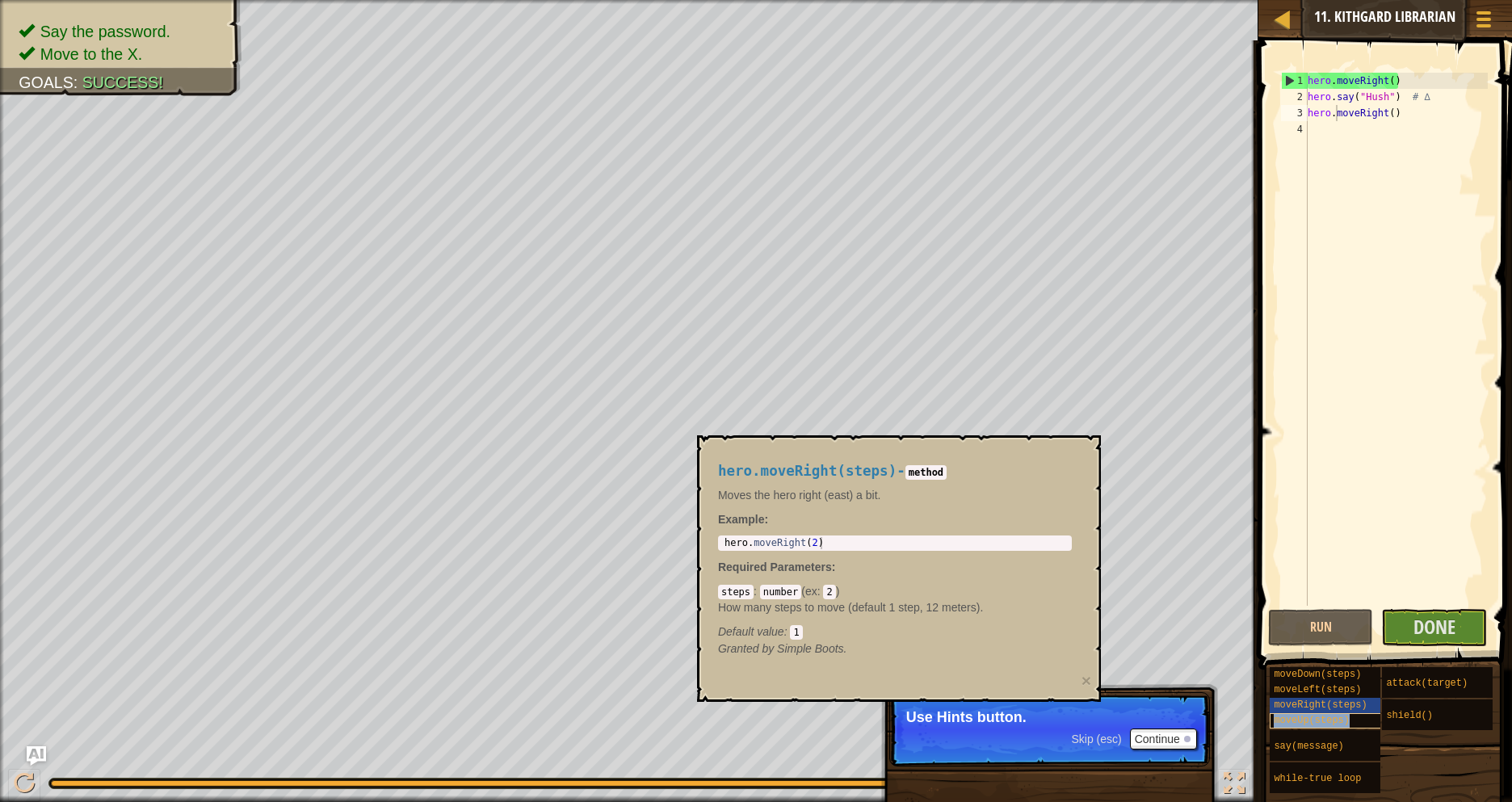
click at [1326, 724] on span "moveUp(steps)" at bounding box center [1311, 720] width 76 height 11
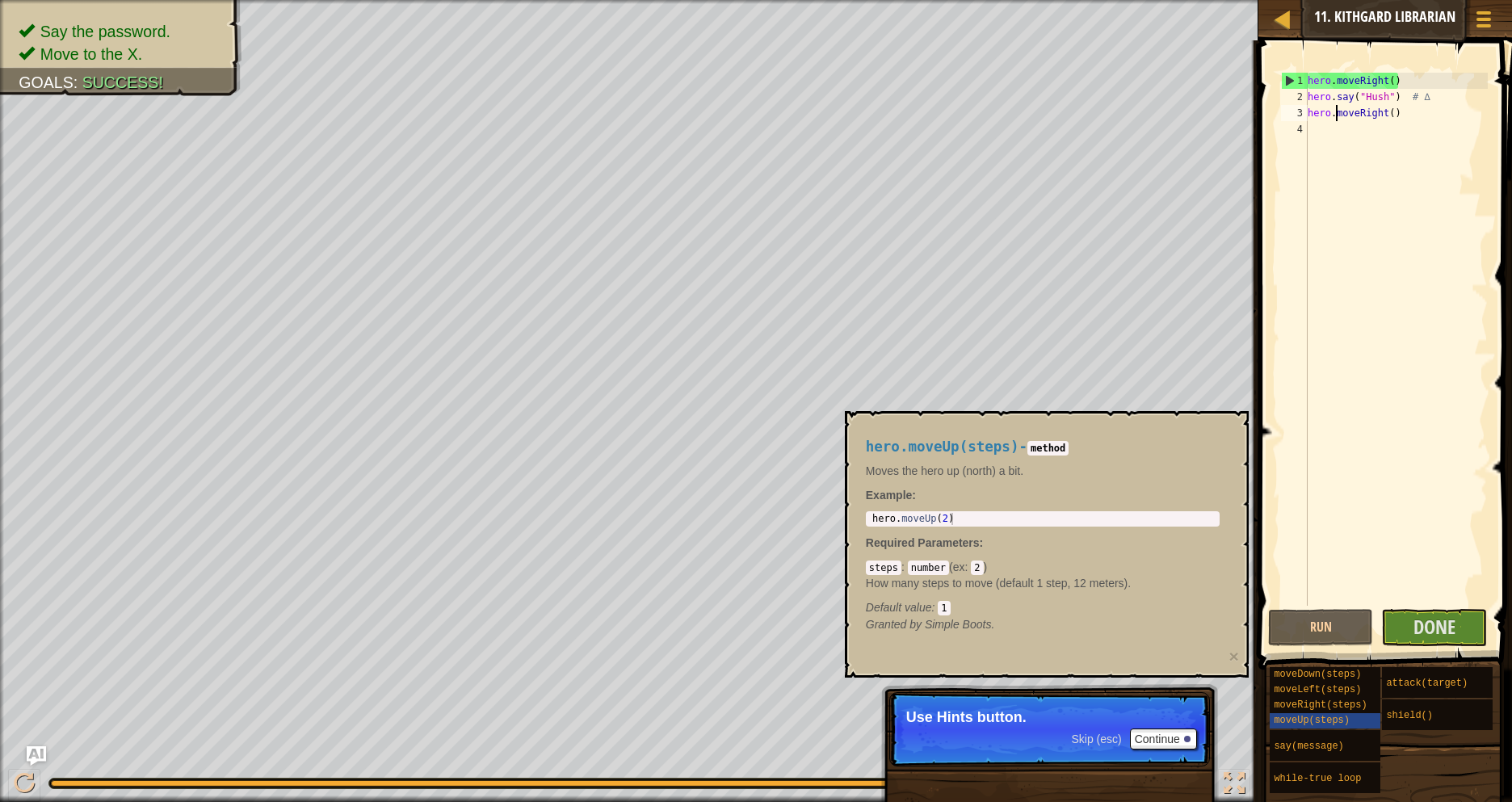
click at [1400, 743] on div "moveDown(steps) moveLeft(steps) moveRight(steps) moveUp(steps) say(message) whi…" at bounding box center [1384, 731] width 232 height 129
click at [1370, 716] on div "moveUp(steps)" at bounding box center [1345, 721] width 151 height 15
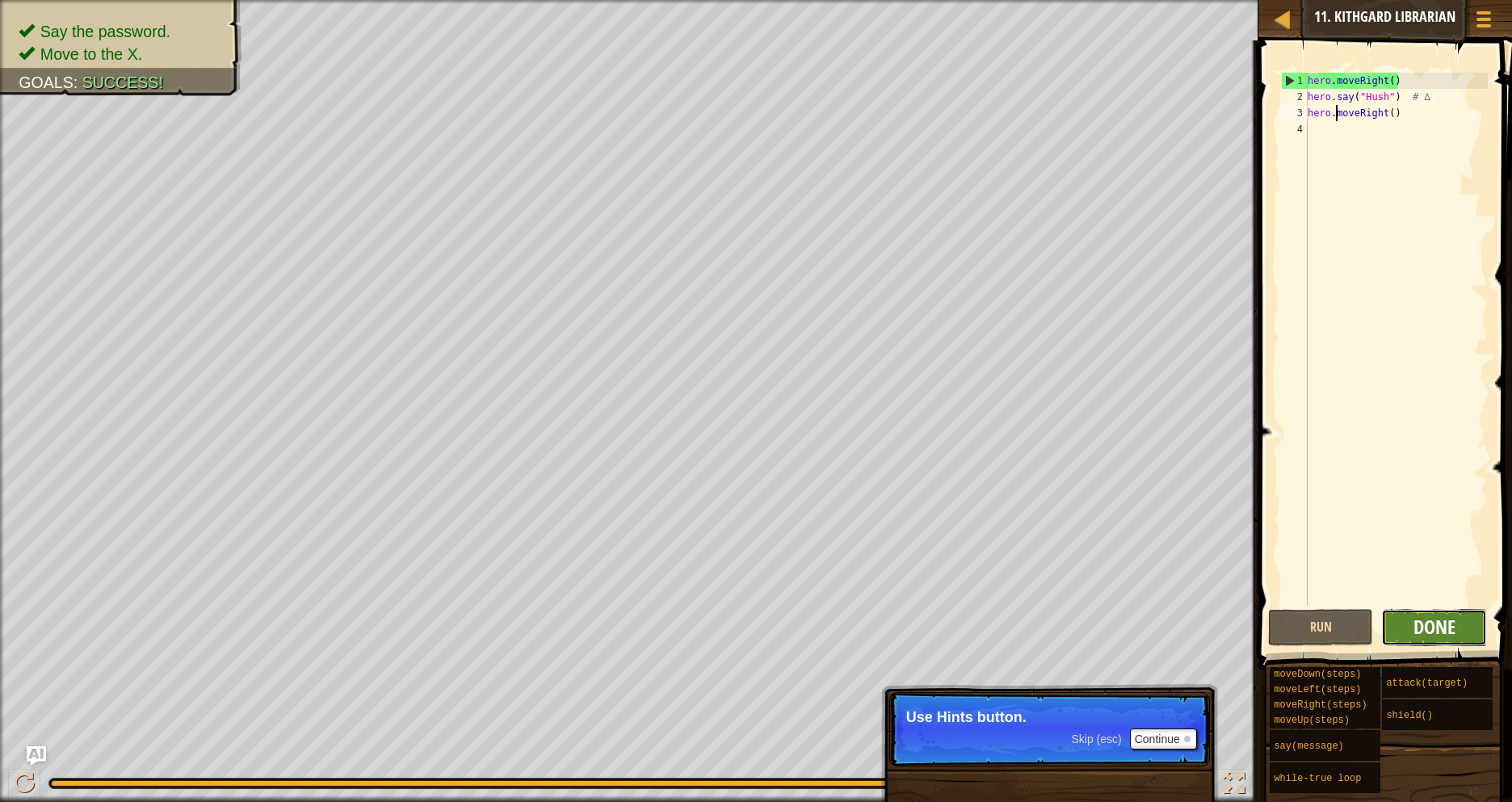
click at [1456, 627] on span "Done" at bounding box center [1434, 627] width 42 height 26
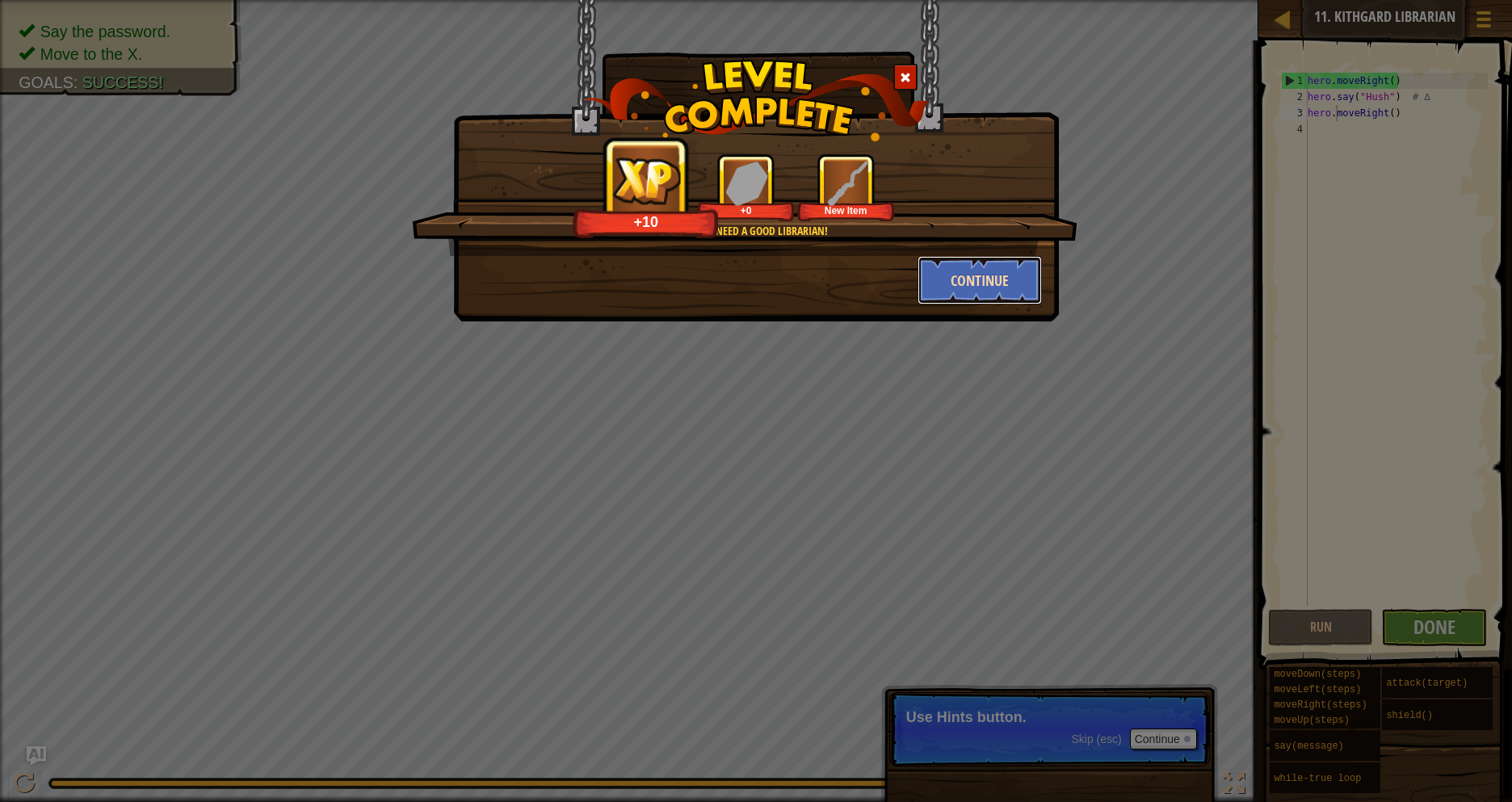
click at [980, 282] on button "Continue" at bounding box center [980, 280] width 125 height 48
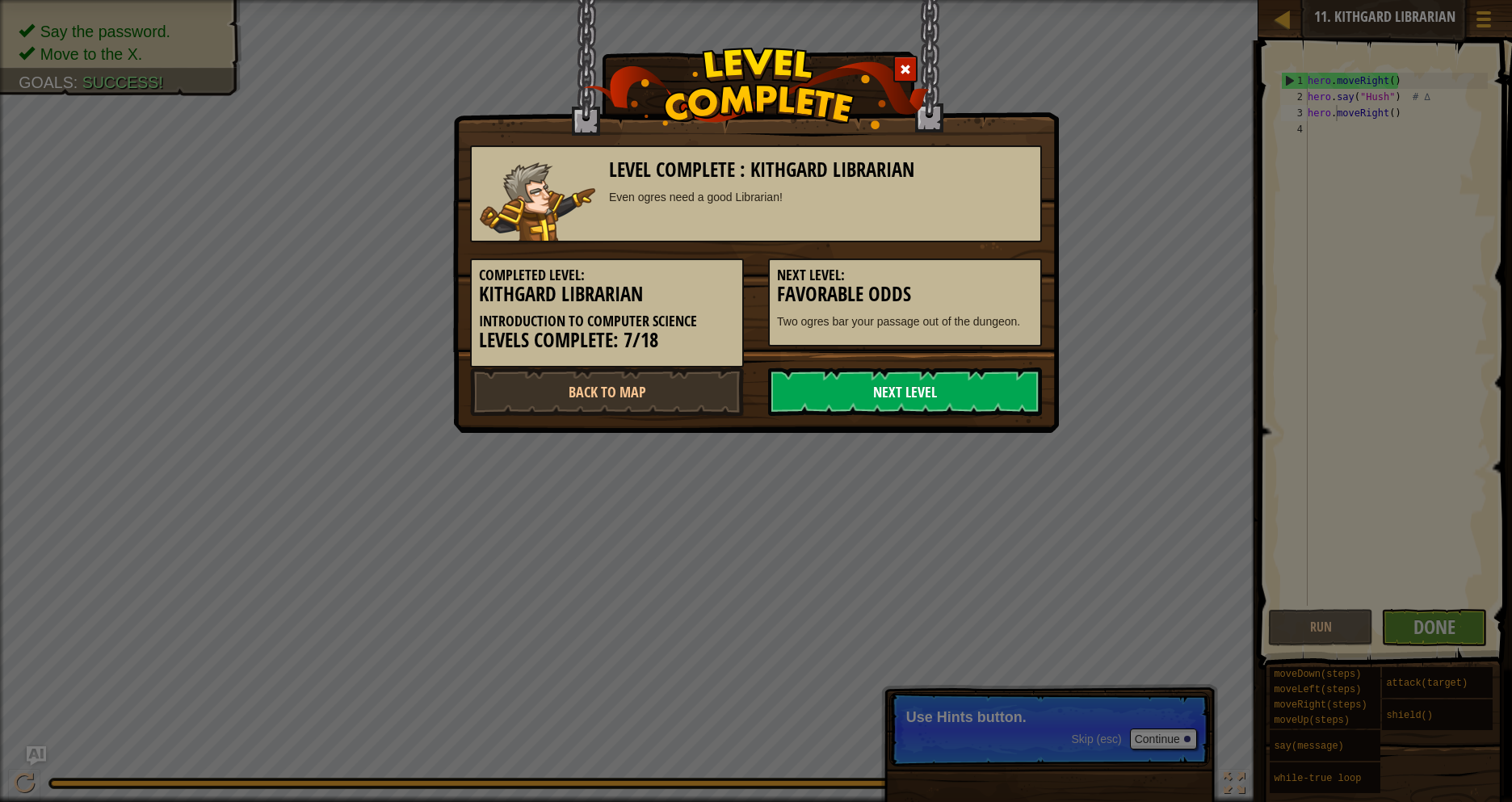
click at [910, 384] on link "Next Level" at bounding box center [905, 391] width 274 height 48
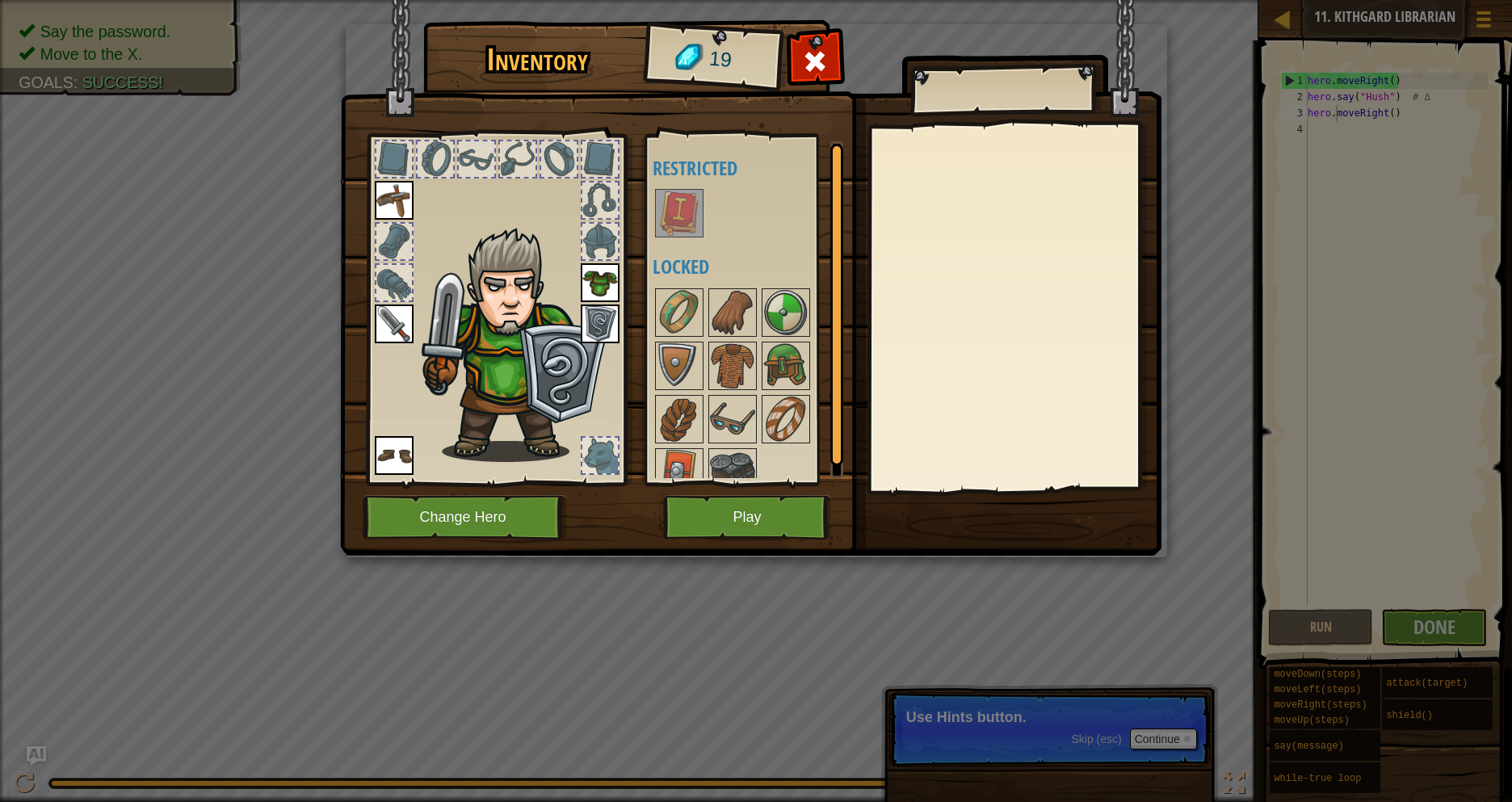
click at [685, 205] on img at bounding box center [679, 213] width 45 height 45
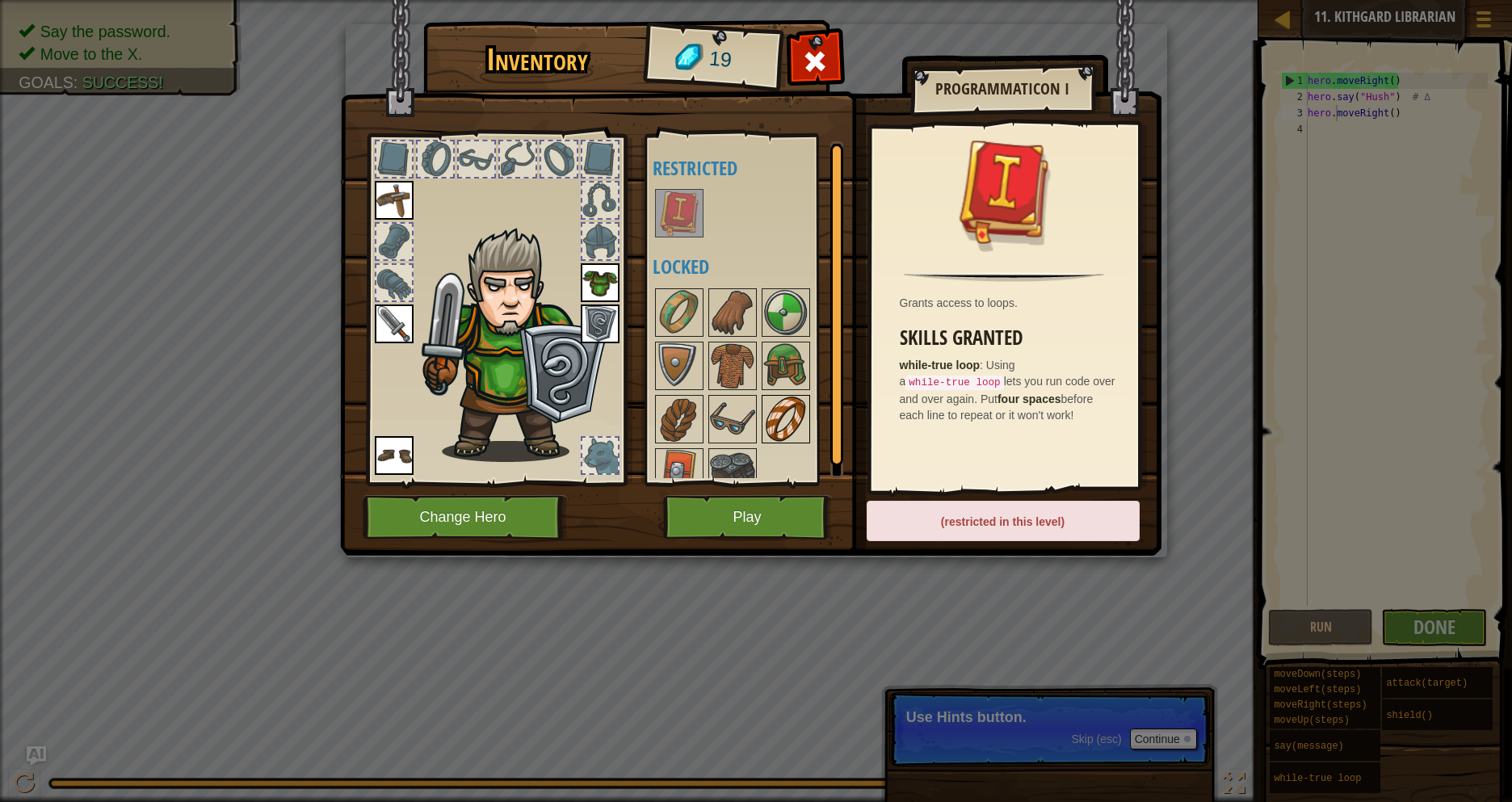
click at [790, 412] on img at bounding box center [786, 418] width 45 height 45
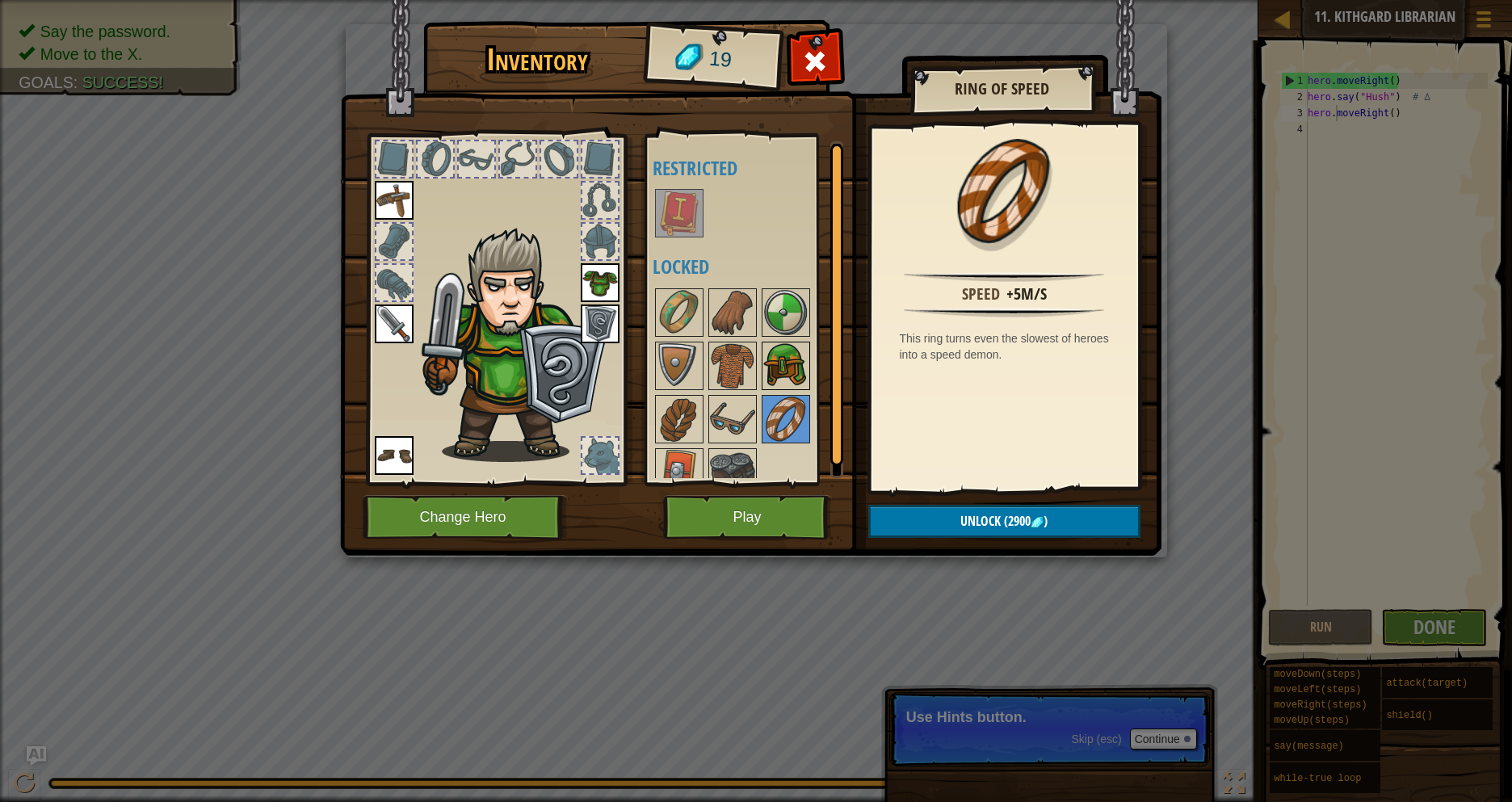
click at [790, 379] on img at bounding box center [786, 366] width 45 height 45
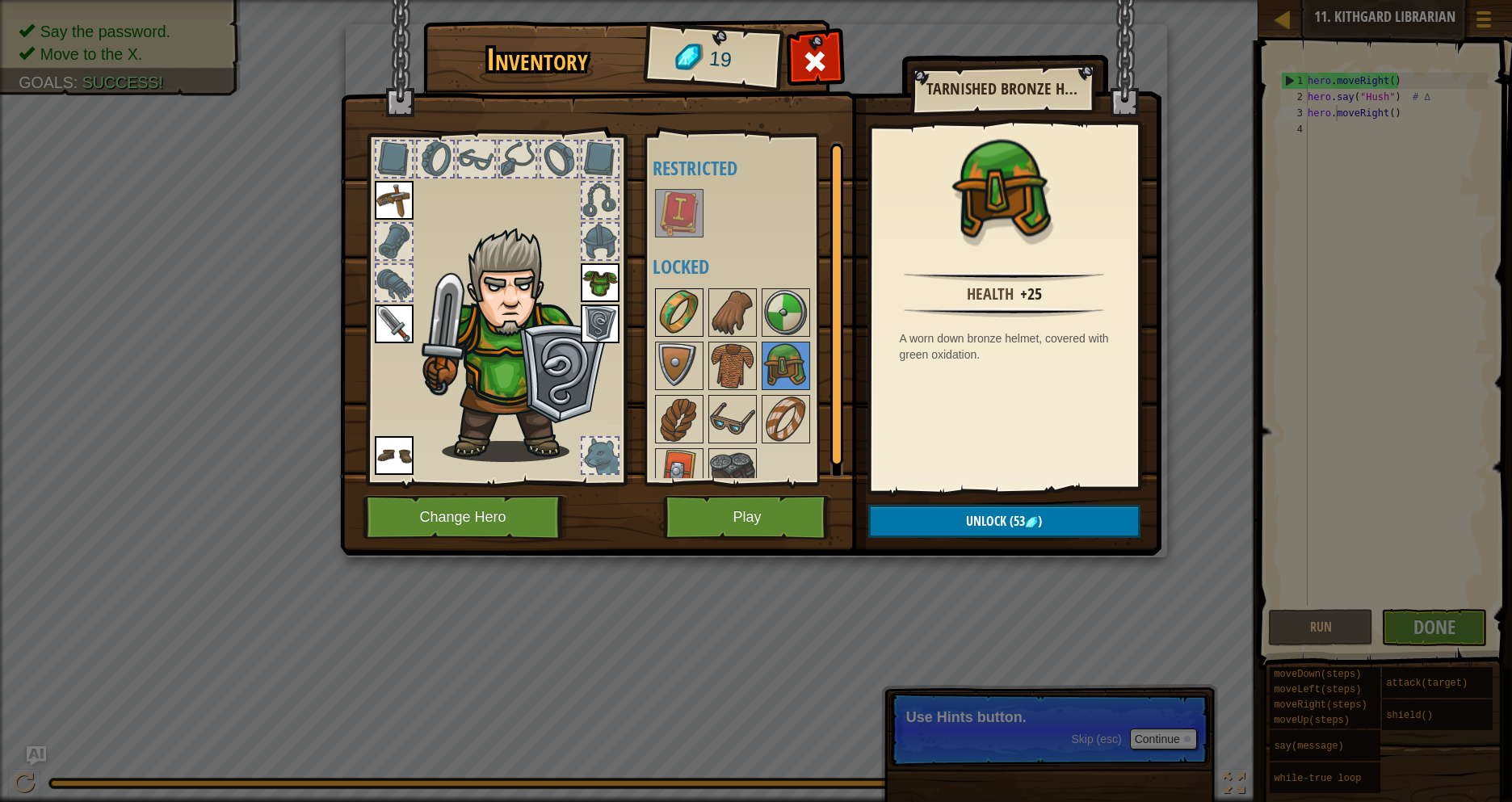
click at [665, 310] on img at bounding box center [679, 312] width 45 height 45
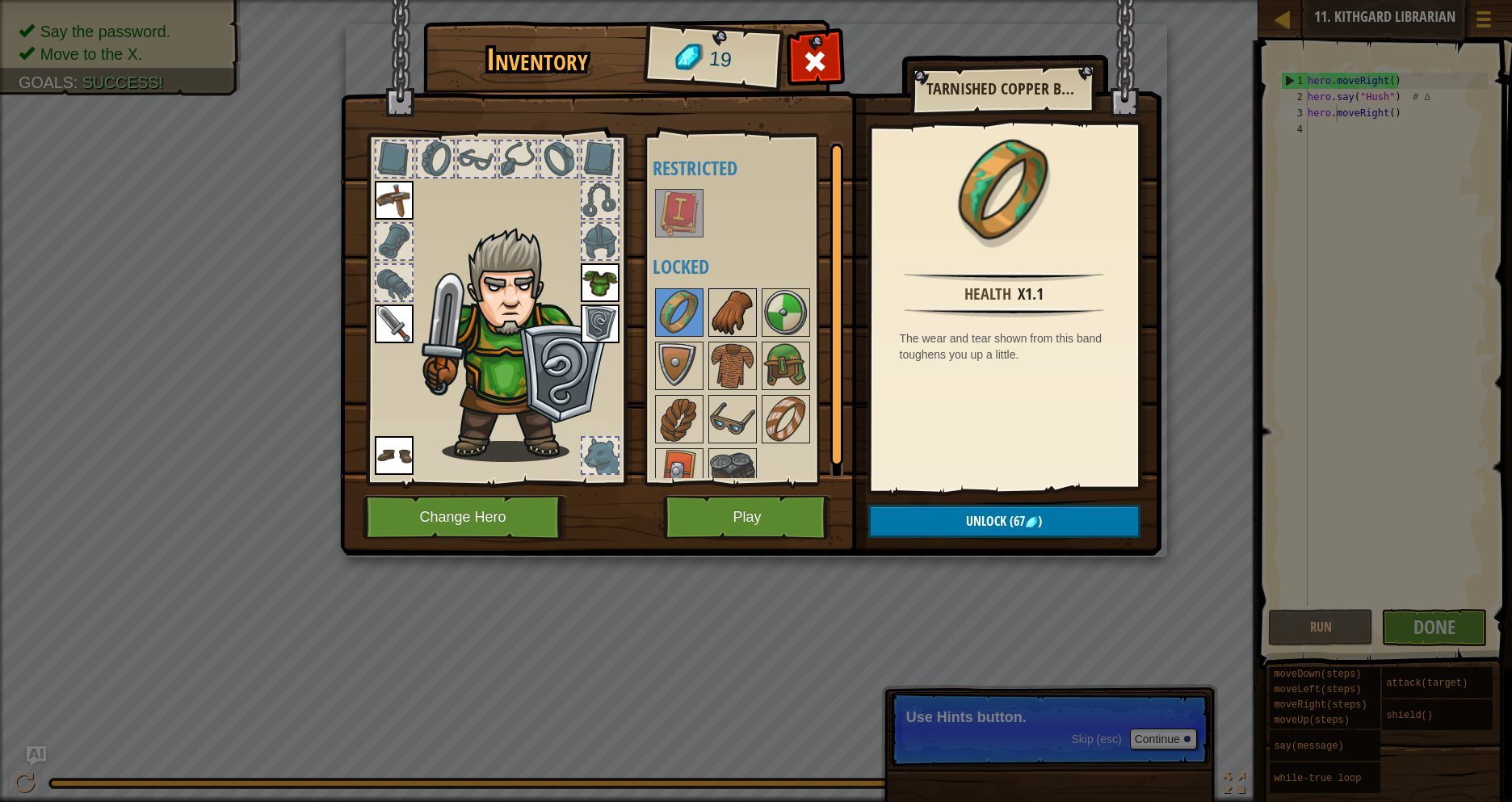
drag, startPoint x: 736, startPoint y: 315, endPoint x: 727, endPoint y: 316, distance: 9.1
click at [735, 315] on img at bounding box center [732, 312] width 45 height 45
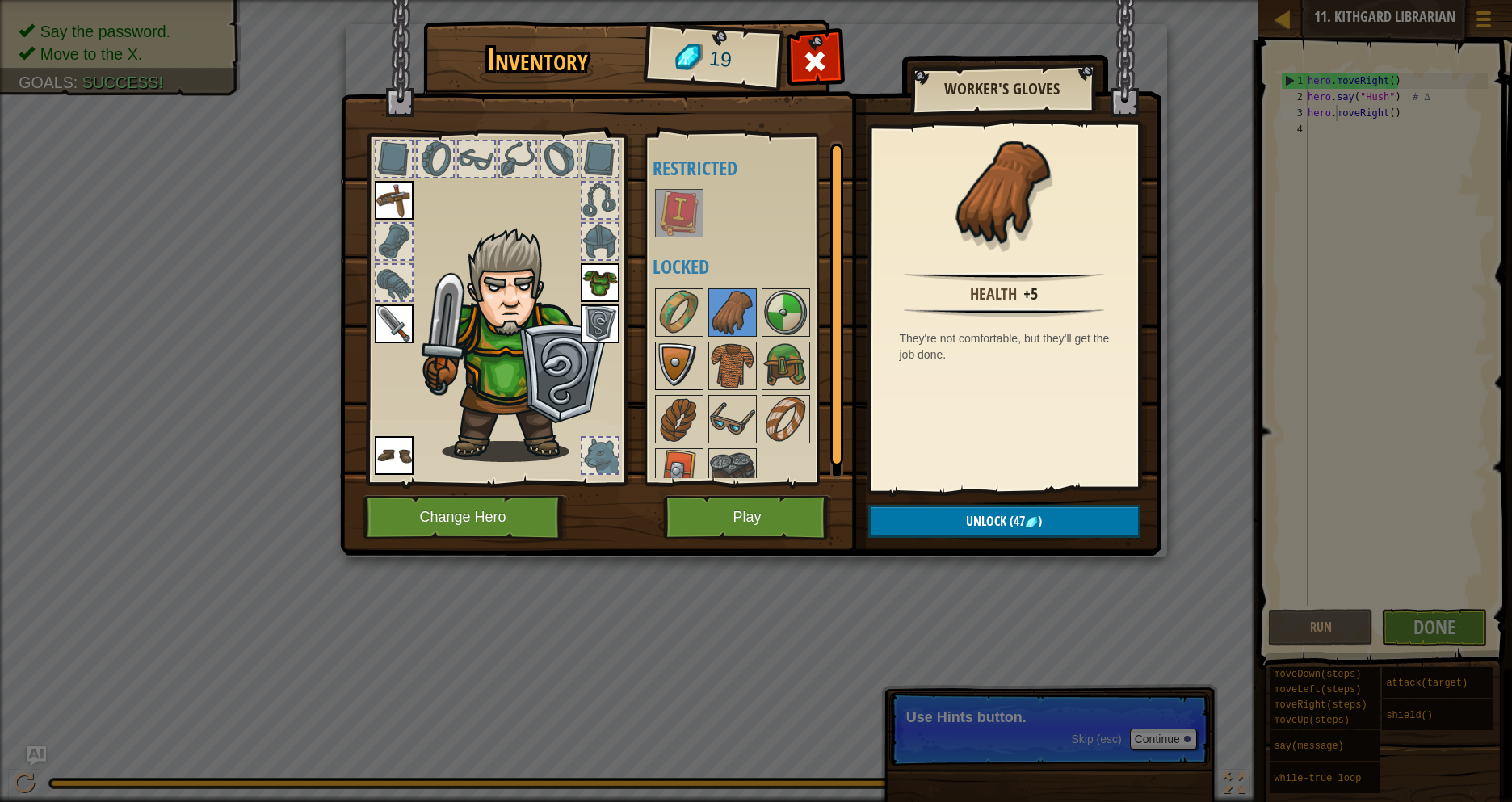
click at [676, 346] on img at bounding box center [679, 366] width 45 height 45
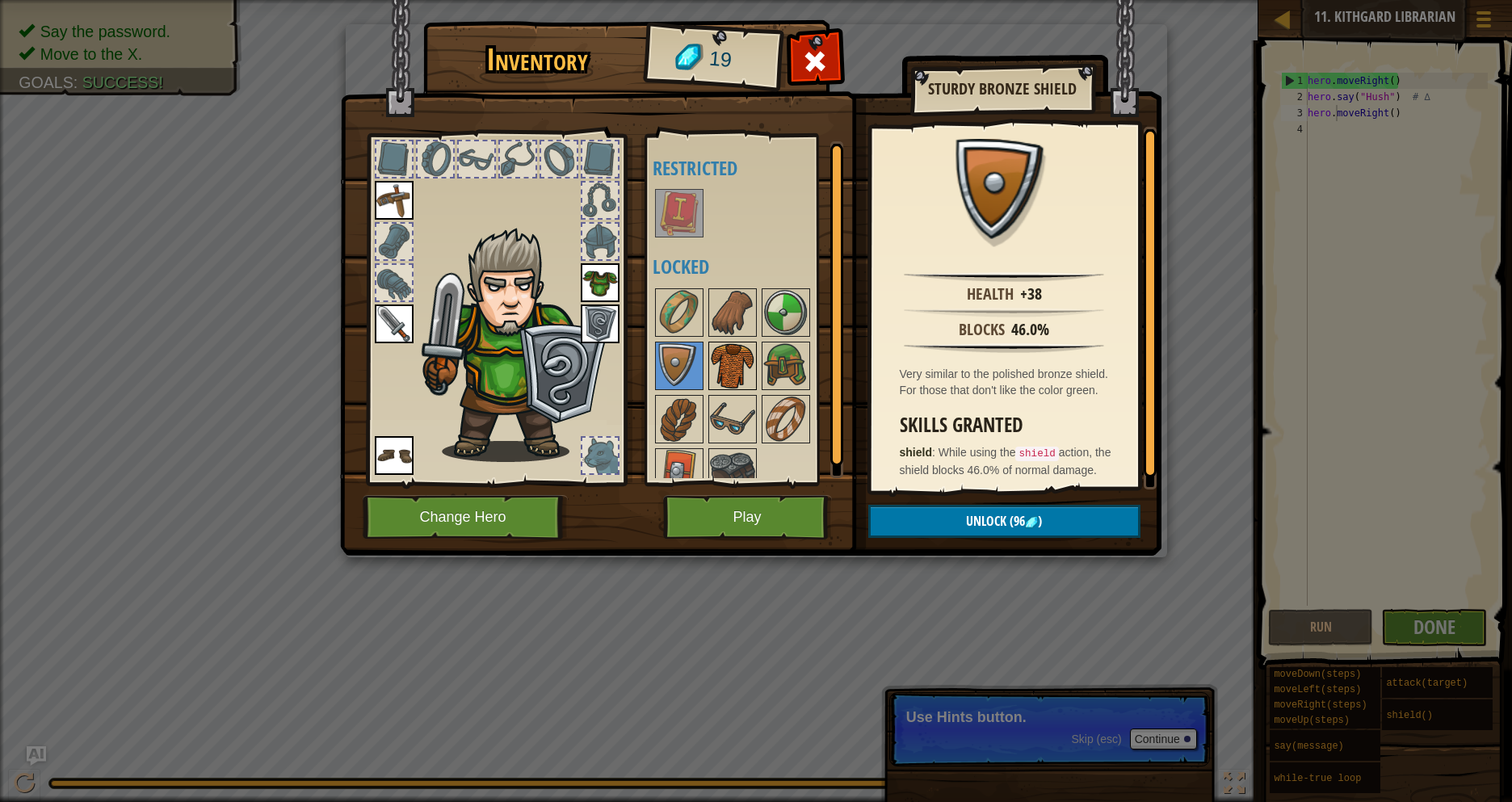
click at [742, 348] on img at bounding box center [732, 366] width 45 height 45
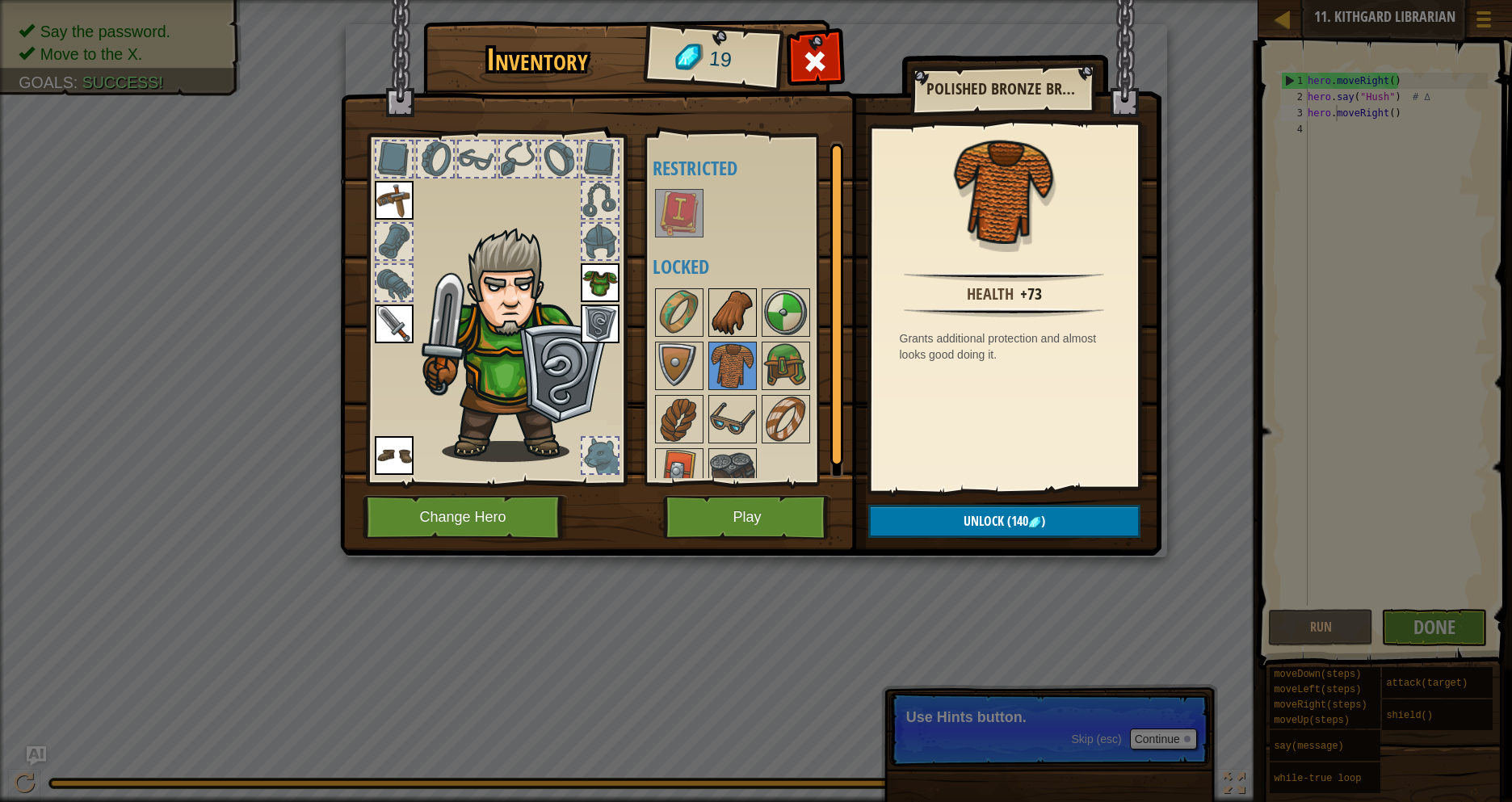
drag, startPoint x: 744, startPoint y: 316, endPoint x: 742, endPoint y: 307, distance: 9.2
click at [743, 310] on img at bounding box center [732, 312] width 45 height 45
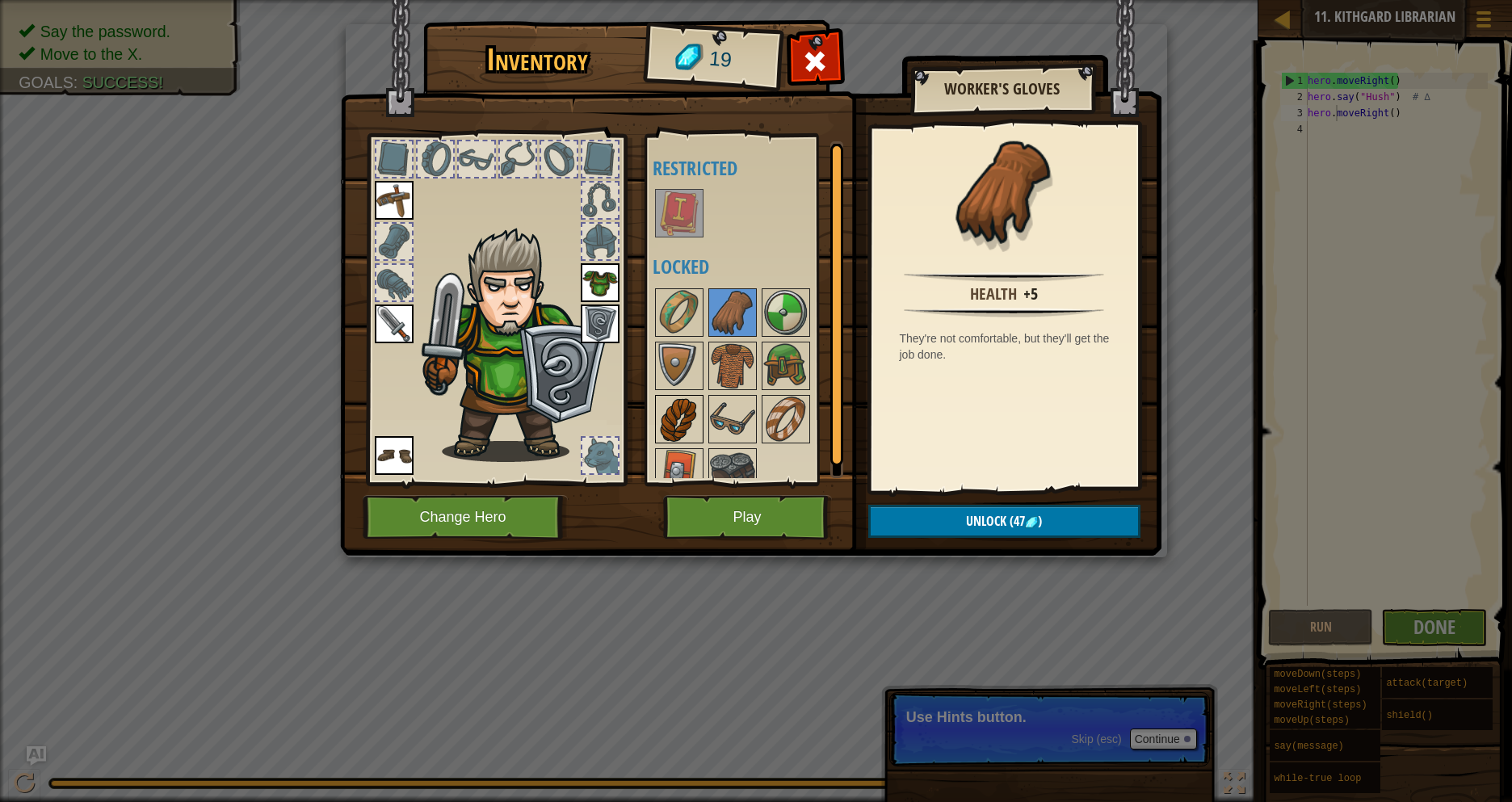
click at [685, 409] on img at bounding box center [679, 418] width 45 height 45
click at [743, 401] on img at bounding box center [732, 418] width 45 height 45
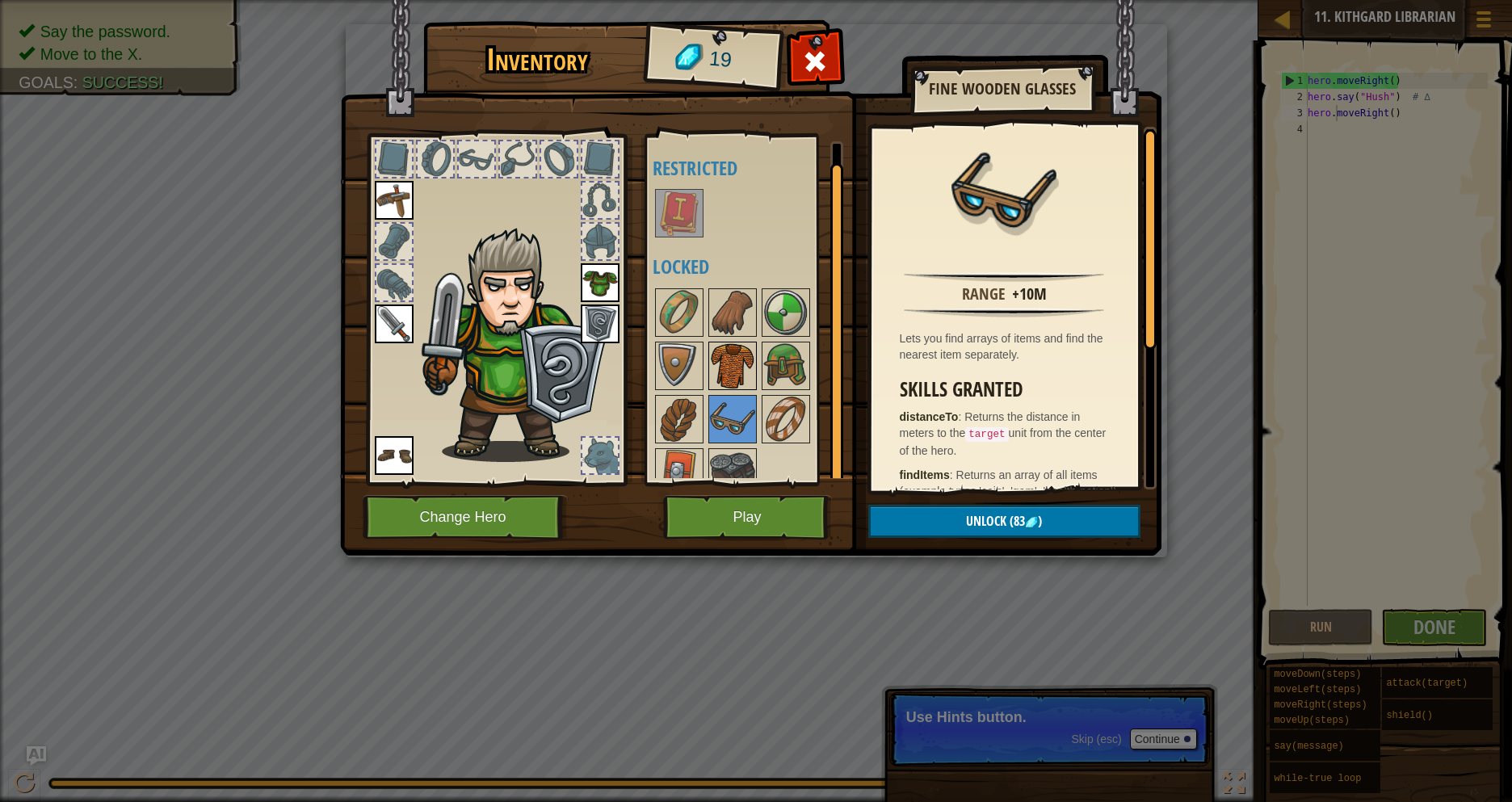
scroll to position [21, 0]
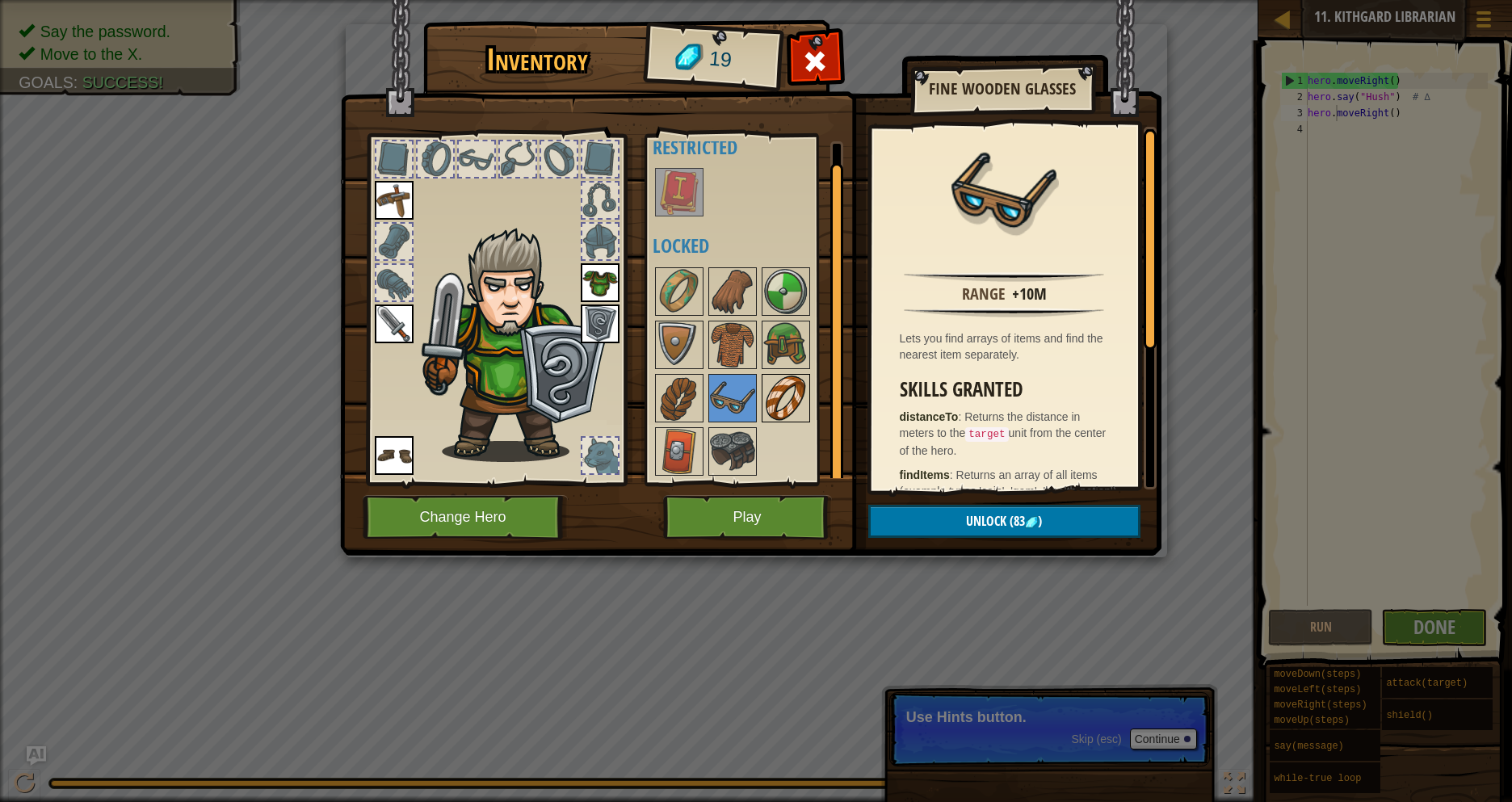
click at [795, 407] on img at bounding box center [786, 398] width 45 height 45
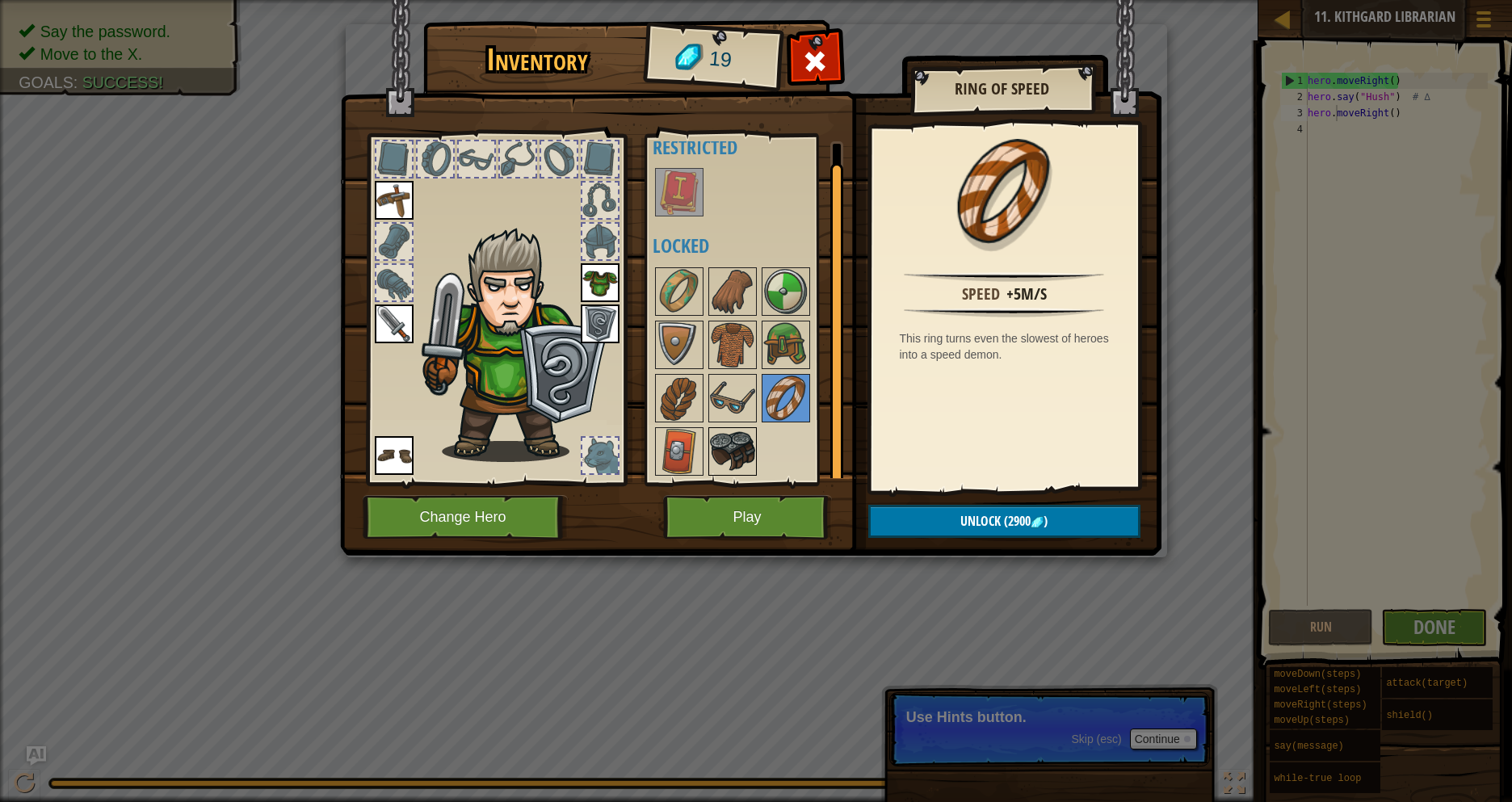
click at [732, 436] on img at bounding box center [732, 451] width 45 height 45
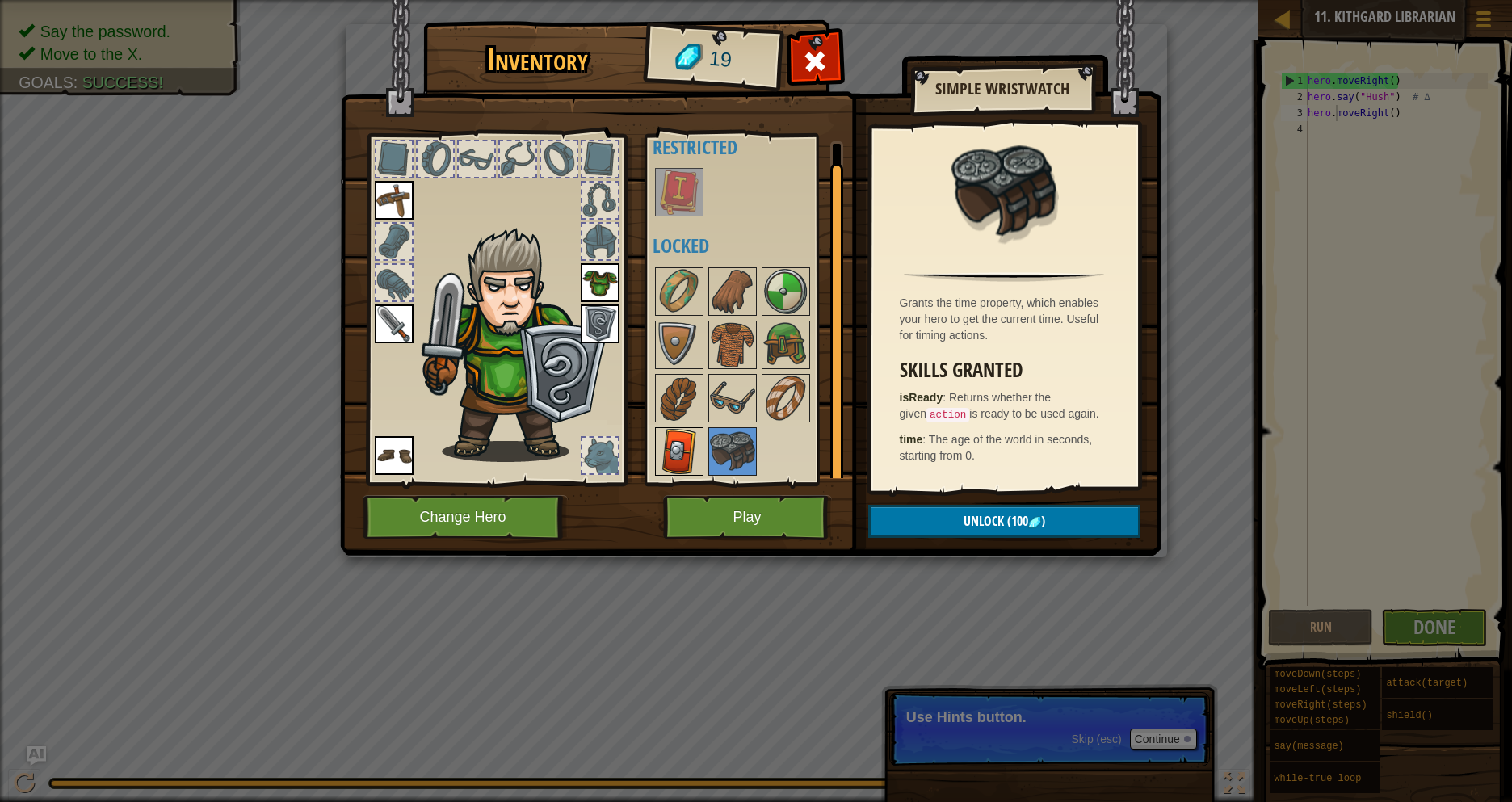
click at [691, 445] on img at bounding box center [679, 451] width 45 height 45
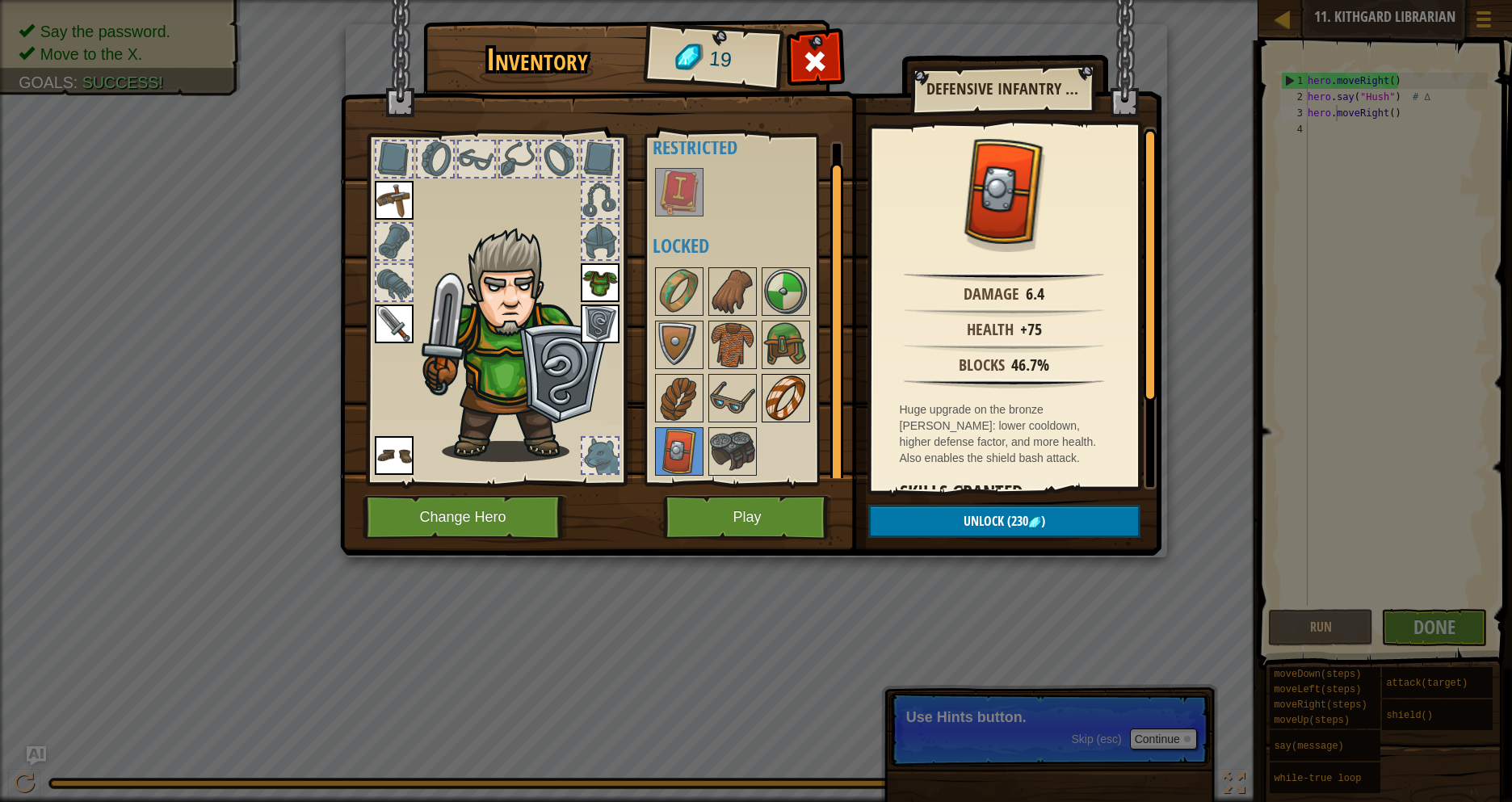
click at [775, 390] on img at bounding box center [786, 398] width 45 height 45
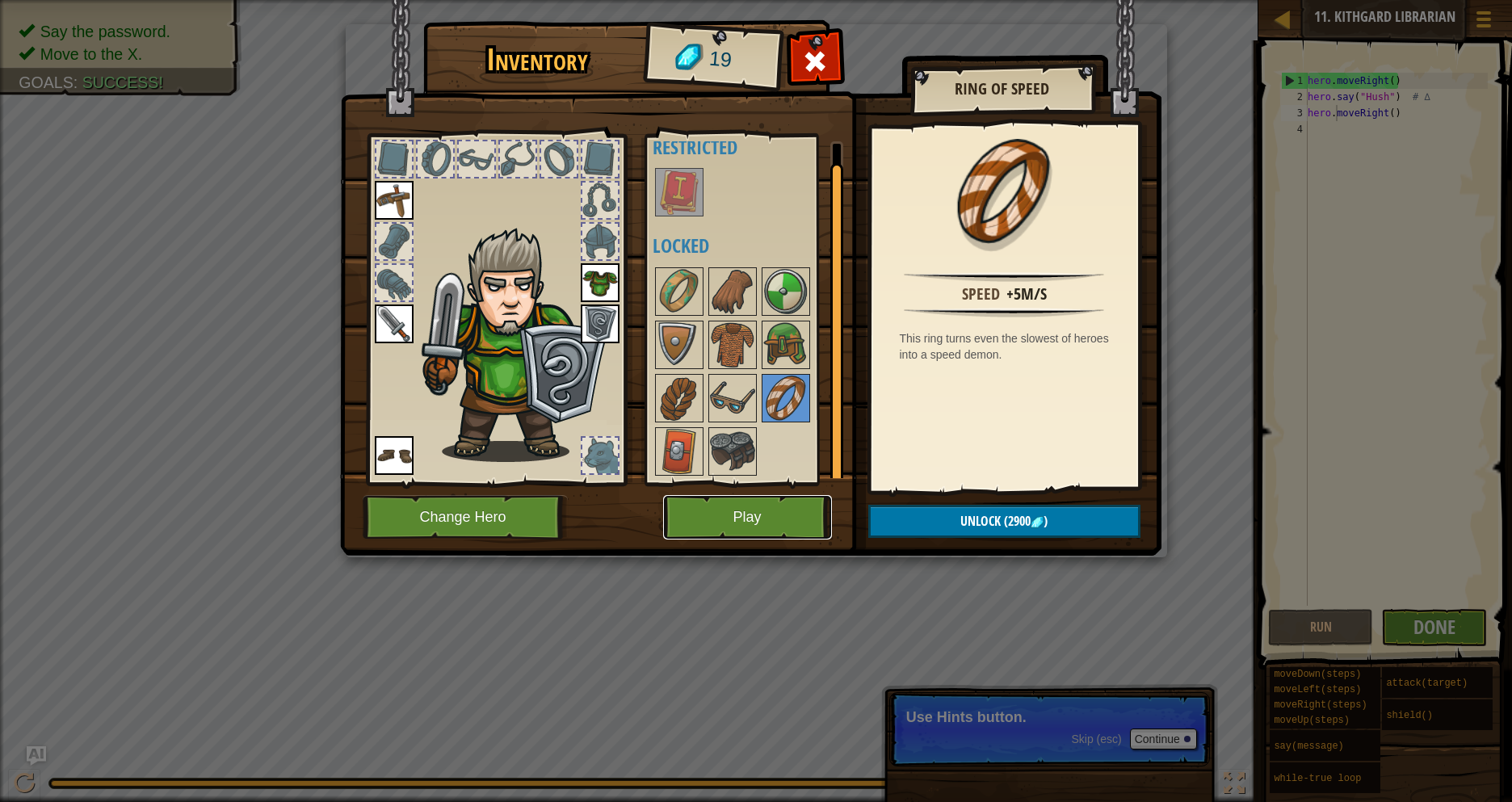
click at [723, 511] on button "Play" at bounding box center [747, 517] width 169 height 44
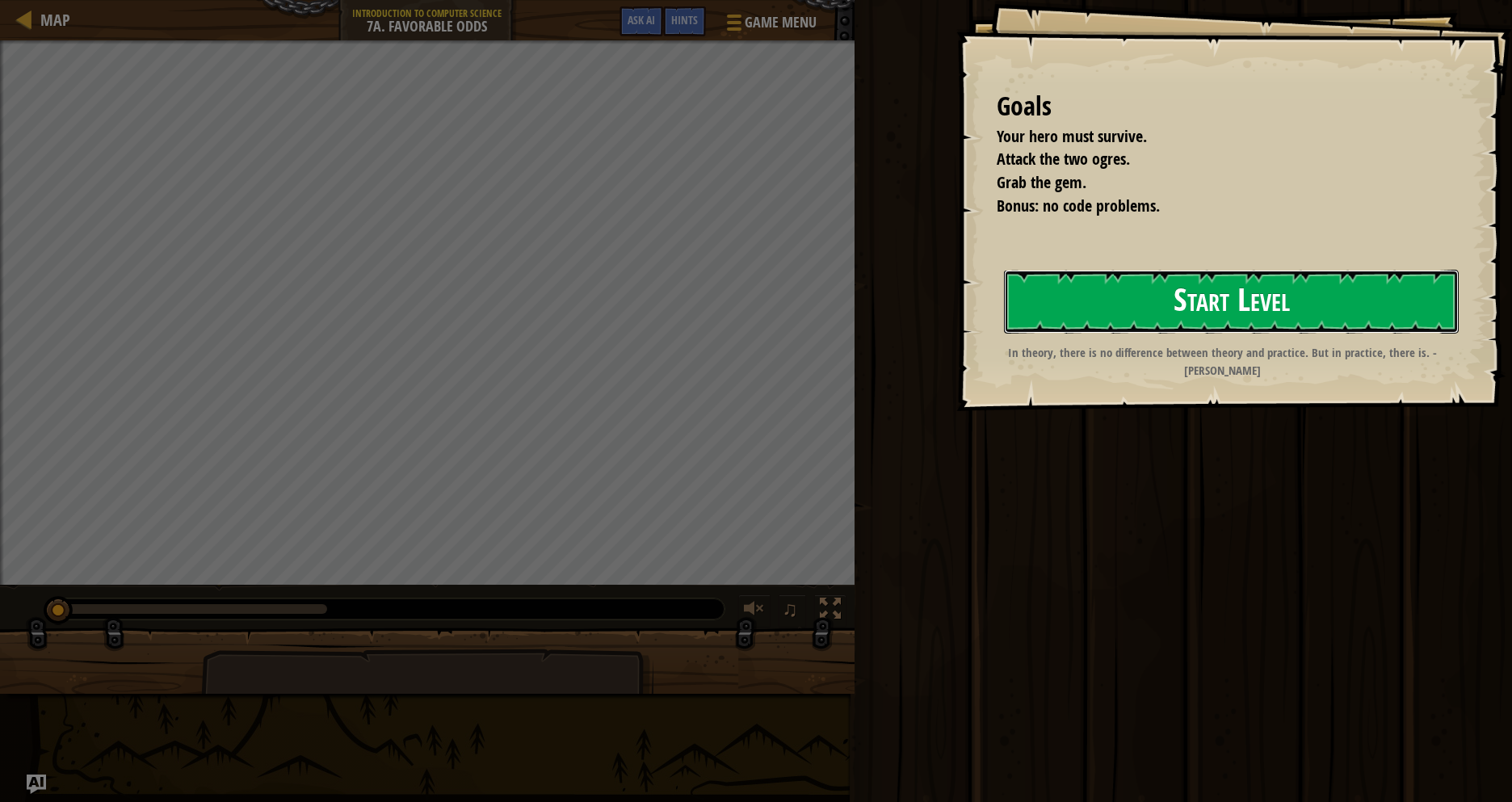
click at [1210, 286] on button "Start Level" at bounding box center [1231, 301] width 455 height 64
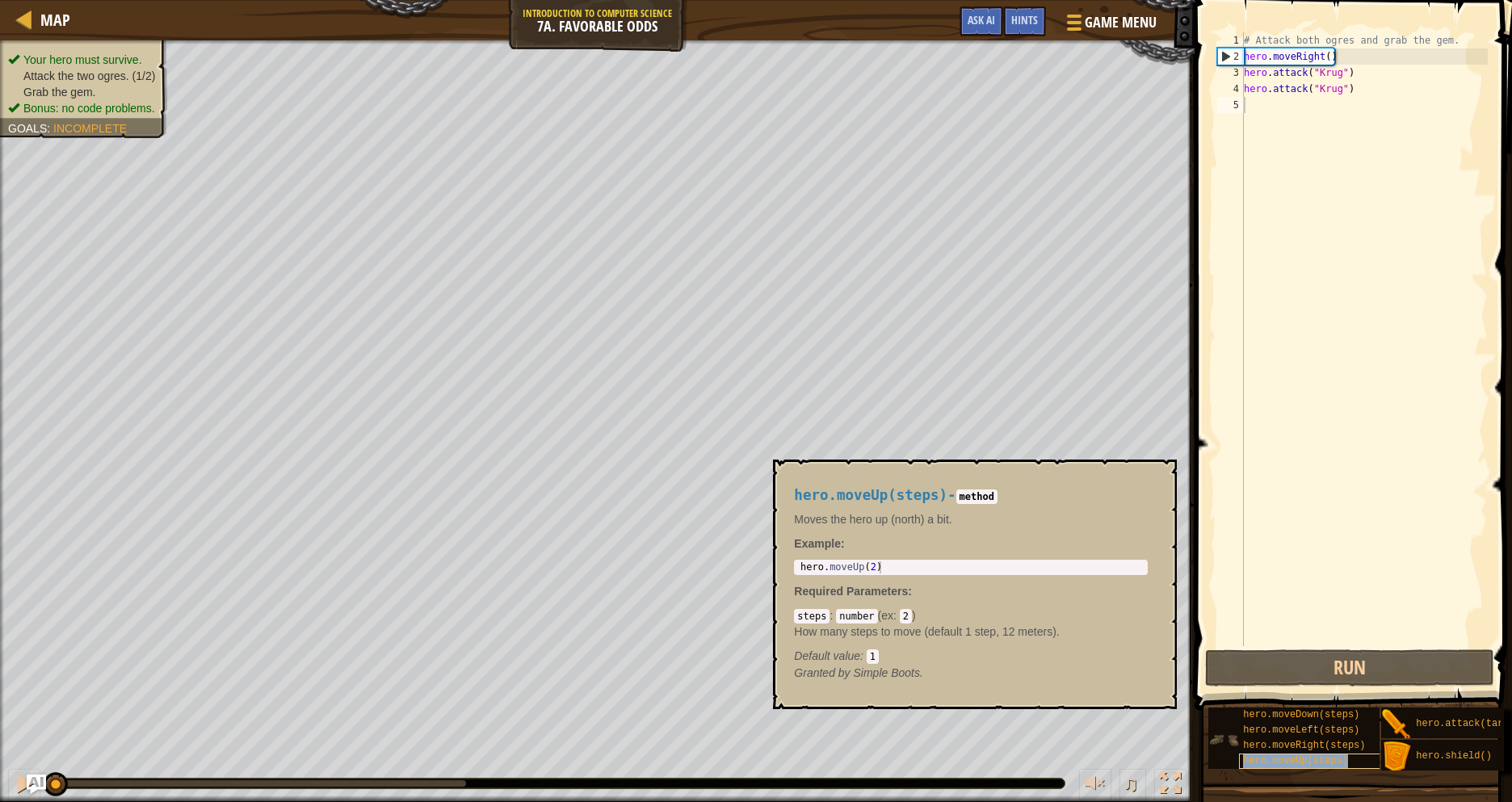
click at [1282, 754] on div "hero.moveUp(steps)" at bounding box center [1315, 761] width 151 height 15
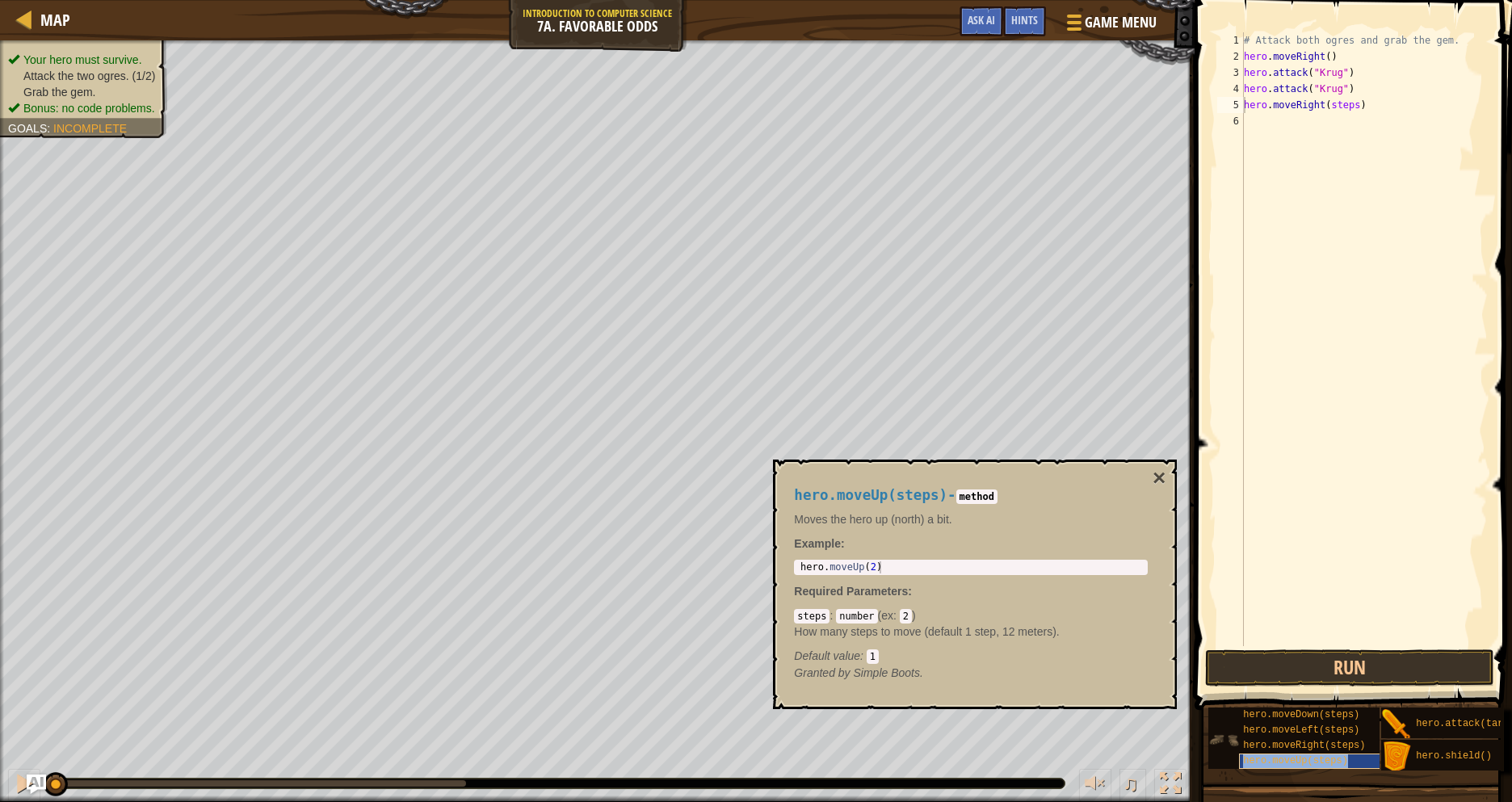
click at [1323, 758] on span "hero.moveUp(steps)" at bounding box center [1295, 760] width 105 height 11
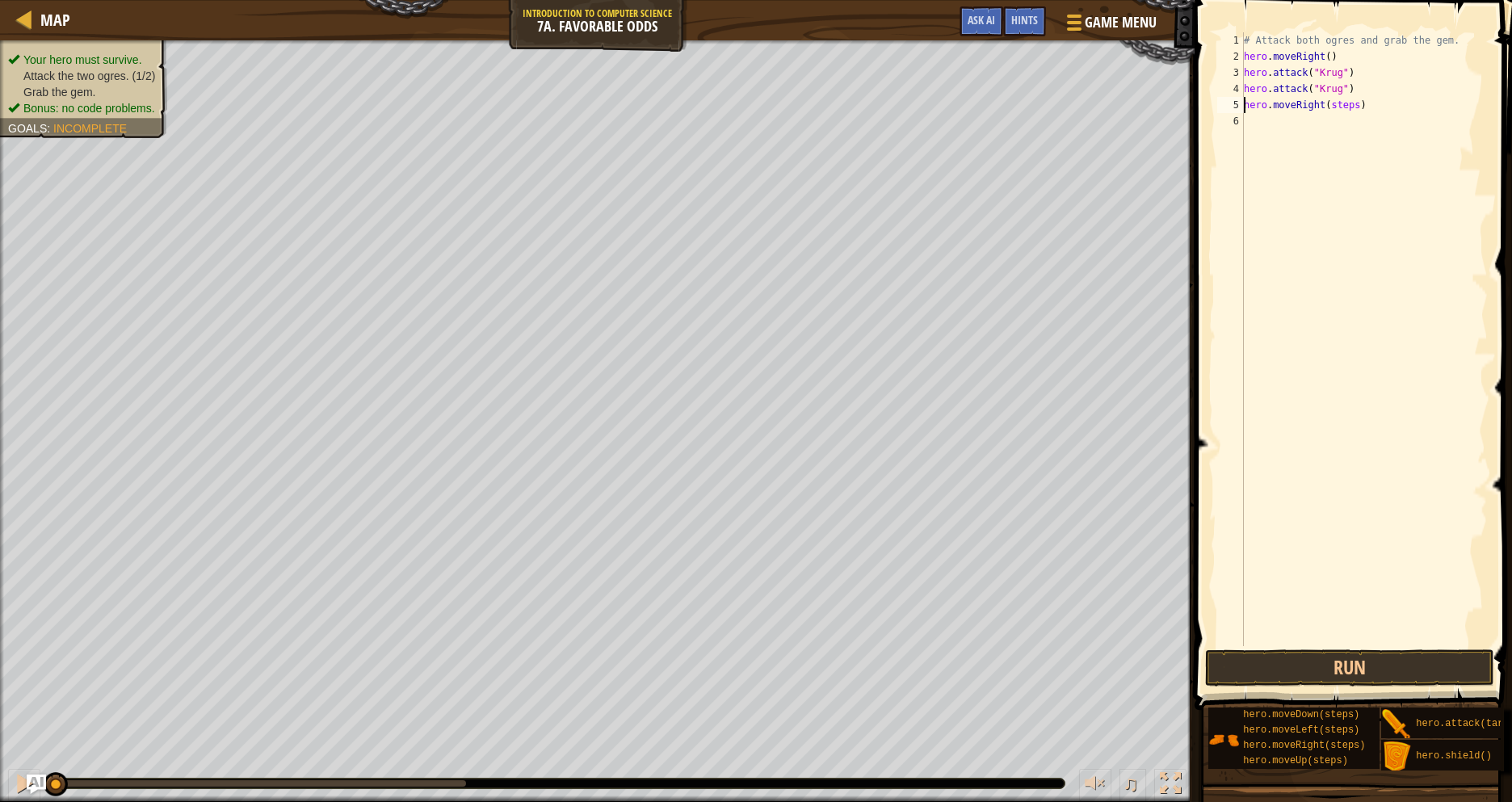
click at [1354, 107] on div "# Attack both ogres and grab the gem. hero . moveRight ( ) hero . attack ( "[PE…" at bounding box center [1364, 355] width 247 height 646
click at [1356, 110] on div "# Attack both ogres and grab the gem. hero . moveRight ( ) hero . attack ( "[PE…" at bounding box center [1364, 355] width 247 height 646
click at [1341, 125] on div "# Attack both ogres and grab the gem. hero . moveRight ( ) hero . attack ( "[PE…" at bounding box center [1364, 355] width 247 height 646
click at [1357, 137] on div "# Attack both ogres and grab the gem. hero . moveRight ( ) hero . attack ( "[PE…" at bounding box center [1364, 355] width 247 height 646
click at [1347, 139] on div "# Attack both ogres and grab the gem. hero . moveRight ( ) hero . attack ( "[PE…" at bounding box center [1364, 355] width 247 height 646
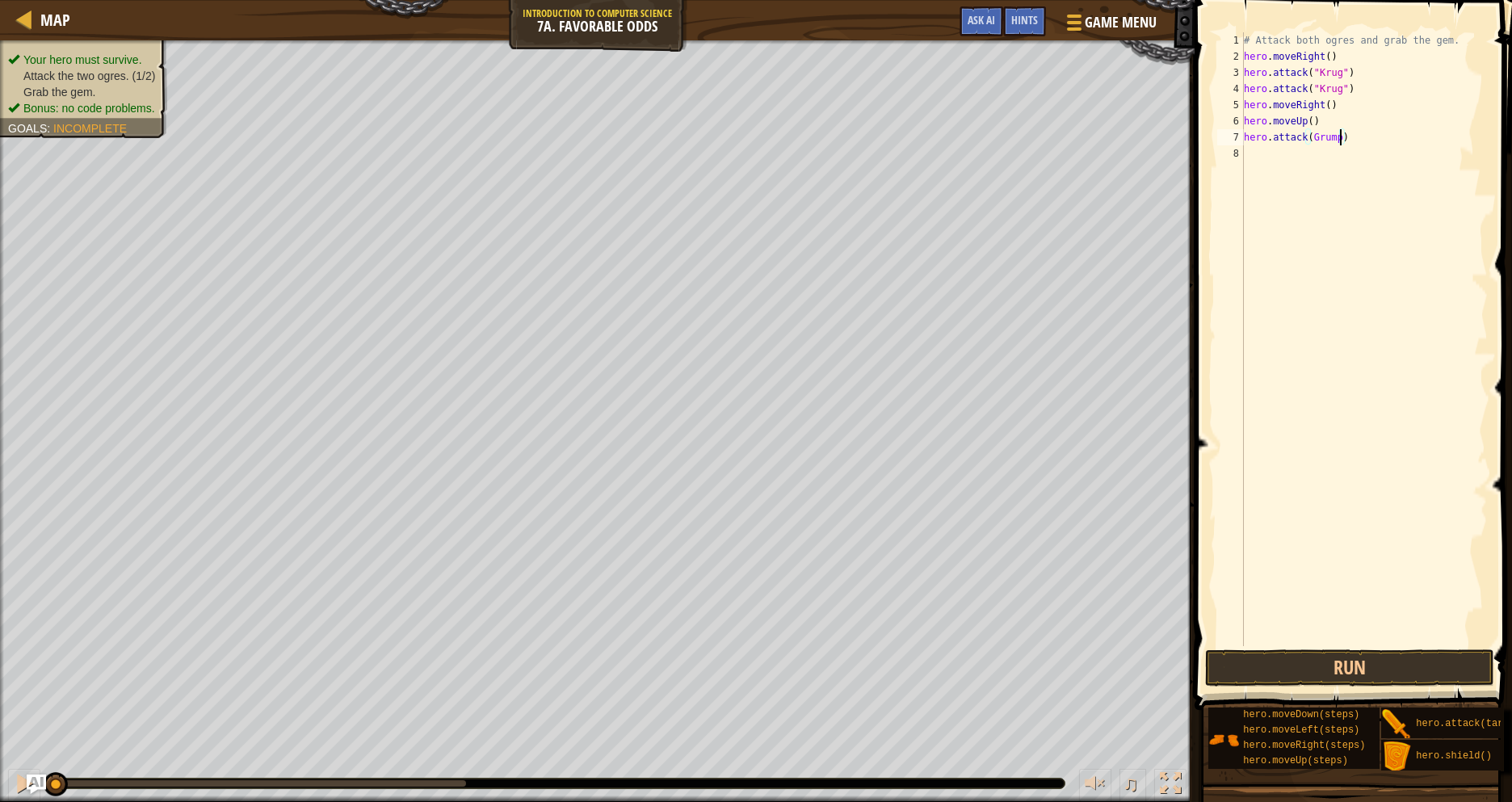
scroll to position [8, 14]
drag, startPoint x: 1338, startPoint y: 140, endPoint x: 1312, endPoint y: 140, distance: 26.0
click at [1312, 140] on div "# Attack both ogres and grab the gem. hero . moveRight ( ) hero . attack ( "[PE…" at bounding box center [1364, 355] width 247 height 646
paste textarea "Grump"
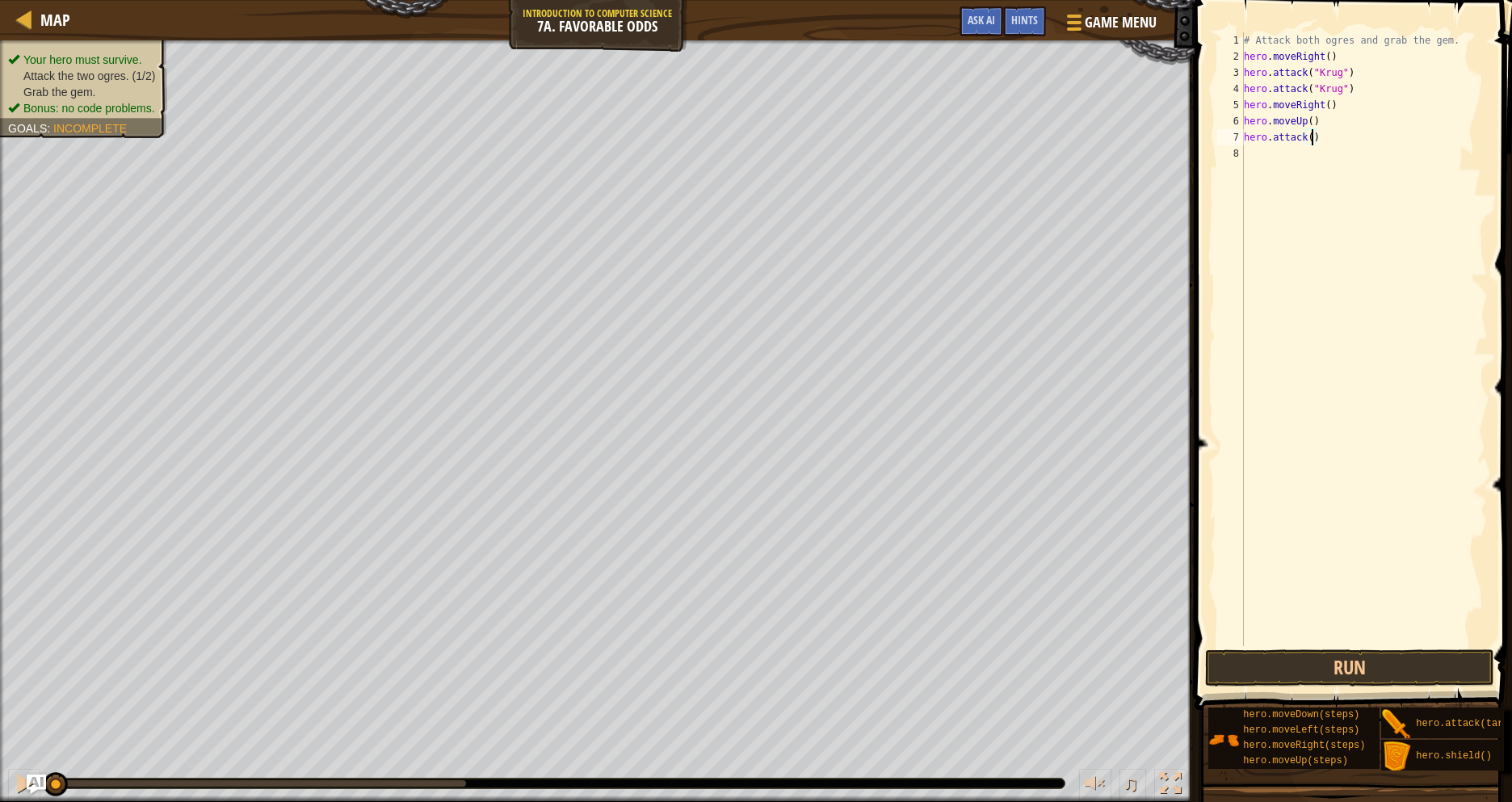
type textarea "hero.attack(Grump)"
click at [1356, 139] on div "# Attack both ogres and grab the gem. hero . moveRight ( ) hero . attack ( "[PE…" at bounding box center [1364, 355] width 247 height 646
drag, startPoint x: 1355, startPoint y: 139, endPoint x: 1245, endPoint y: 133, distance: 110.2
click at [1245, 133] on div "# Attack both ogres and grab the gem. hero . moveRight ( ) hero . attack ( "[PE…" at bounding box center [1364, 355] width 247 height 646
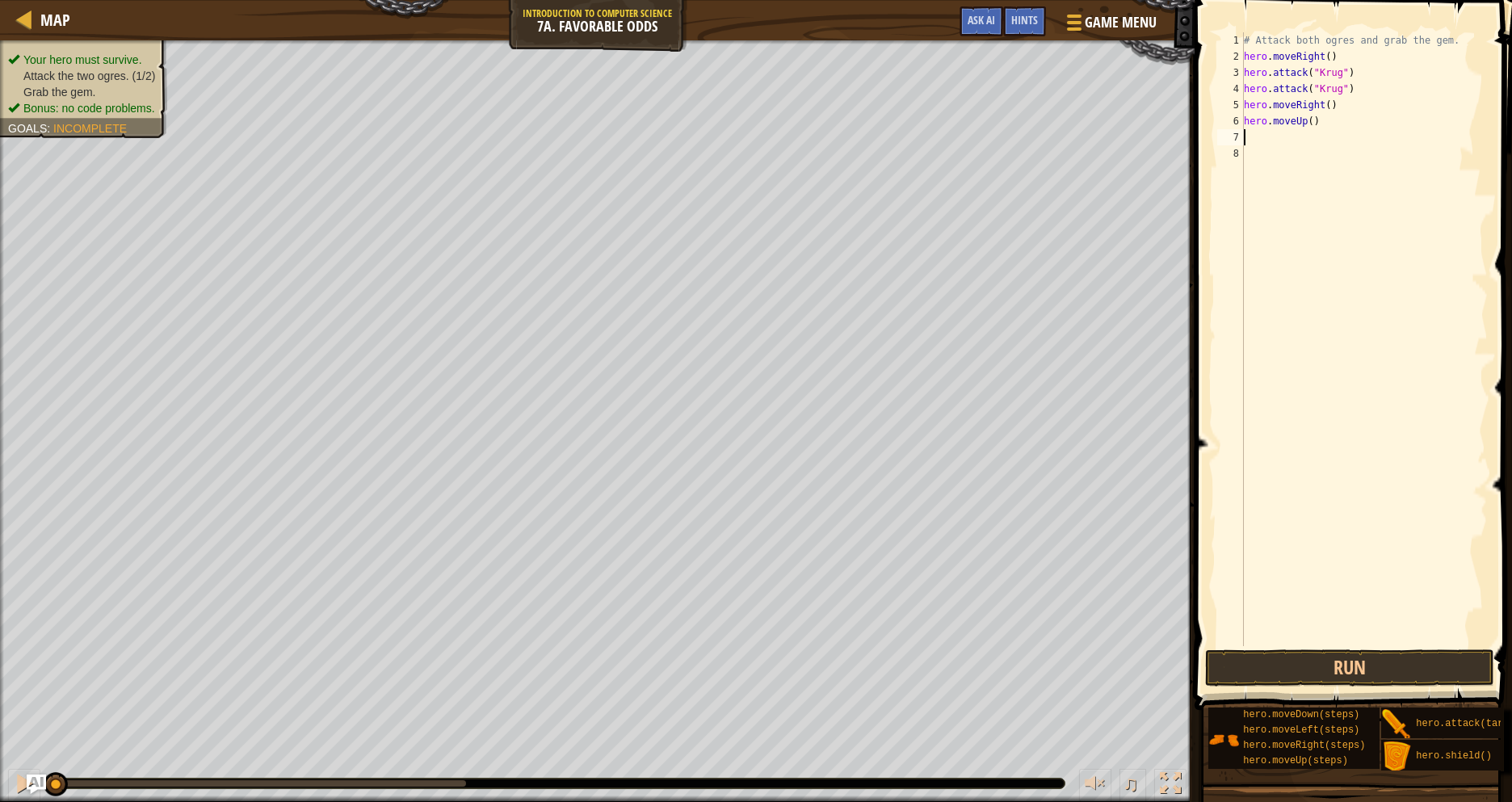
paste textarea "hero.attack(Grump)"
type textarea "hero.attack(Grump)"
click at [1282, 153] on div "# Attack both ogres and grab the gem. hero . moveRight ( ) hero . attack ( "[PE…" at bounding box center [1364, 355] width 247 height 646
paste textarea "hero.attack(Grump)"
click at [1357, 168] on div "# Attack both ogres and grab the gem. hero . moveRight ( ) hero . attack ( "[PE…" at bounding box center [1367, 355] width 242 height 646
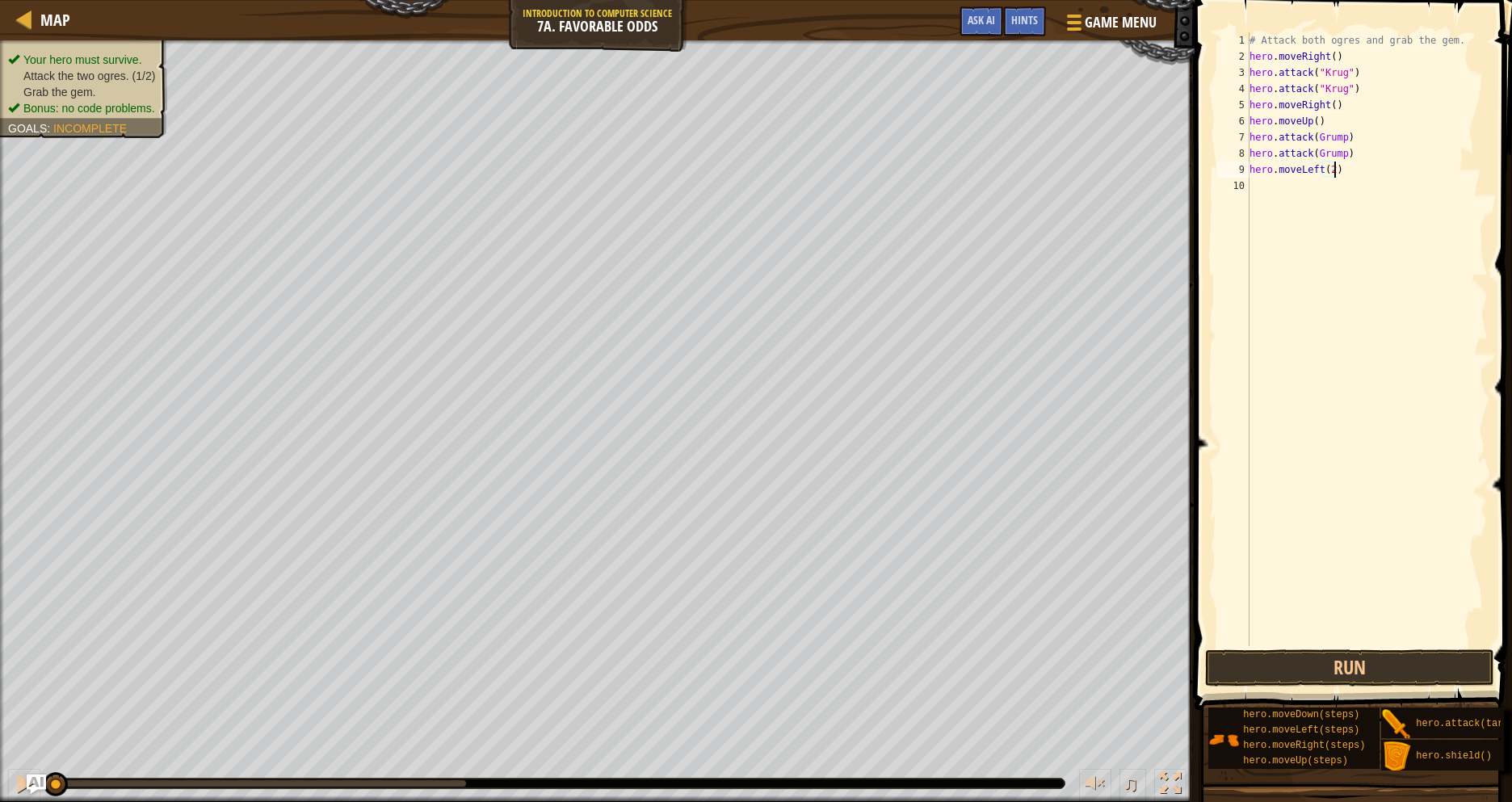
scroll to position [8, 12]
click at [1307, 668] on button "Run" at bounding box center [1350, 668] width 289 height 37
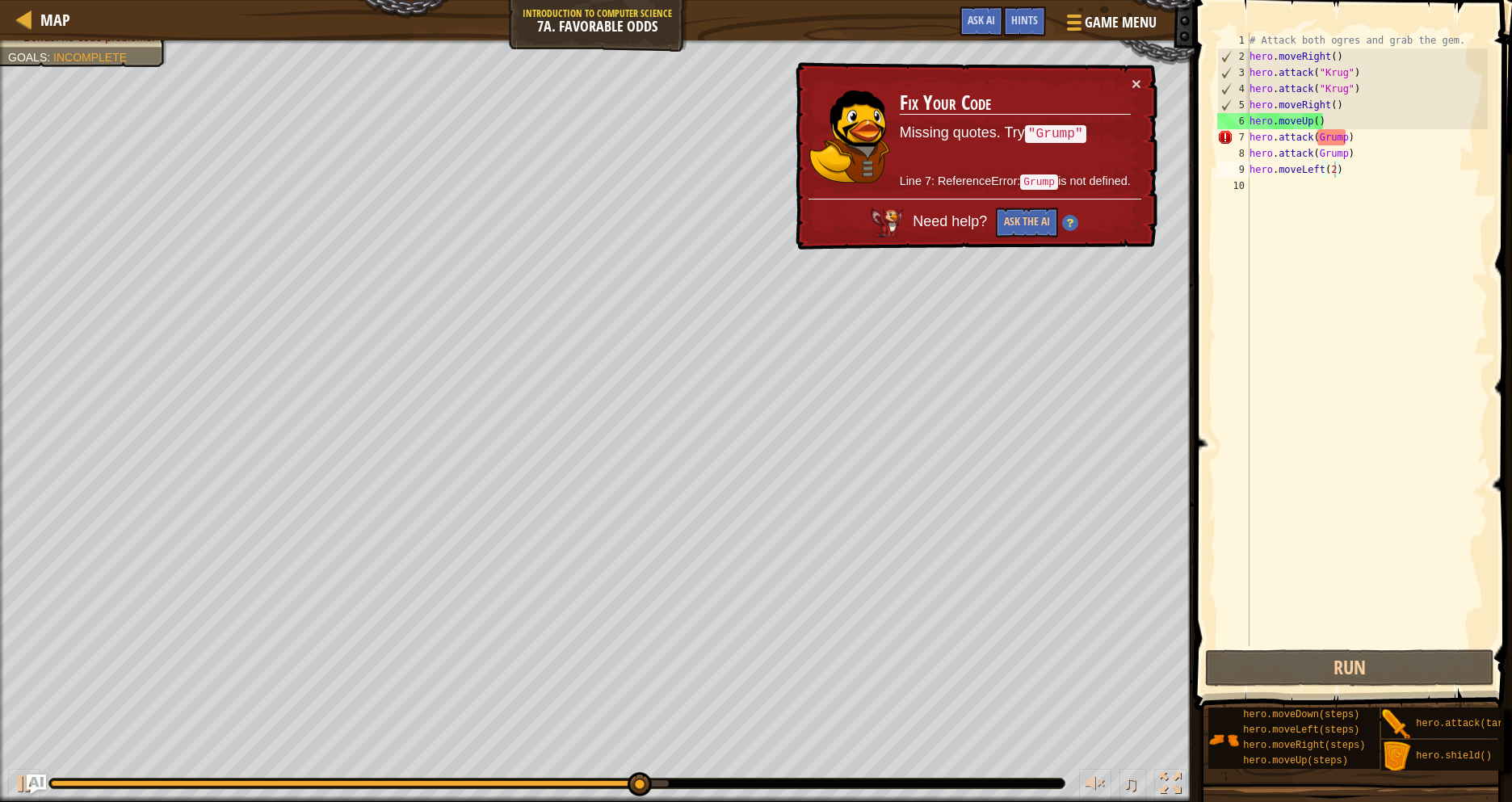
click at [1130, 88] on td "Fix Your Code Missing quotes. Try "Grump" Line 7: ReferenceError: Grump is not …" at bounding box center [1015, 136] width 233 height 123
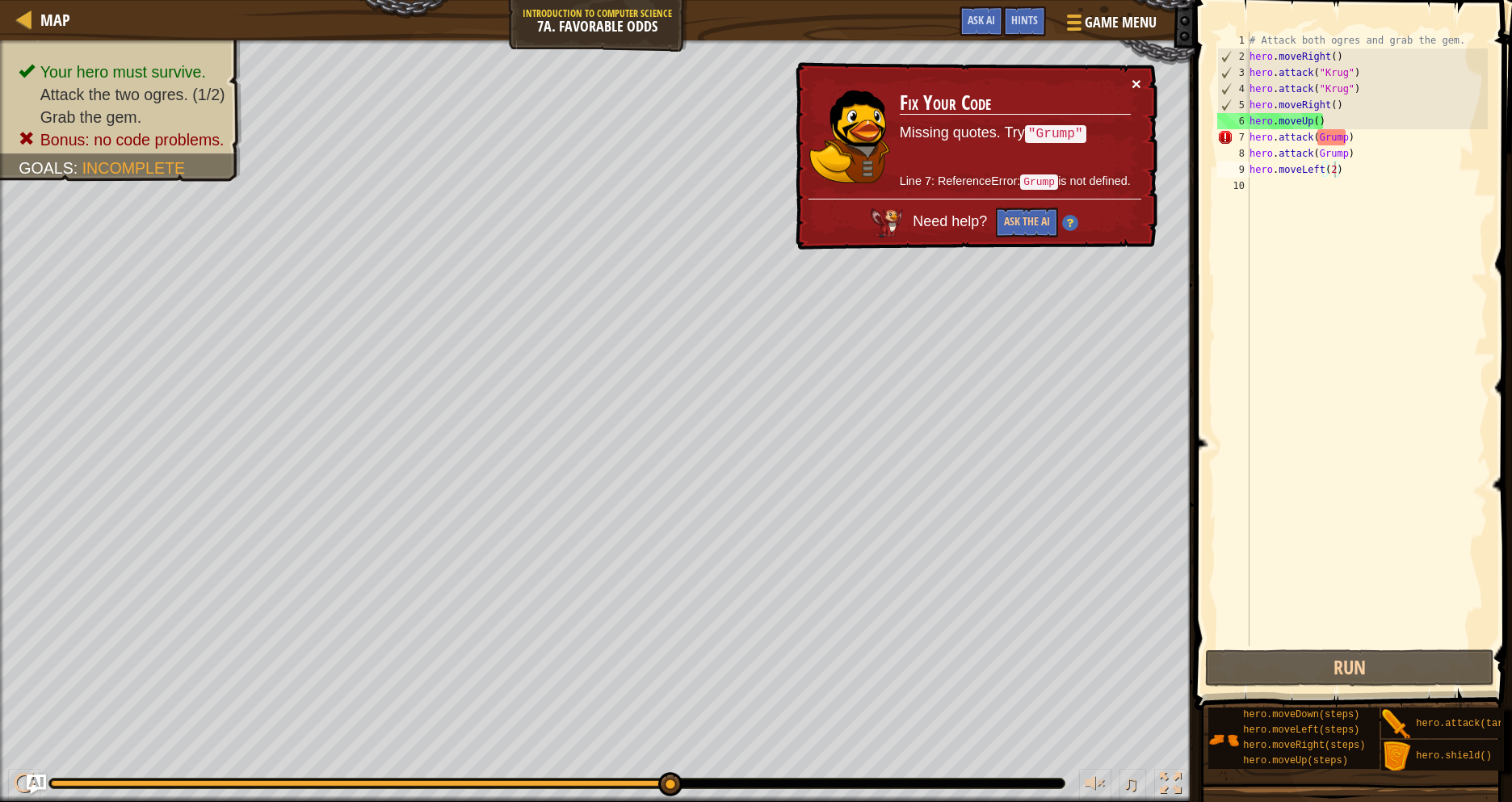
click at [1134, 88] on button "×" at bounding box center [1136, 83] width 9 height 17
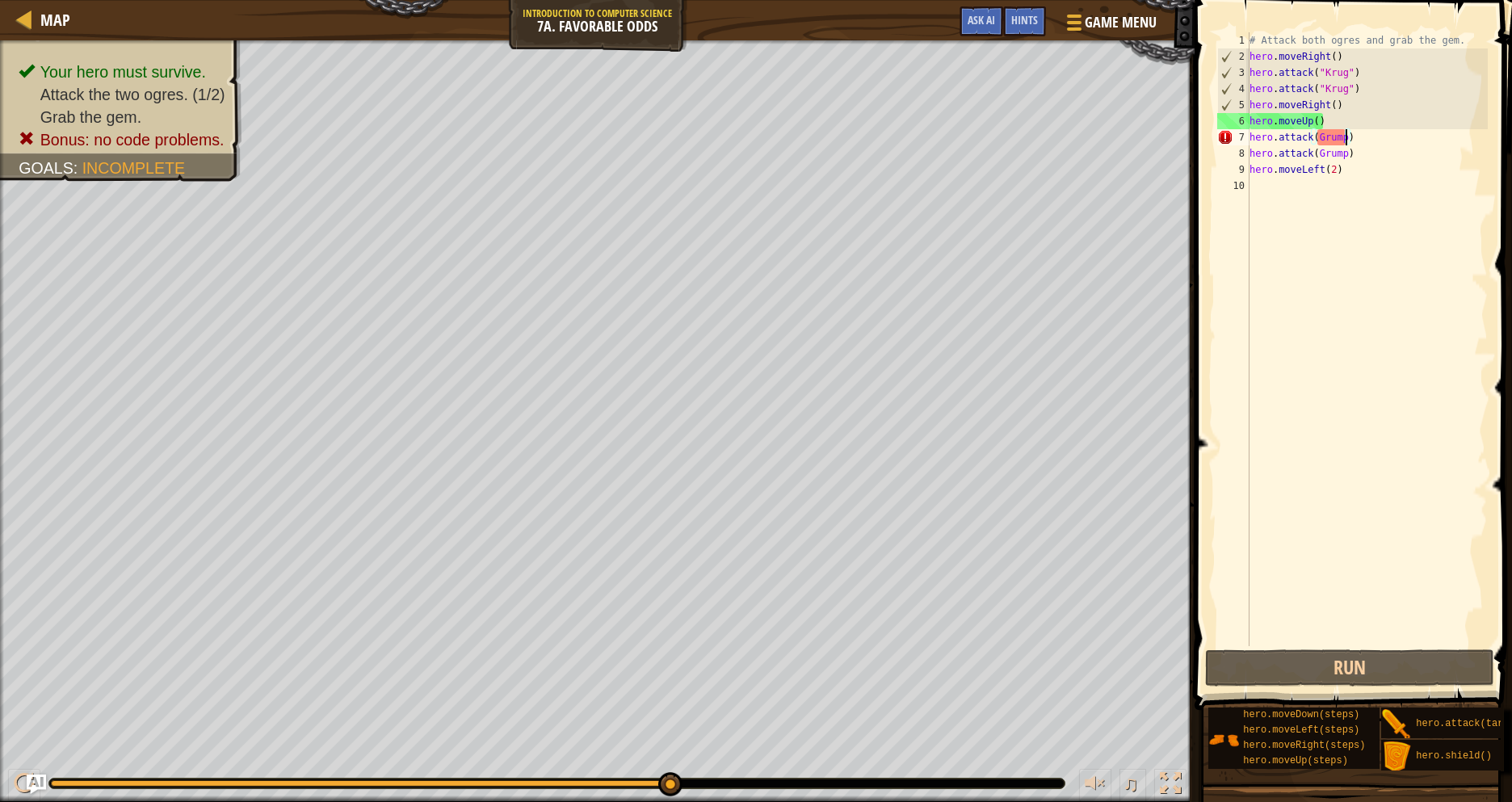
click at [1344, 137] on div "# Attack both ogres and grab the gem. hero . moveRight ( ) hero . attack ( "[PE…" at bounding box center [1367, 355] width 242 height 646
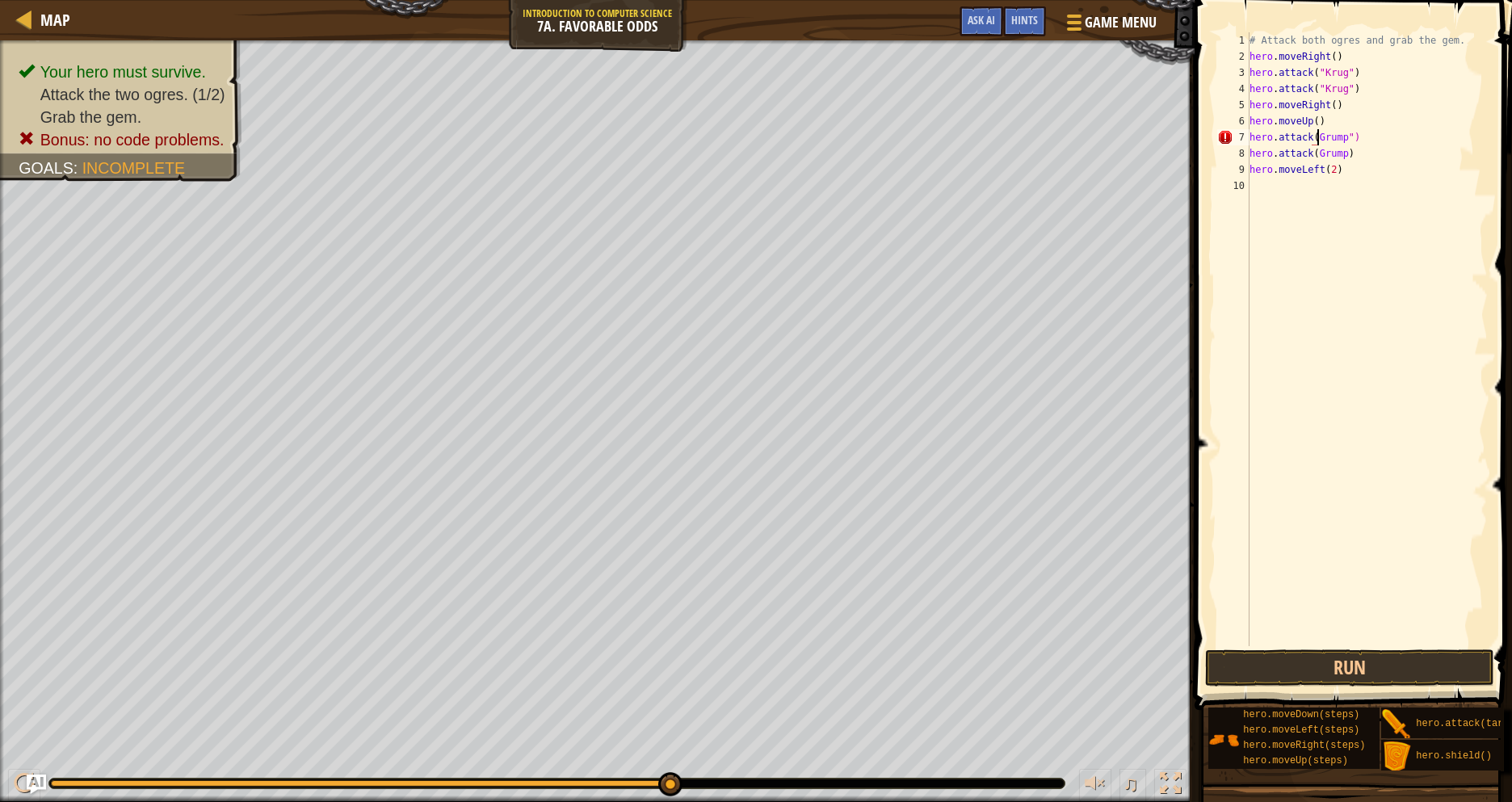
click at [1319, 141] on div "# Attack both ogres and grab the gem. hero . moveRight ( ) hero . attack ( "[PE…" at bounding box center [1367, 355] width 242 height 646
click at [1344, 155] on div "# Attack both ogres and grab the gem. hero . moveRight ( ) hero . attack ( "[PE…" at bounding box center [1367, 355] width 242 height 646
click at [1318, 151] on div "# Attack both ogres and grab the gem. hero . moveRight ( ) hero . attack ( "[PE…" at bounding box center [1367, 355] width 242 height 646
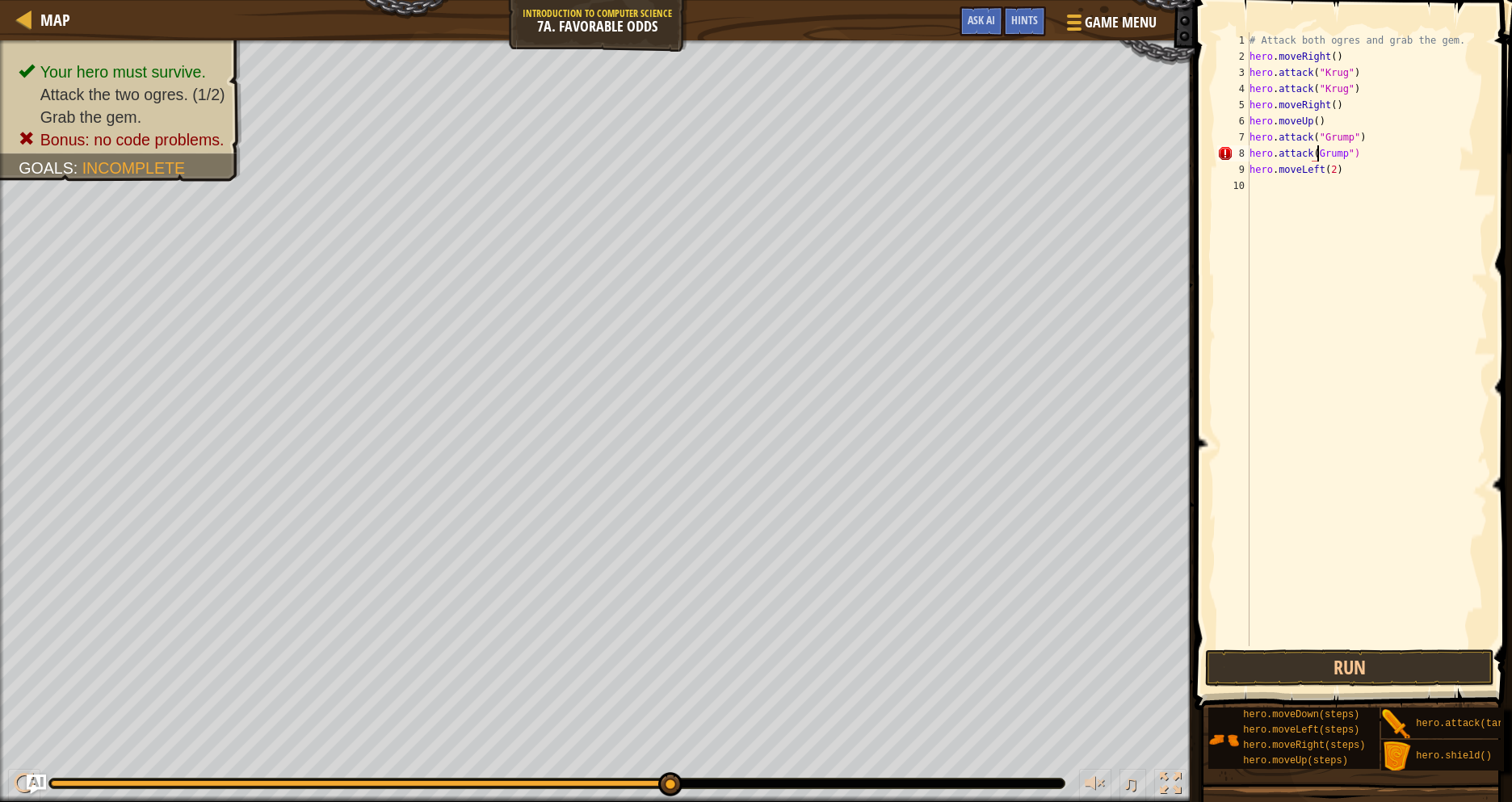
scroll to position [8, 11]
click at [1253, 138] on div "# Attack both ogres and grab the gem. hero . moveRight ( ) hero . attack ( "[PE…" at bounding box center [1367, 355] width 242 height 646
click at [1250, 138] on div "# Attack both ogres and grab the gem. hero . moveRight ( ) hero . attack ( "[PE…" at bounding box center [1367, 355] width 242 height 646
click at [1336, 185] on div "# Attack both ogres and grab the gem. hero . moveRight ( ) hero . attack ( "[PE…" at bounding box center [1367, 355] width 242 height 646
type textarea "hero.moveLeft()"
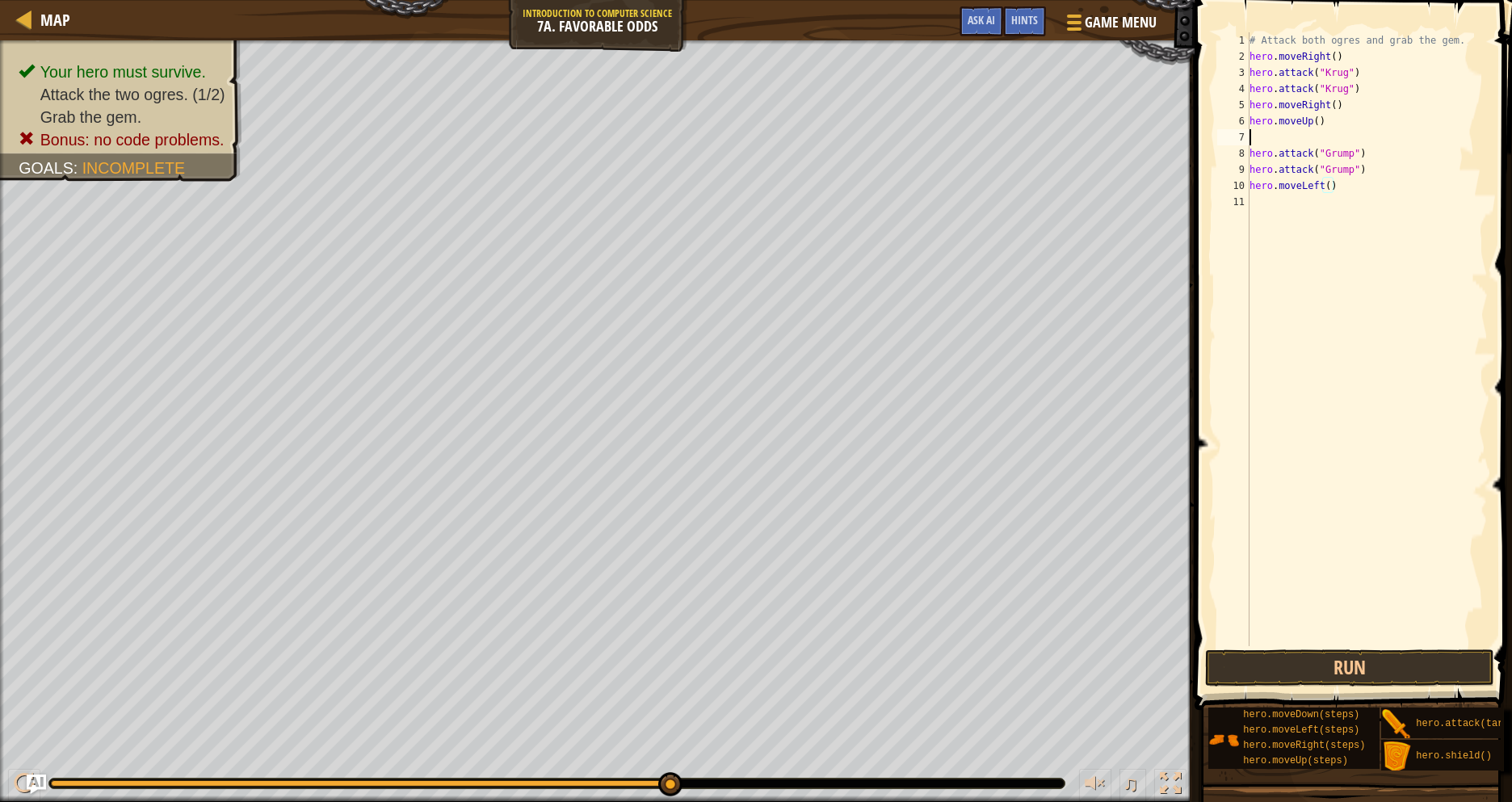
click at [1267, 145] on div "# Attack both ogres and grab the gem. hero . moveRight ( ) hero . attack ( "[PE…" at bounding box center [1367, 355] width 242 height 646
click at [1360, 136] on div "# Attack both ogres and grab the gem. hero . moveRight ( ) hero . attack ( "[PE…" at bounding box center [1367, 339] width 242 height 614
click at [1361, 137] on div "# Attack both ogres and grab the gem. hero . moveRight ( ) hero . attack ( "[PE…" at bounding box center [1367, 355] width 242 height 646
type textarea "hero.moveRight()"
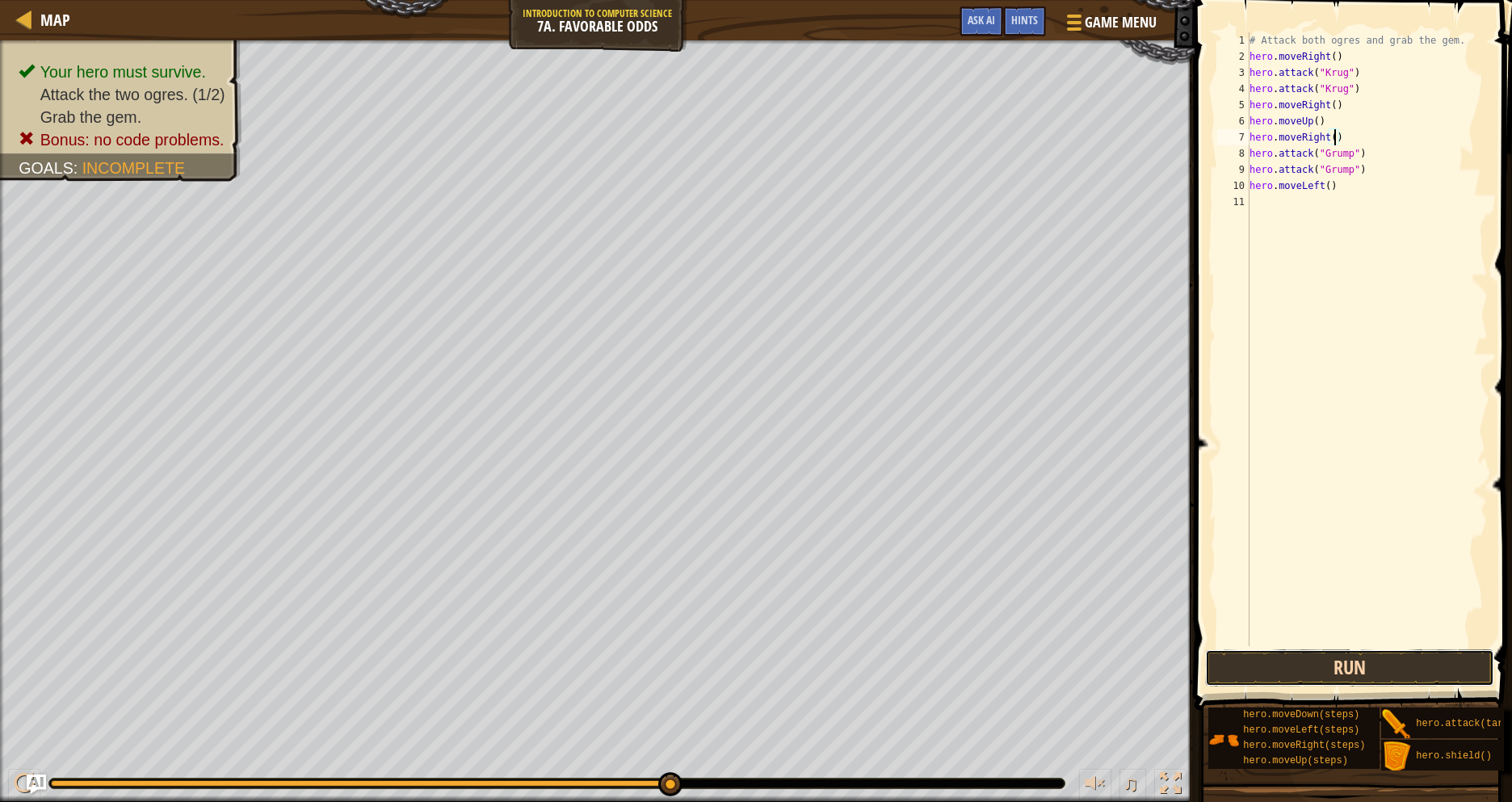
click at [1301, 665] on button "Run" at bounding box center [1350, 668] width 289 height 37
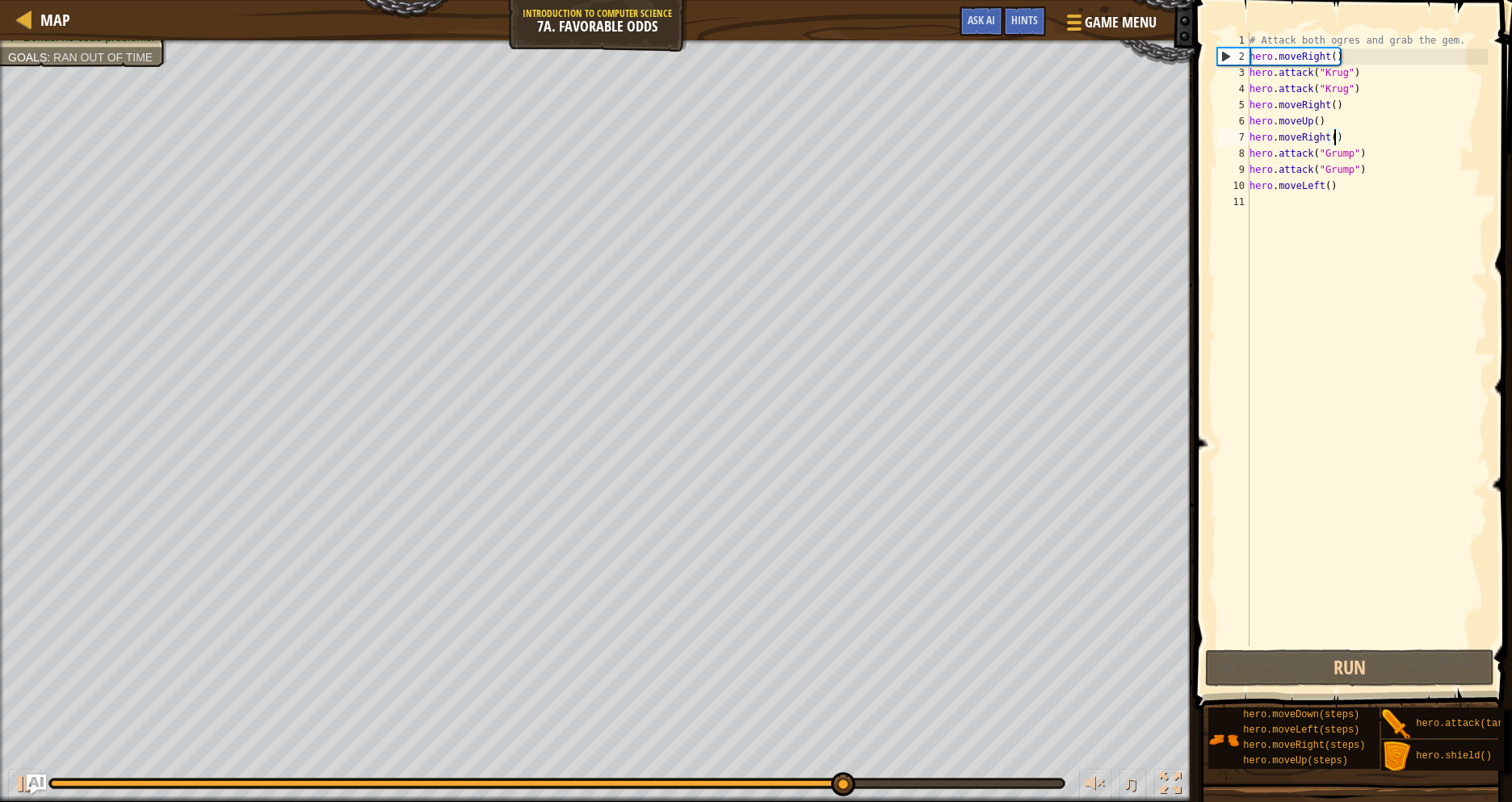
click at [1327, 141] on div "# Attack both ogres and grab the gem. hero . moveRight ( ) hero . attack ( "[PE…" at bounding box center [1367, 355] width 242 height 646
drag, startPoint x: 1327, startPoint y: 139, endPoint x: 1305, endPoint y: 143, distance: 22.4
click at [1305, 143] on div "# Attack both ogres and grab the gem. hero . moveRight ( ) hero . attack ( "[PE…" at bounding box center [1367, 355] width 242 height 646
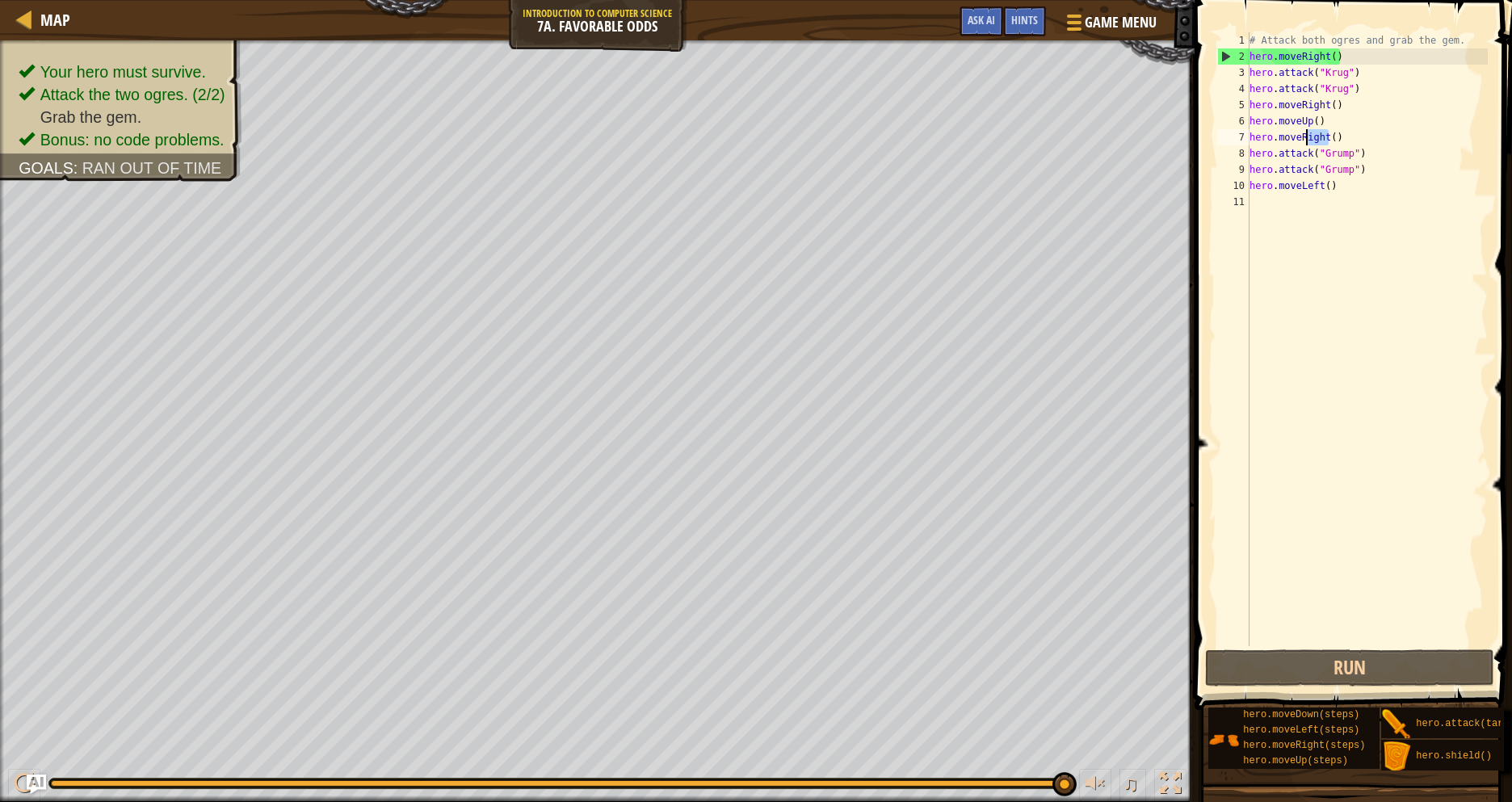
click at [1357, 136] on div "# Attack both ogres and grab the gem. hero . moveRight ( ) hero . attack ( "[PE…" at bounding box center [1367, 355] width 242 height 646
drag, startPoint x: 1357, startPoint y: 136, endPoint x: 1251, endPoint y: 138, distance: 106.0
click at [1251, 138] on div "# Attack both ogres and grab the gem. hero . moveRight ( ) hero . attack ( "[PE…" at bounding box center [1367, 355] width 242 height 646
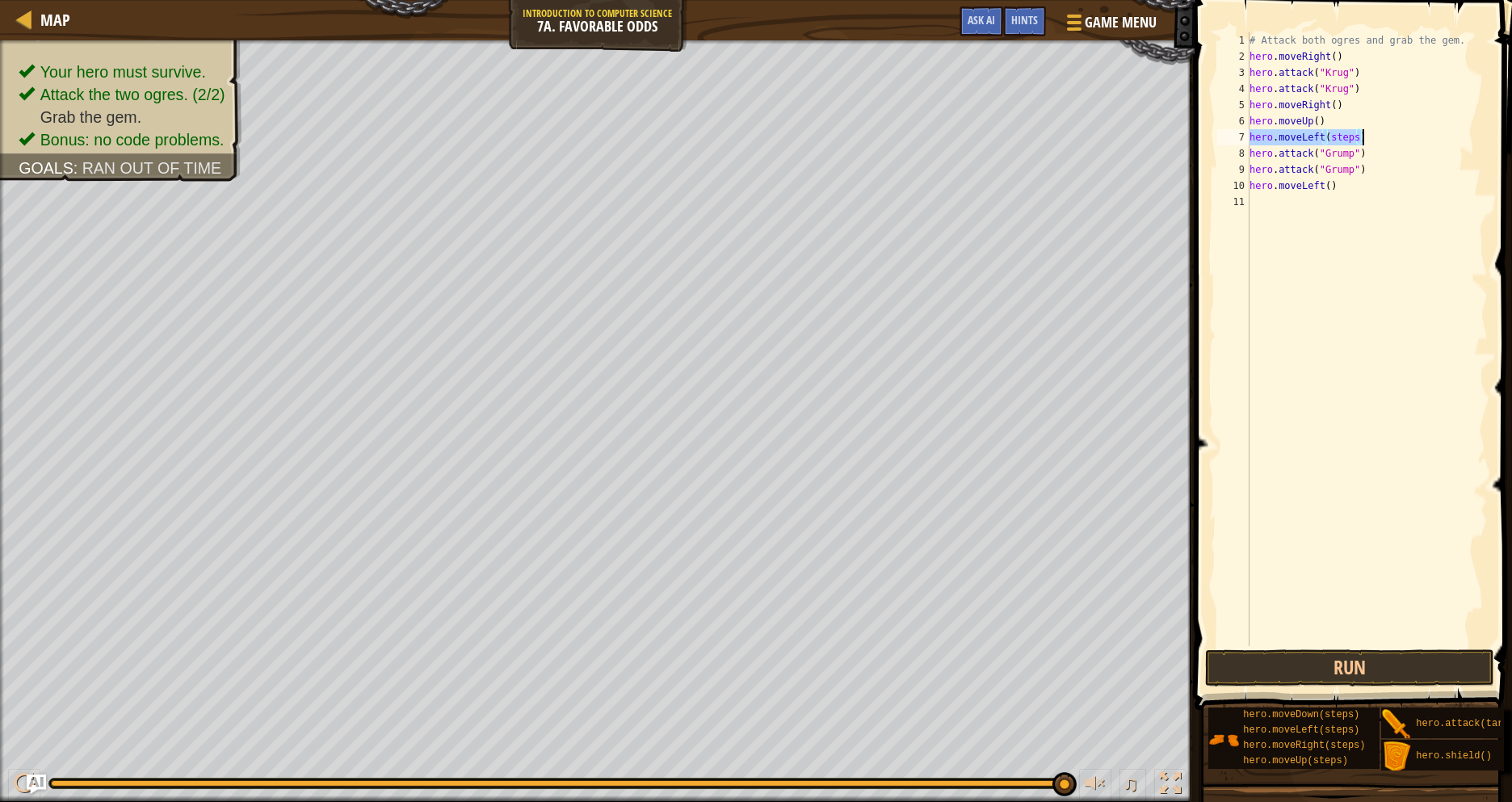
click at [1355, 133] on div "# Attack both ogres and grab the gem. hero . moveRight ( ) hero . attack ( "[PE…" at bounding box center [1367, 339] width 242 height 614
type textarea "hero.moveLeft()"
drag, startPoint x: 1336, startPoint y: 669, endPoint x: 1244, endPoint y: 64, distance: 612.0
click at [1336, 670] on button "Run" at bounding box center [1350, 668] width 289 height 37
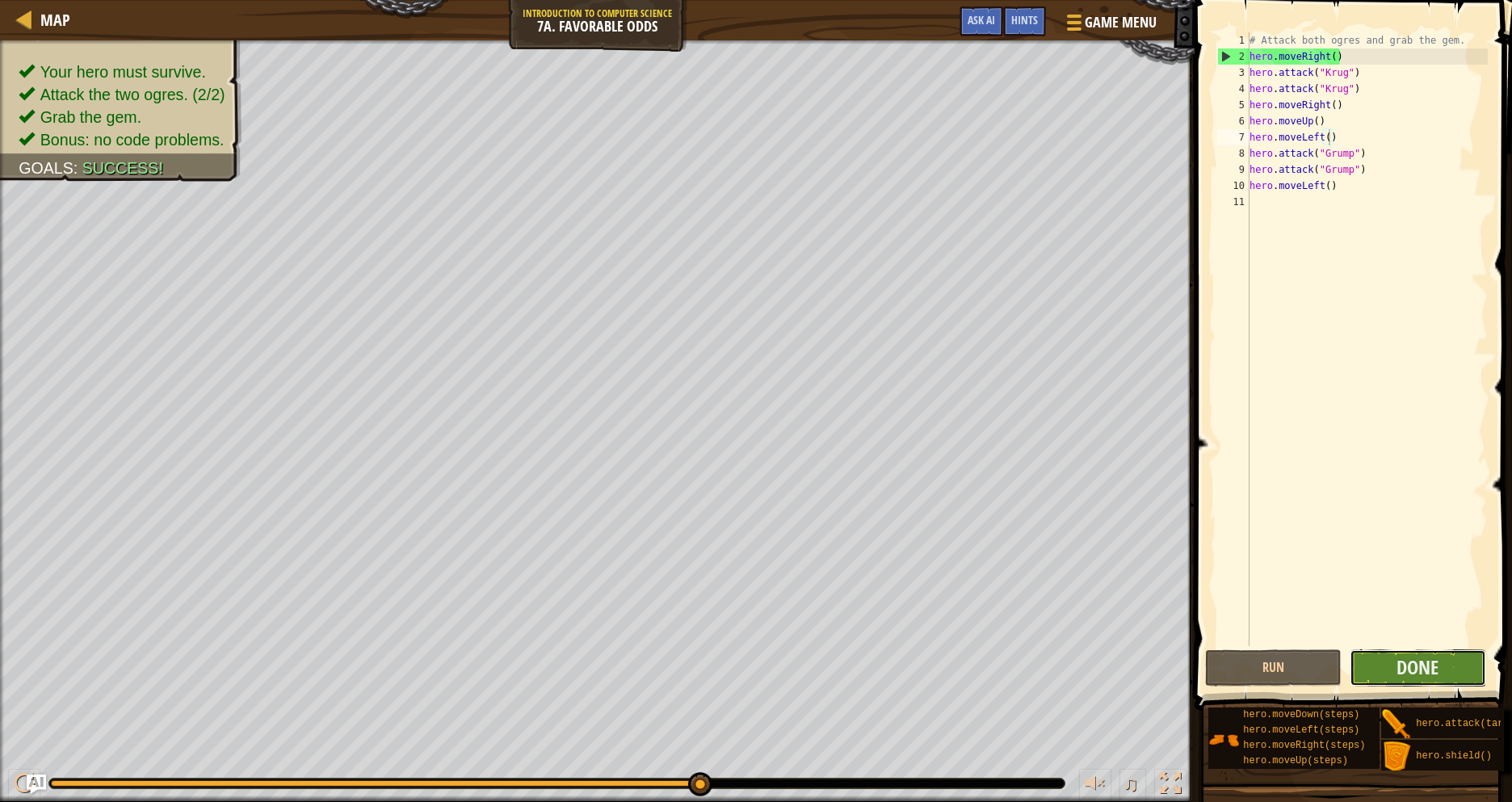
click at [1382, 663] on button "Done" at bounding box center [1418, 668] width 137 height 37
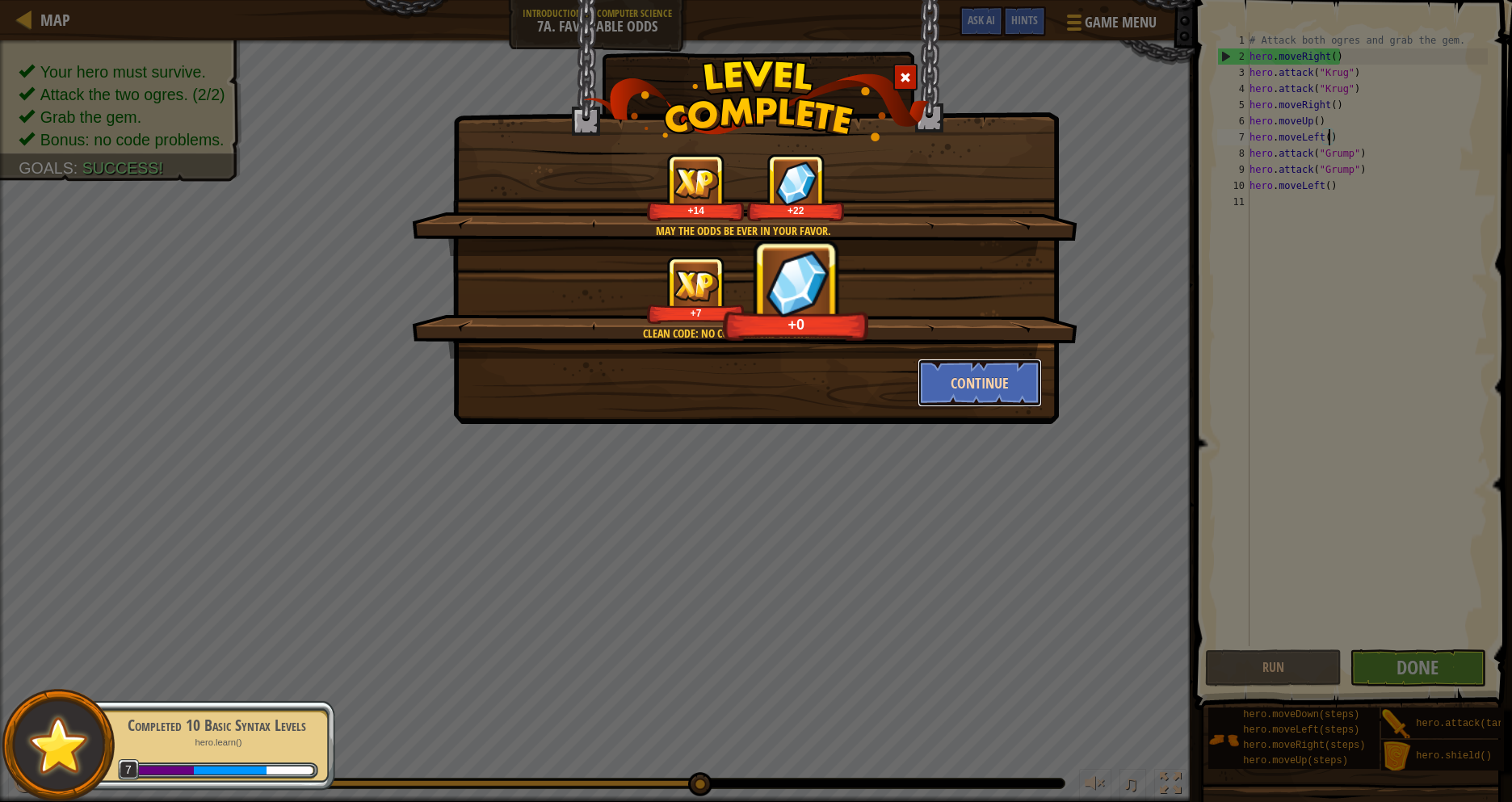
click at [954, 387] on button "Continue" at bounding box center [980, 383] width 125 height 48
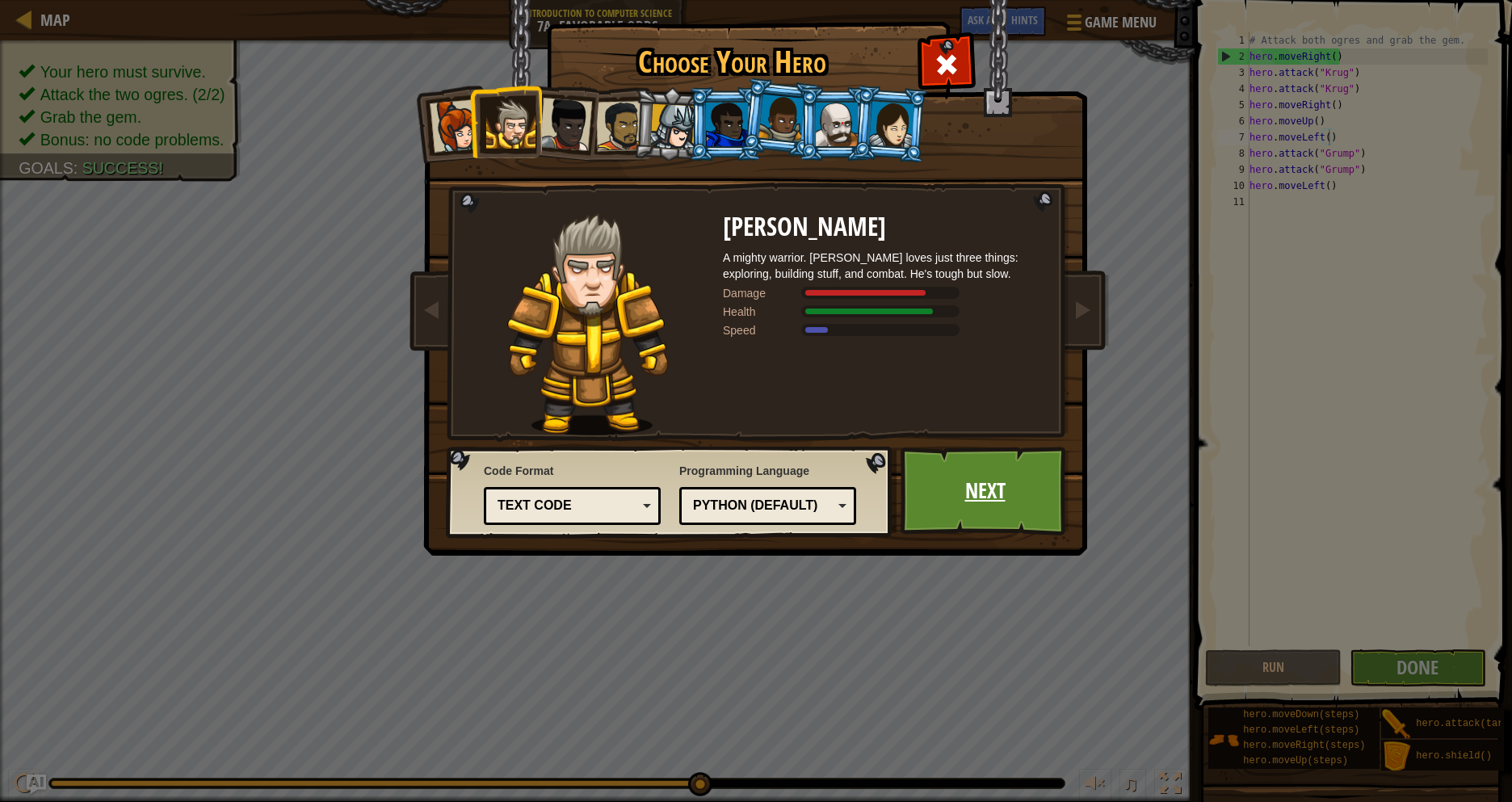
click at [981, 507] on link "Next" at bounding box center [985, 491] width 169 height 88
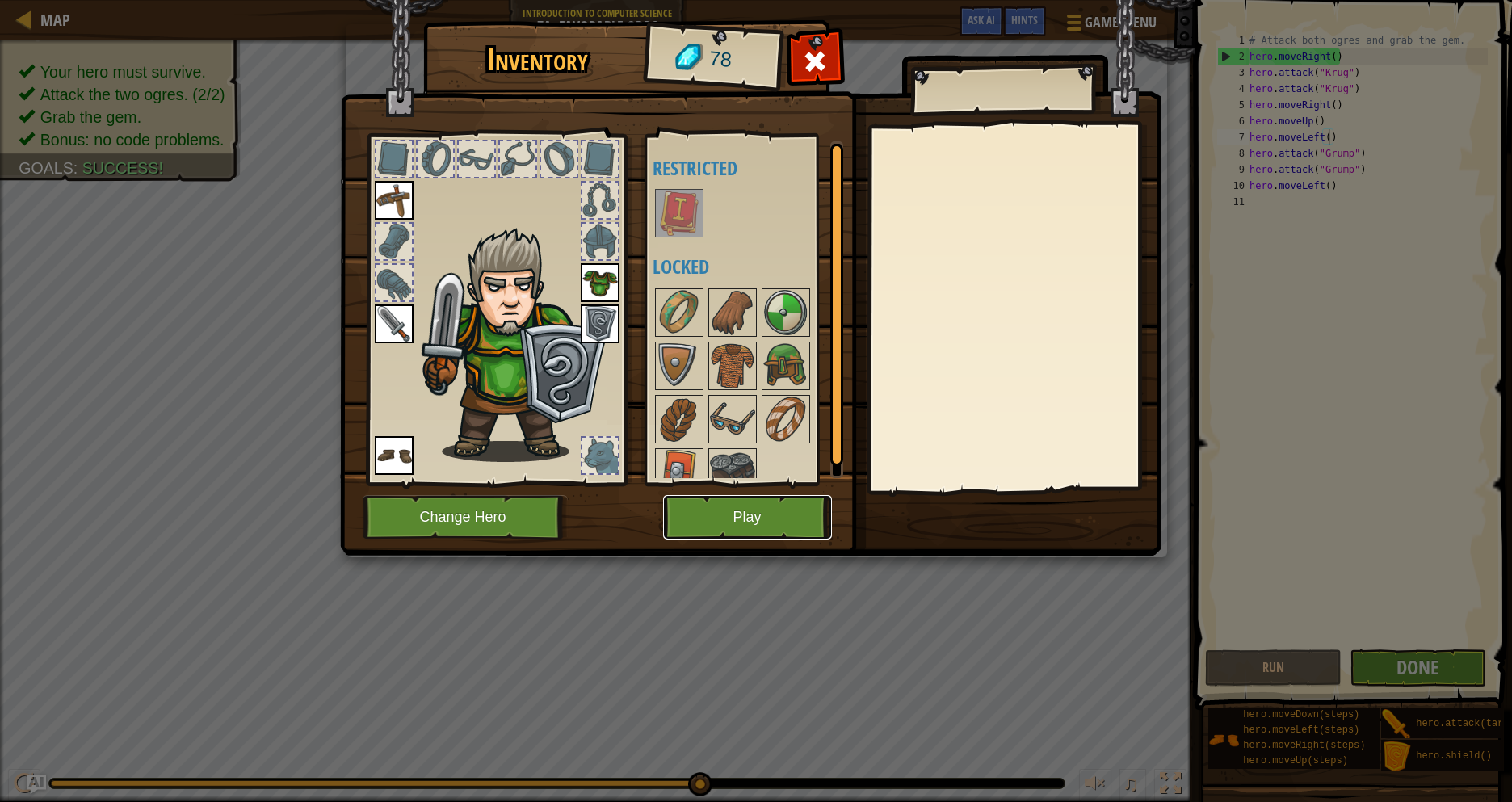
click at [734, 524] on button "Play" at bounding box center [747, 517] width 169 height 44
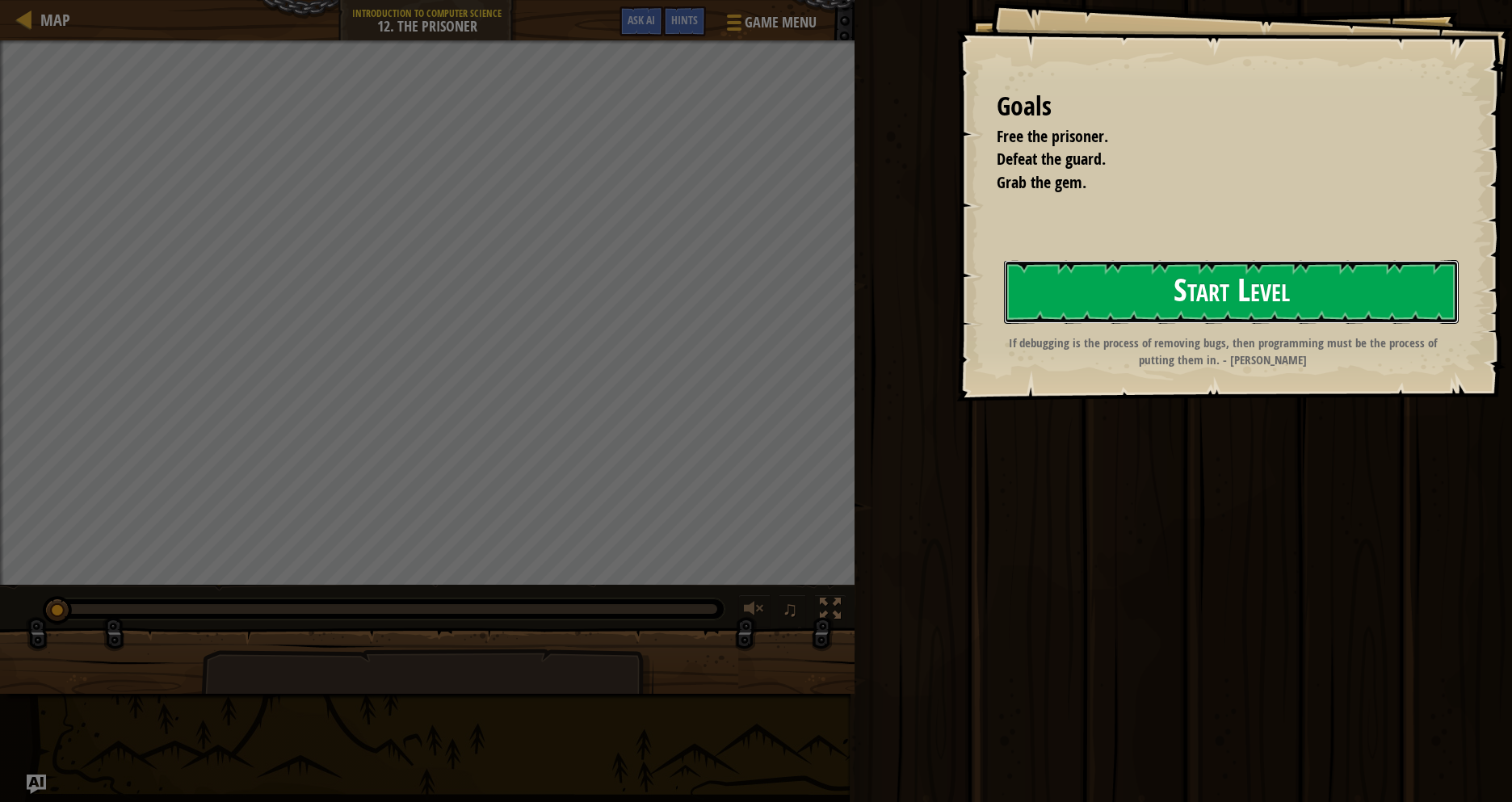
click at [1078, 279] on button "Start Level" at bounding box center [1231, 292] width 455 height 64
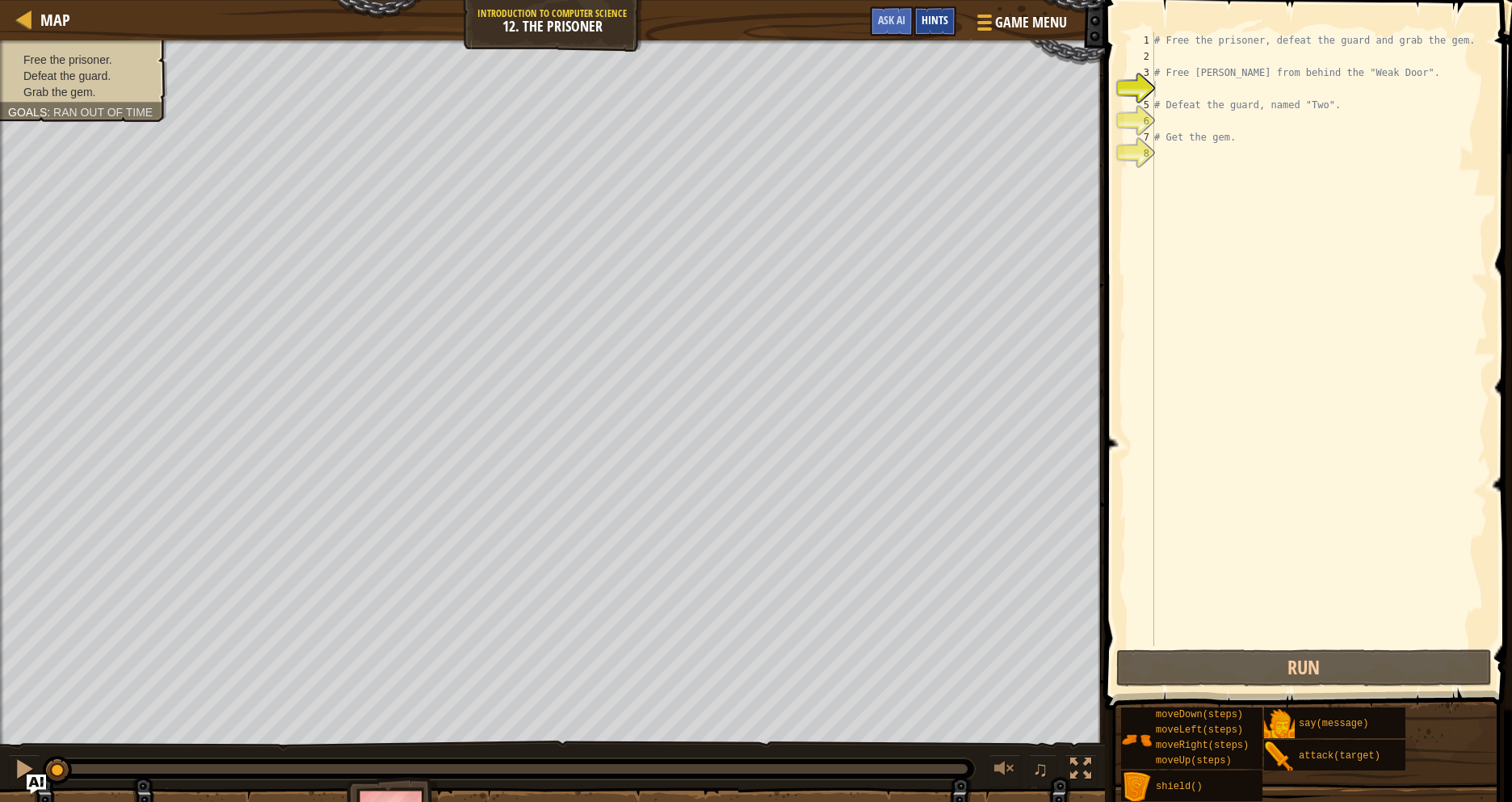
click at [946, 30] on div "Hints" at bounding box center [935, 21] width 43 height 30
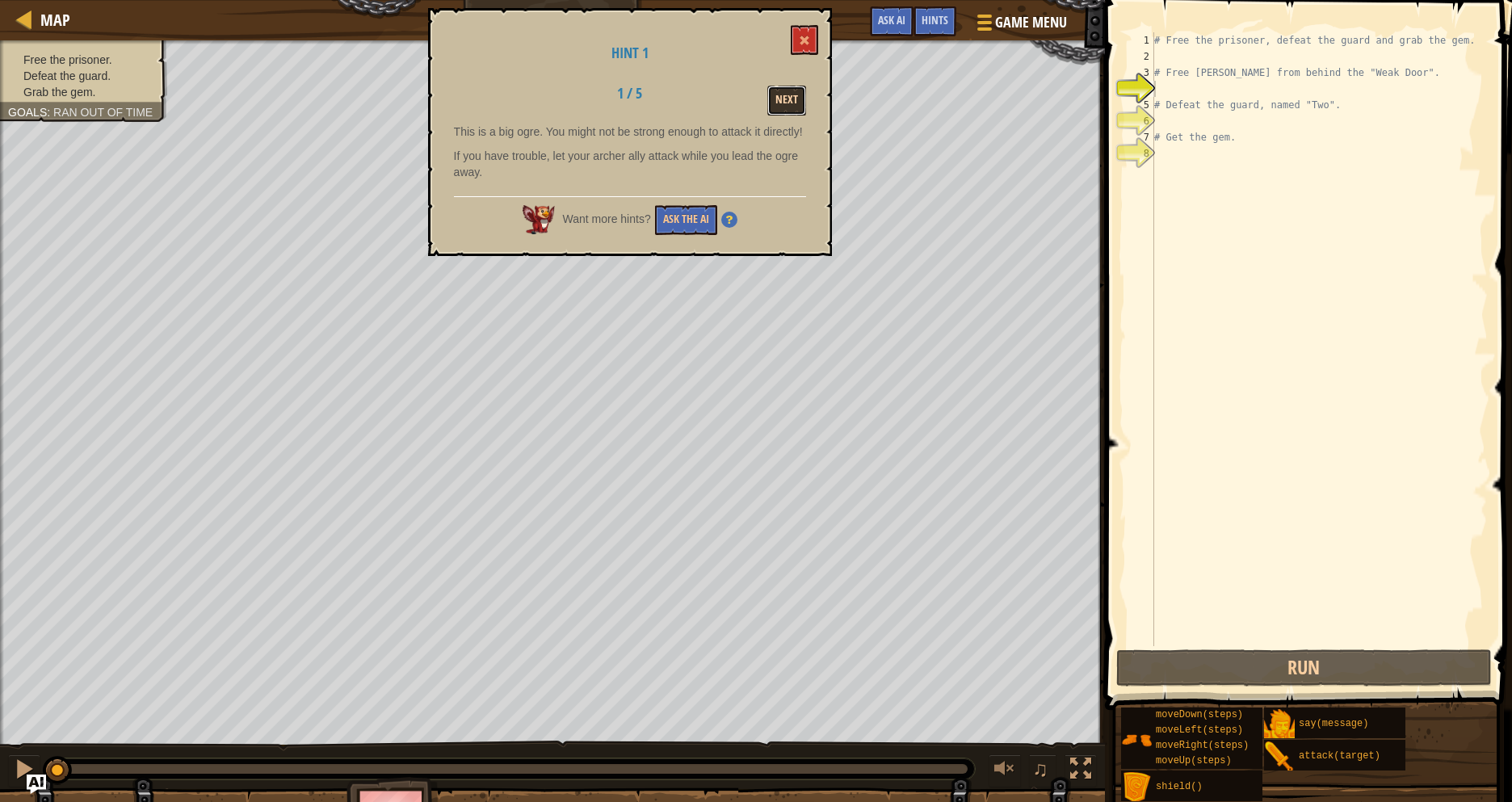
click at [785, 110] on button "Next" at bounding box center [787, 100] width 39 height 30
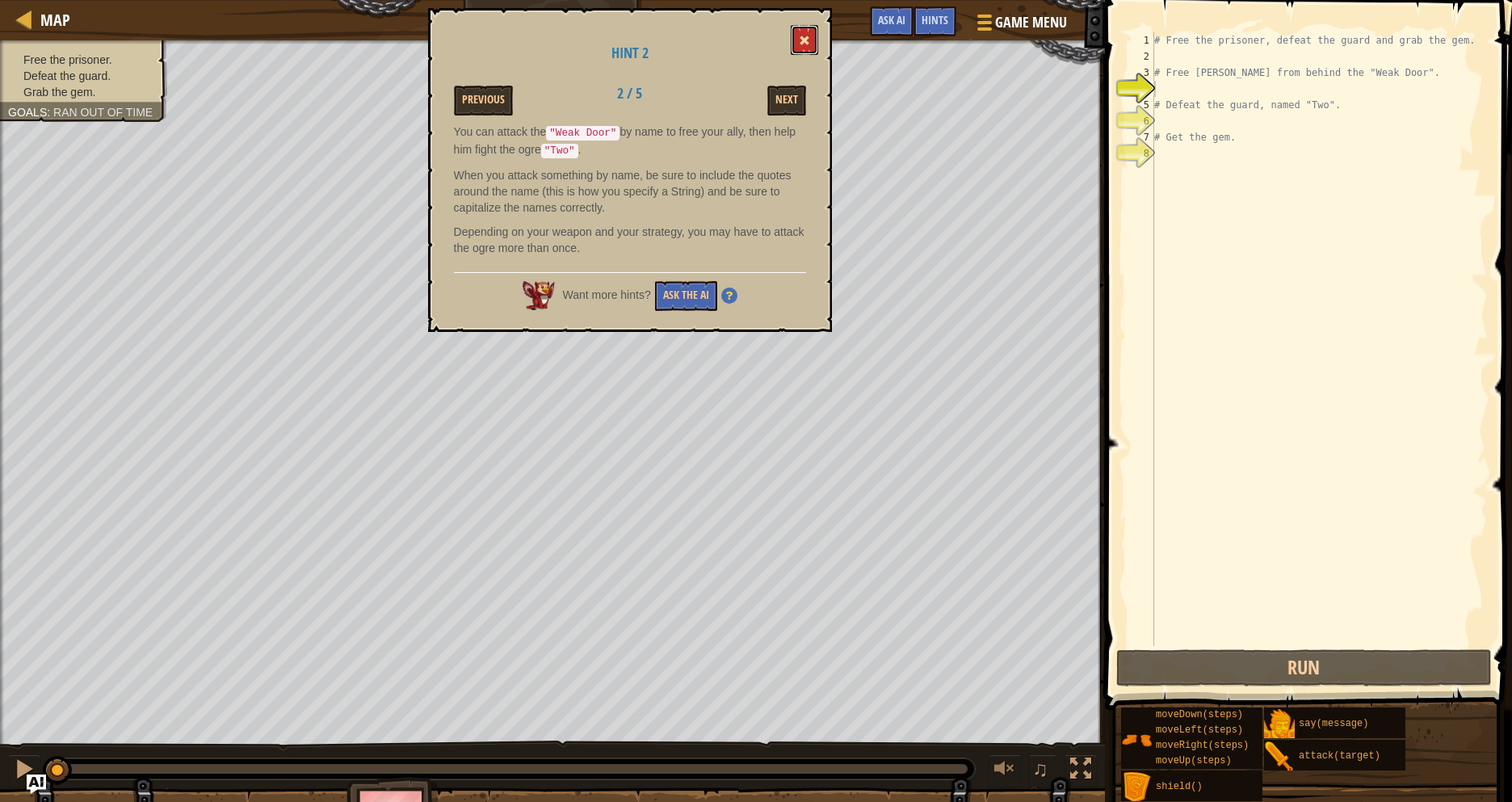
click at [809, 40] on span at bounding box center [804, 40] width 11 height 11
